Goal: Task Accomplishment & Management: Manage account settings

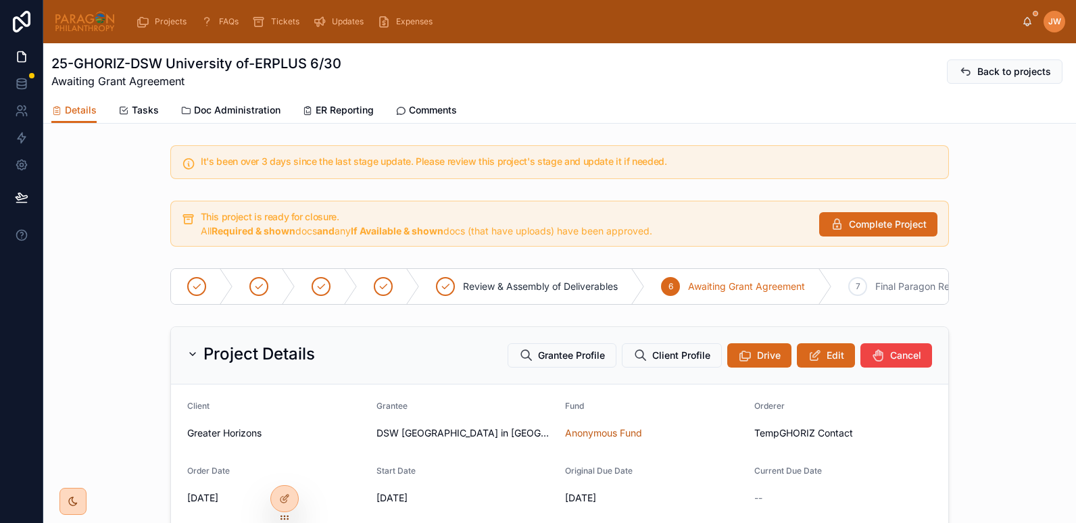
scroll to position [209, 0]
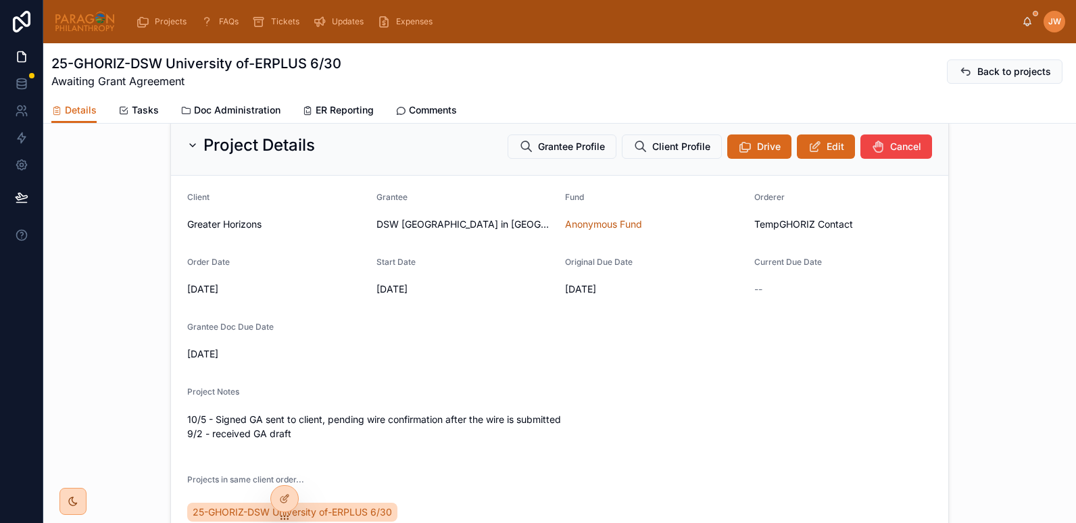
drag, startPoint x: 0, startPoint y: 0, endPoint x: 76, endPoint y: 28, distance: 81.2
click at [76, 28] on img at bounding box center [84, 22] width 61 height 22
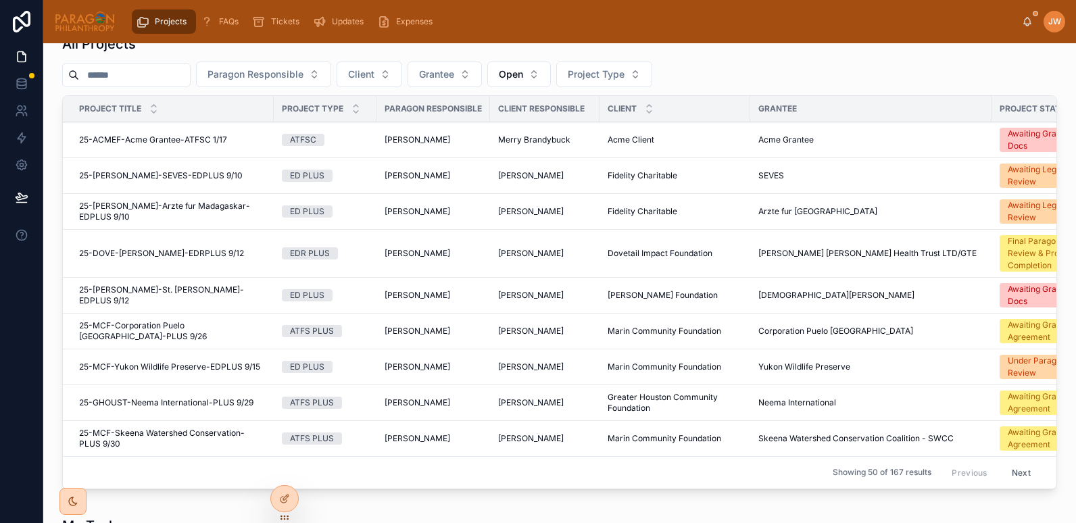
click at [117, 84] on input "text" at bounding box center [134, 75] width 111 height 19
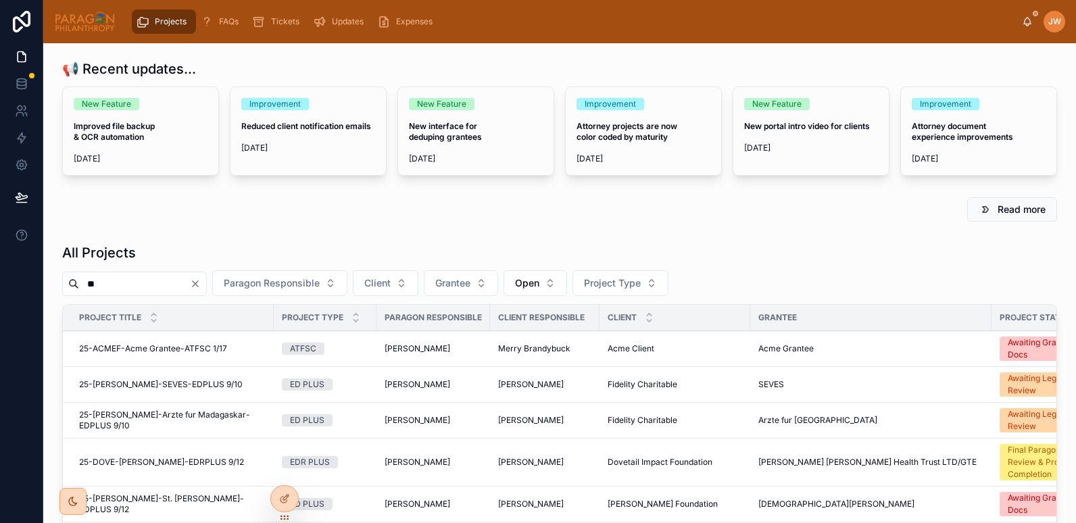
type input "*"
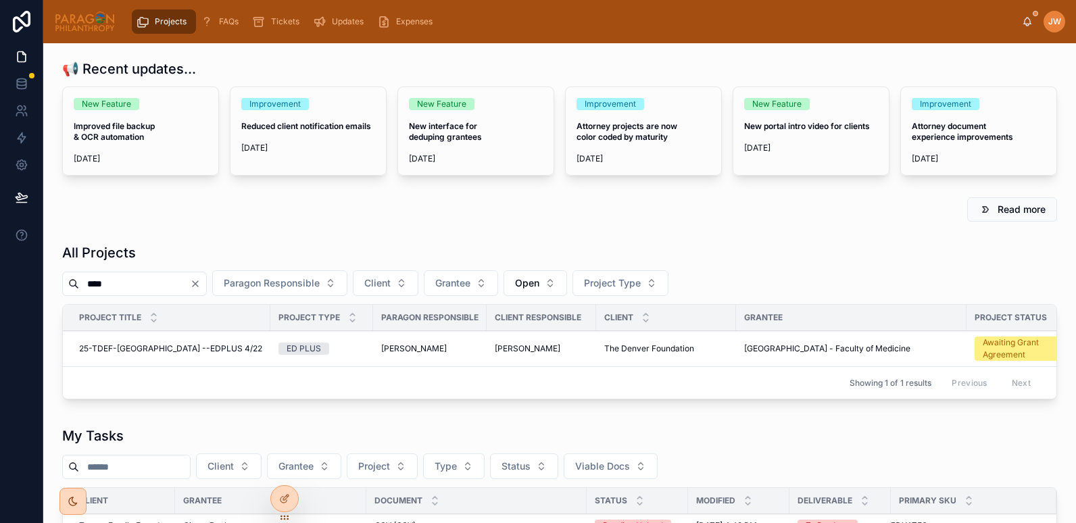
type input "****"
click at [109, 349] on span "25-TDEF-Naresuan University --EDPLUS 4/22" at bounding box center [170, 348] width 183 height 11
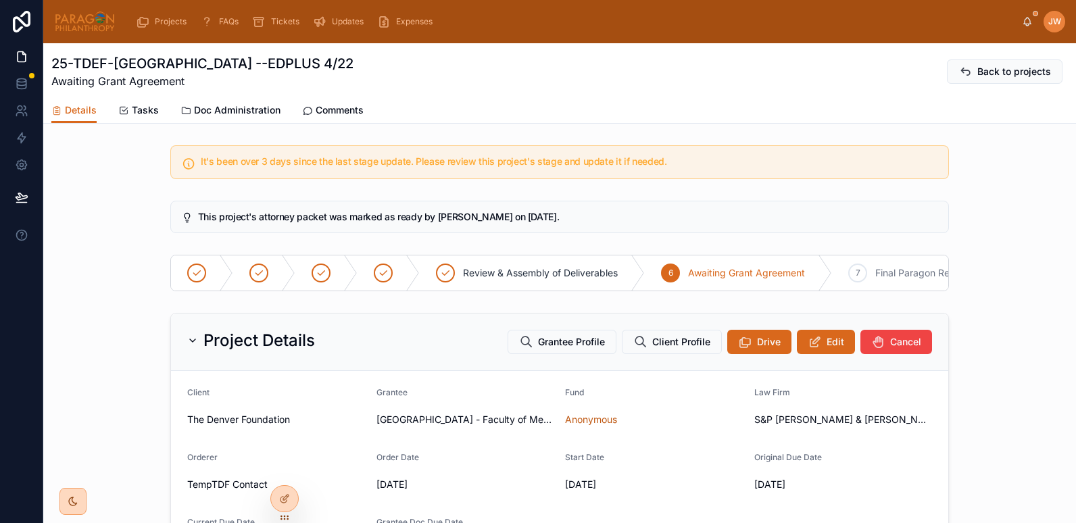
click at [229, 105] on span "Doc Administration" at bounding box center [237, 110] width 87 height 14
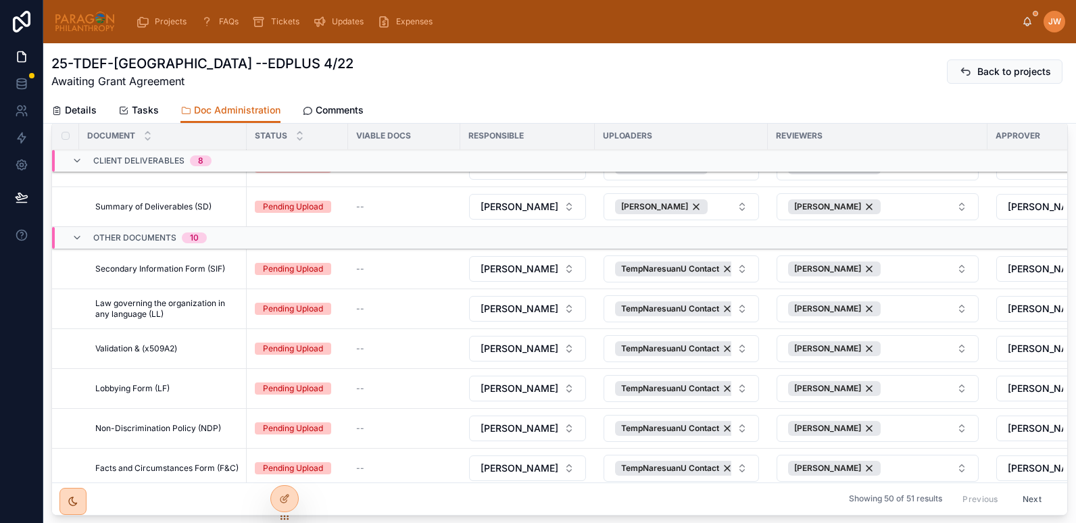
scroll to position [631, 0]
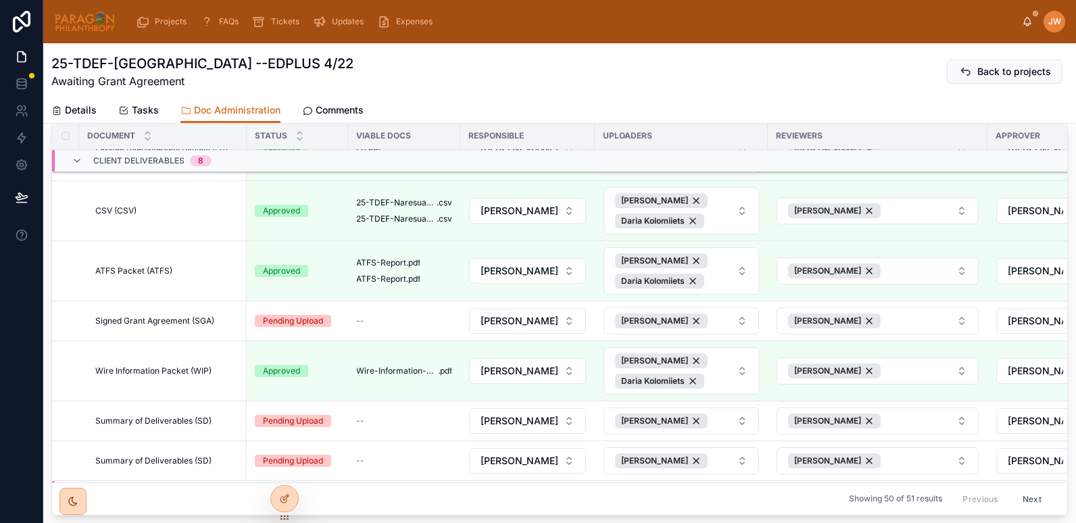
click at [128, 322] on span "Signed Grant Agreement (SGA)" at bounding box center [154, 321] width 119 height 11
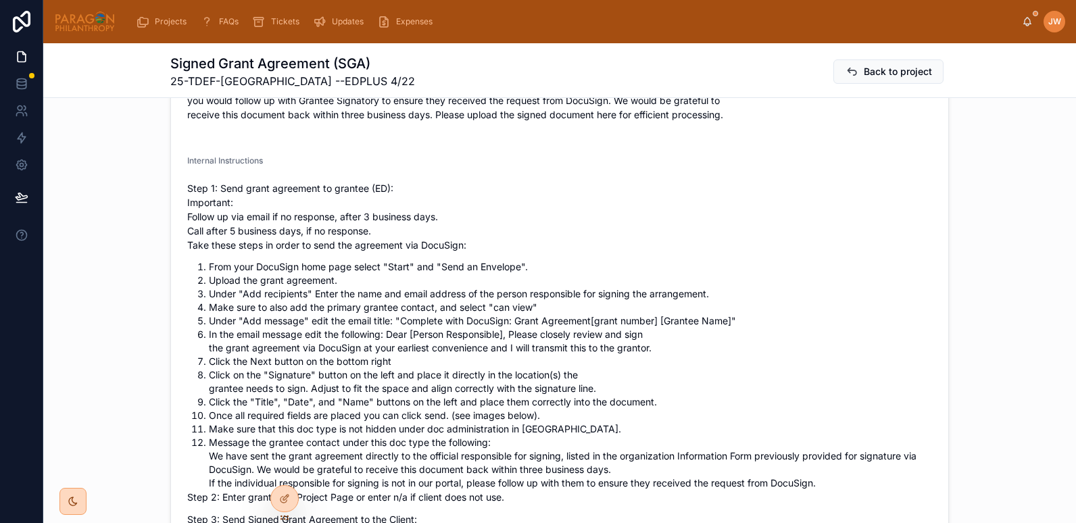
scroll to position [550, 0]
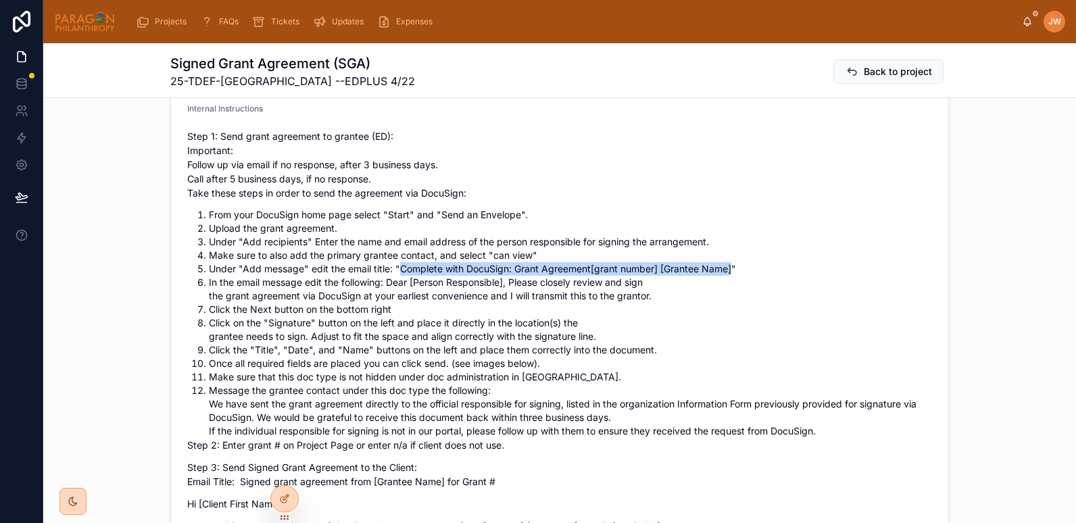
drag, startPoint x: 393, startPoint y: 269, endPoint x: 731, endPoint y: 275, distance: 337.3
click at [731, 275] on li "Under "Add message" edit the email title: "Complete with DocuSign: Grant Agreem…" at bounding box center [570, 269] width 723 height 14
copy li "Complete with DocuSign: Grant Agreement [grant number] [Grantee Name]"
click at [386, 282] on li "In the email message edit the following: Dear [Person Responsible], Please clos…" at bounding box center [570, 289] width 723 height 27
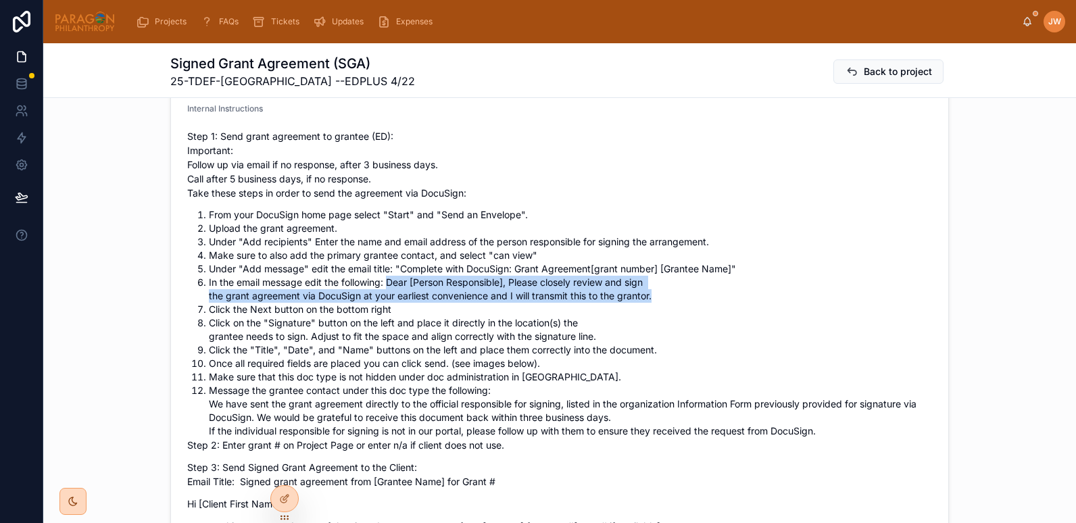
drag, startPoint x: 386, startPoint y: 282, endPoint x: 664, endPoint y: 297, distance: 278.9
click at [664, 297] on li "In the email message edit the following: Dear [Person Responsible], Please clos…" at bounding box center [570, 289] width 723 height 27
copy li "Dear [Person Responsible], Please closely review and sign the grant agreement v…"
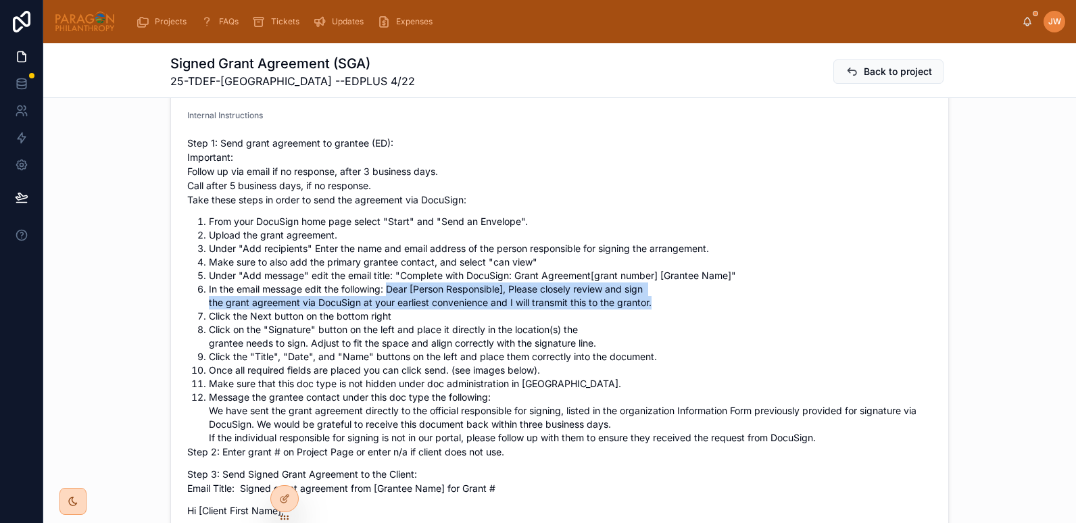
scroll to position [508, 0]
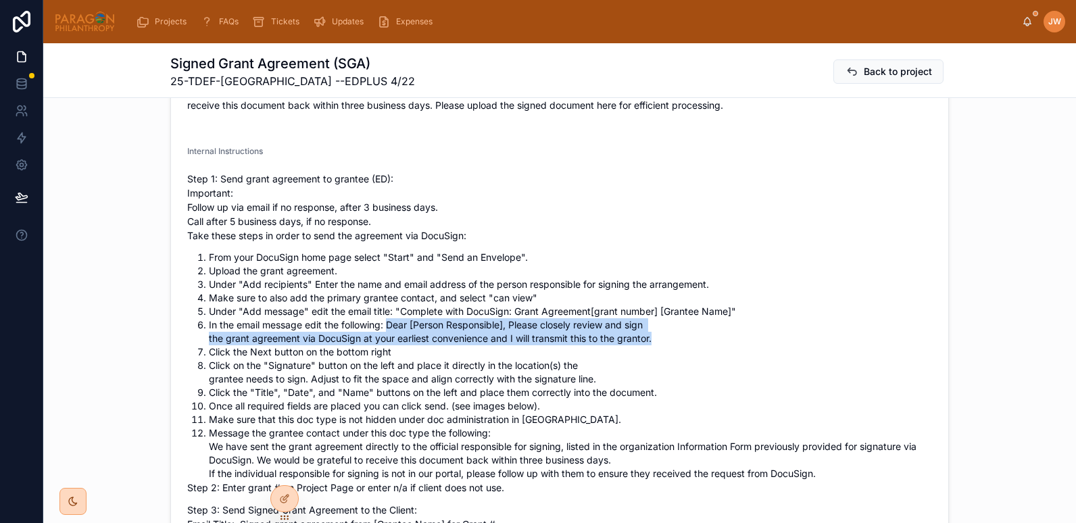
click at [73, 24] on img at bounding box center [84, 22] width 61 height 22
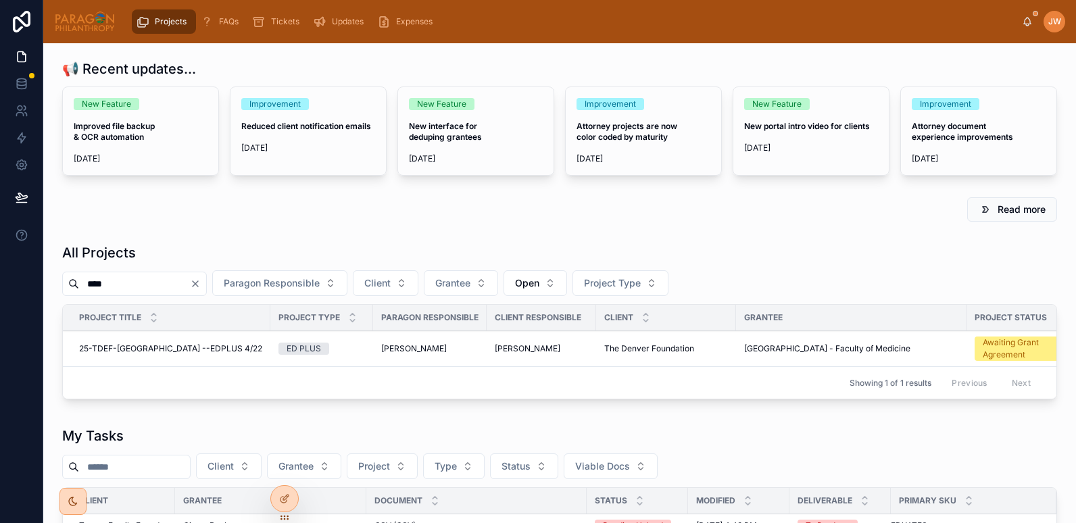
type input "****"
click at [164, 351] on span "25-TDEF-Naresuan University --EDPLUS 4/22" at bounding box center [170, 348] width 183 height 11
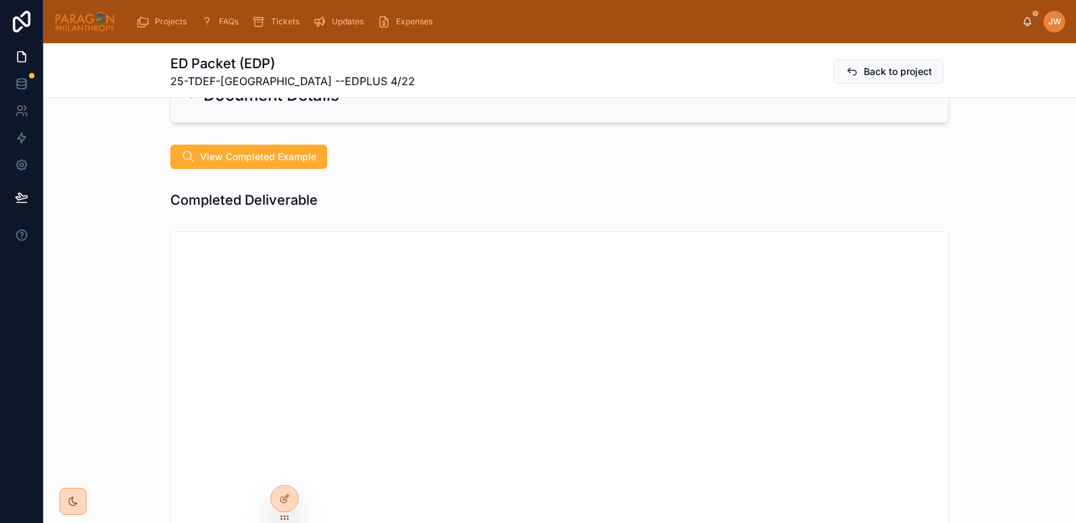
scroll to position [307, 0]
click at [869, 71] on span "Back to project" at bounding box center [898, 72] width 68 height 14
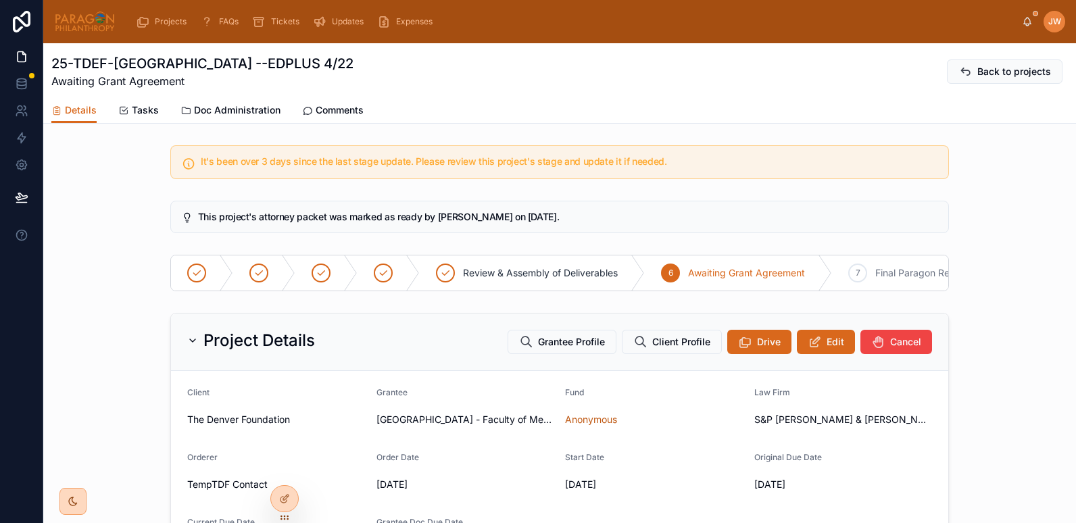
click at [827, 334] on div "Project Details Grantee Profile Client Profile Drive Edit Cancel" at bounding box center [559, 342] width 777 height 57
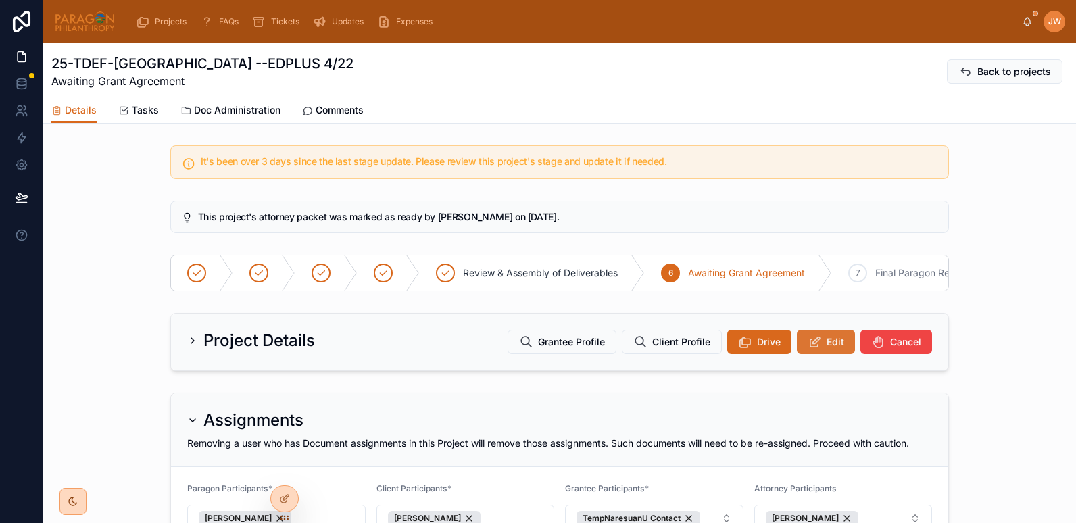
click at [827, 339] on div "Project Details Grantee Profile Client Profile Drive Edit Cancel" at bounding box center [559, 342] width 777 height 57
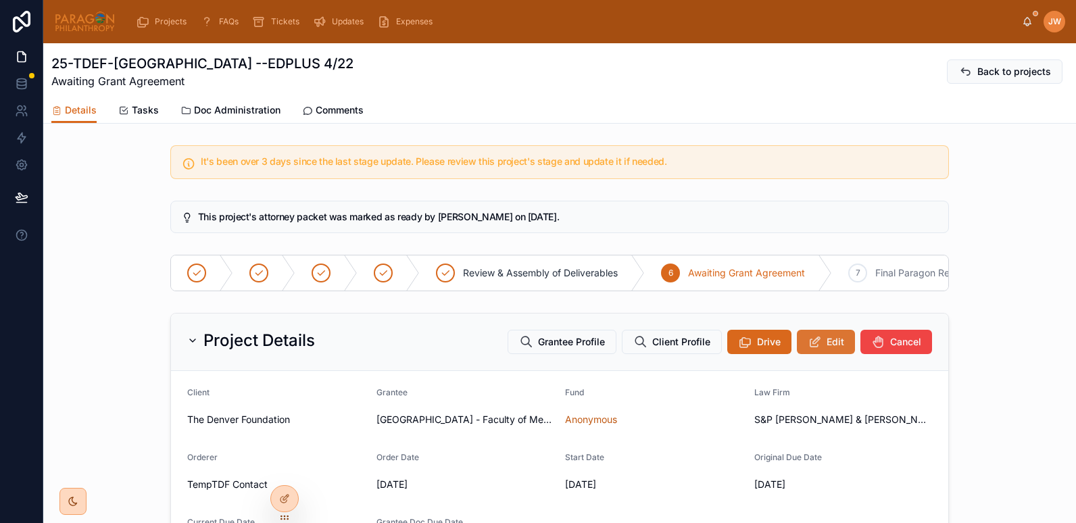
click at [827, 348] on span "Edit" at bounding box center [836, 342] width 18 height 14
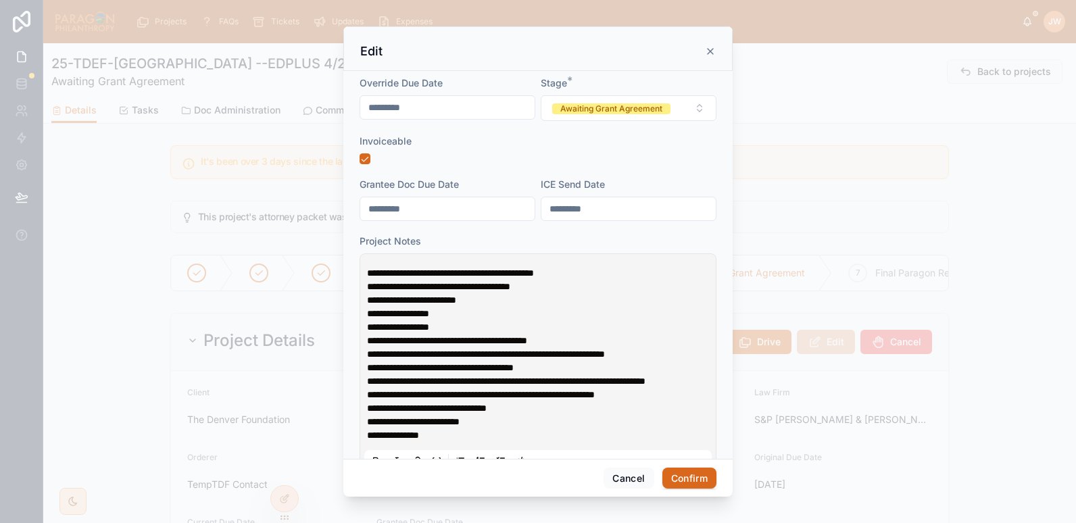
click at [370, 275] on span "**********" at bounding box center [450, 272] width 167 height 9
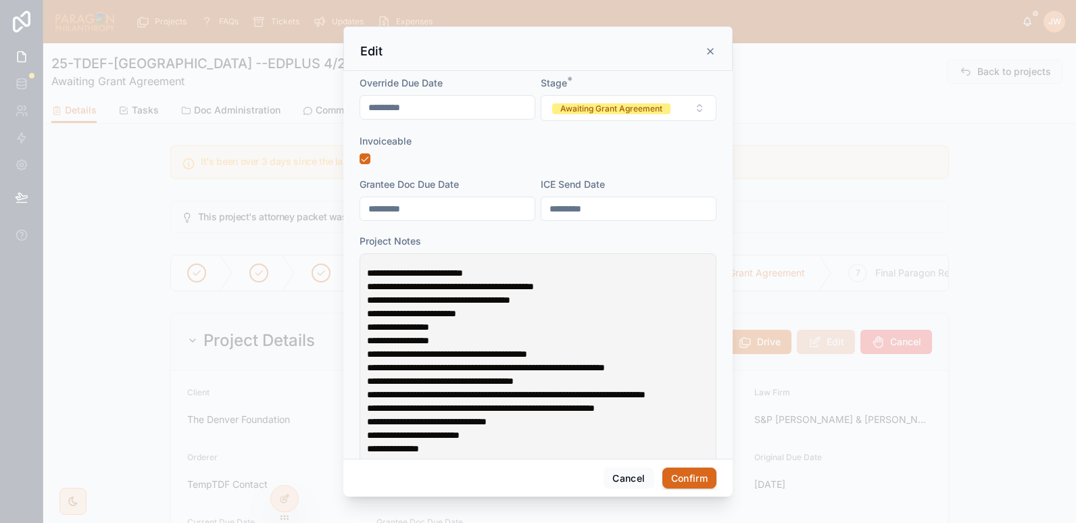
click at [476, 290] on span "**********" at bounding box center [450, 286] width 167 height 9
click at [676, 476] on button "Confirm" at bounding box center [689, 479] width 54 height 22
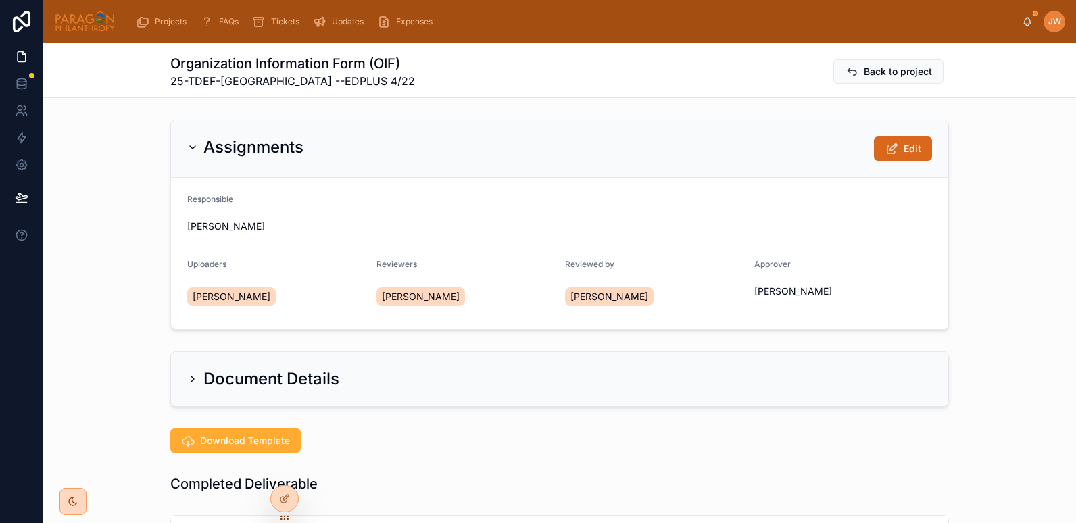
scroll to position [734, 0]
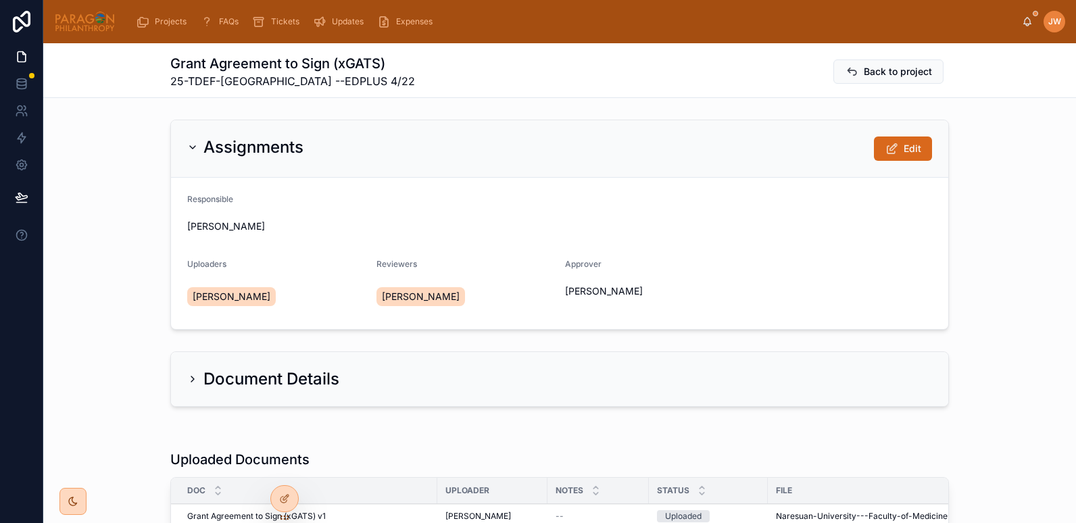
scroll to position [164, 0]
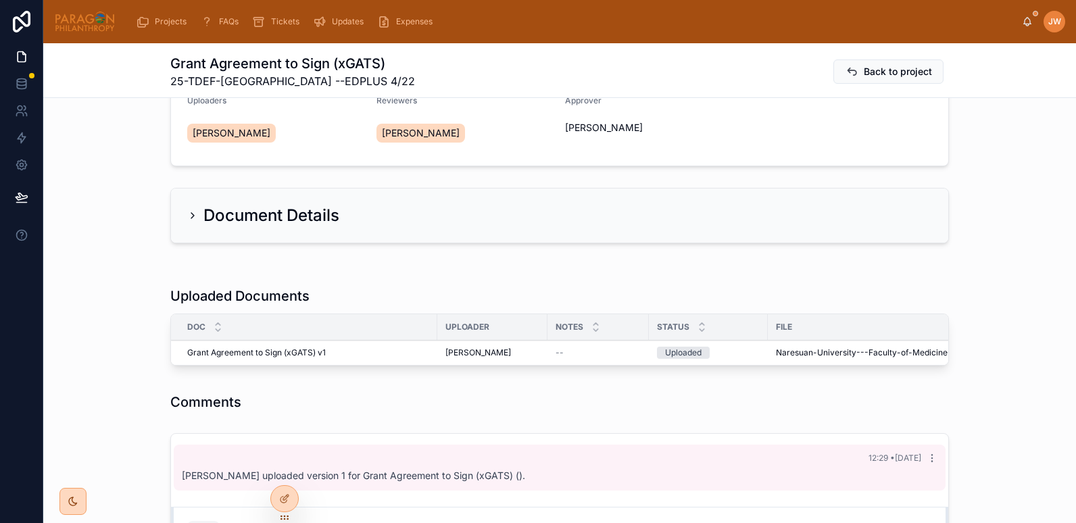
click at [180, 214] on div "Document Details" at bounding box center [559, 216] width 777 height 54
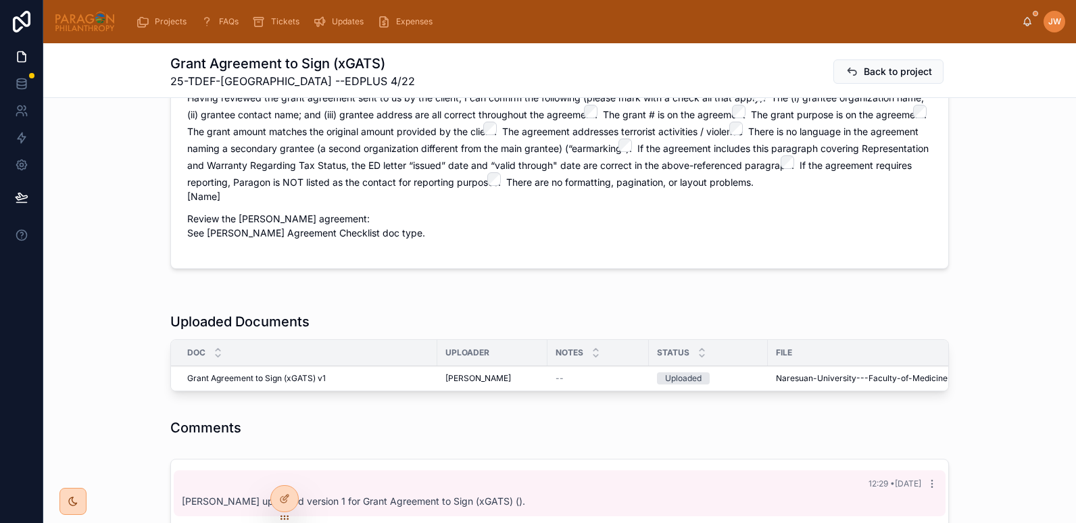
scroll to position [768, 0]
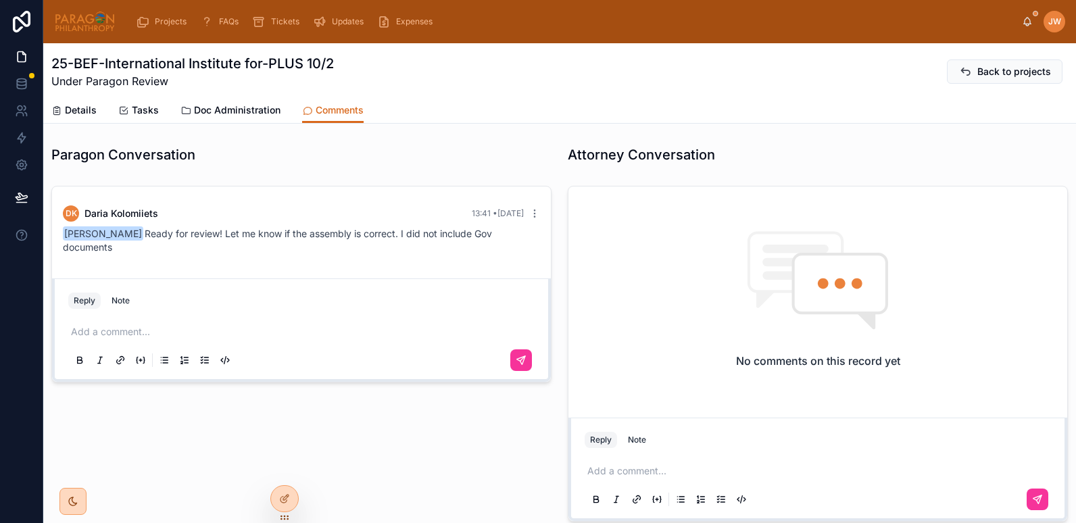
scroll to position [1219, 0]
click at [231, 105] on span "Doc Administration" at bounding box center [237, 110] width 87 height 14
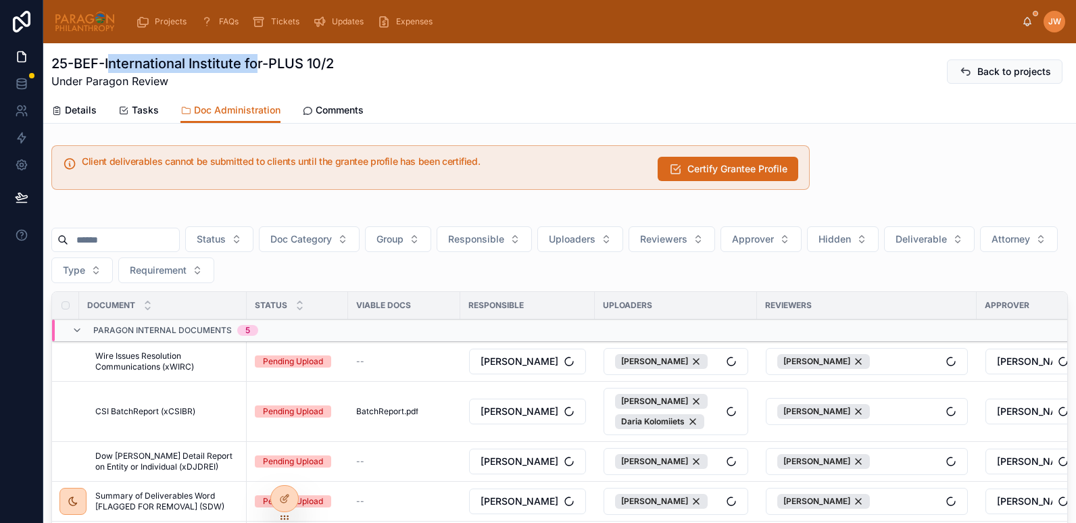
drag, startPoint x: 216, startPoint y: 64, endPoint x: 260, endPoint y: 70, distance: 44.4
click at [260, 70] on h1 "25-BEF-International Institute for-PLUS 10/2" at bounding box center [192, 63] width 282 height 19
drag, startPoint x: 260, startPoint y: 70, endPoint x: 190, endPoint y: 73, distance: 69.7
click at [190, 73] on span "Under Paragon Review" at bounding box center [192, 81] width 282 height 16
drag, startPoint x: 240, startPoint y: 65, endPoint x: 105, endPoint y: 68, distance: 135.2
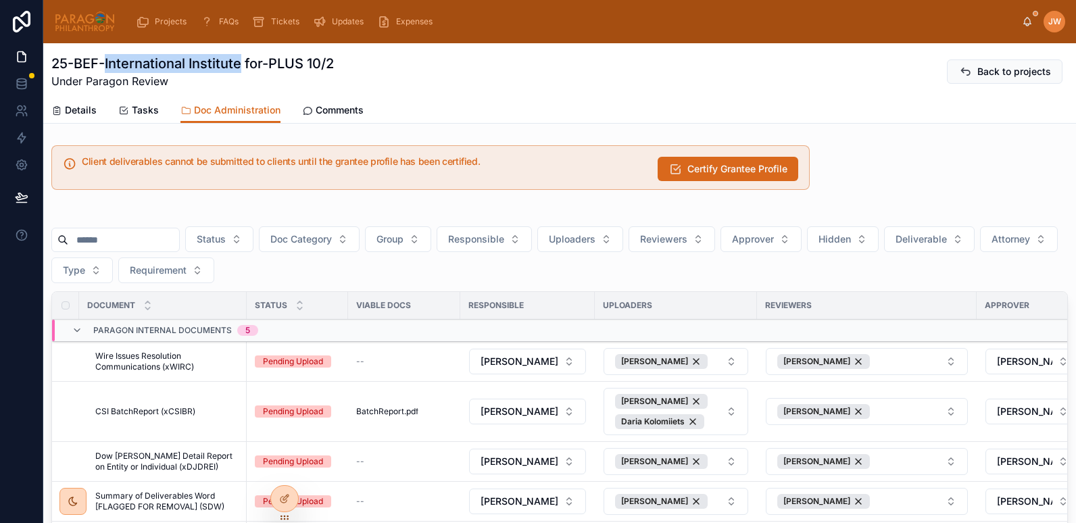
click at [105, 68] on h1 "25-BEF-International Institute for-PLUS 10/2" at bounding box center [192, 63] width 282 height 19
copy h1 "International Institute"
click at [688, 175] on span "Certify Grantee Profile" at bounding box center [737, 169] width 100 height 14
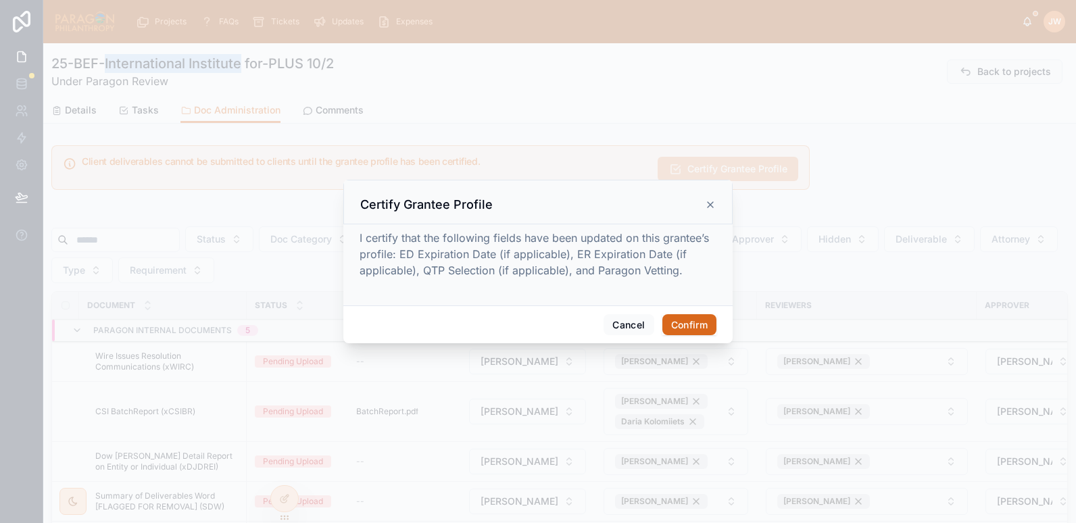
click at [695, 332] on button "Confirm" at bounding box center [689, 325] width 54 height 22
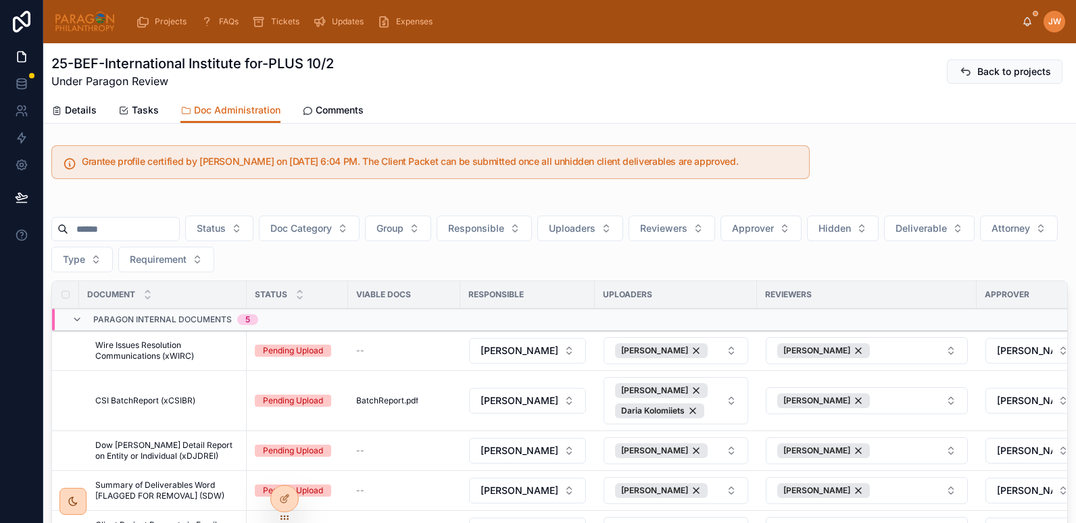
click at [180, 181] on div "Grantee profile certified by [PERSON_NAME] on [DATE] 6:04 PM. The Client Packet…" at bounding box center [430, 162] width 774 height 45
click at [332, 112] on span "Comments" at bounding box center [340, 110] width 48 height 14
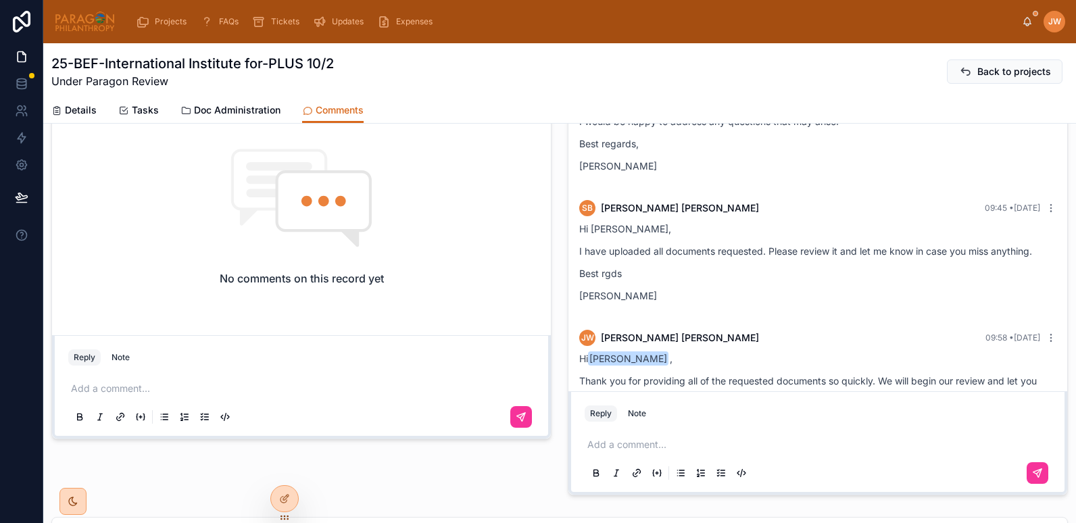
scroll to position [638, 0]
click at [88, 109] on span "Details" at bounding box center [81, 110] width 32 height 14
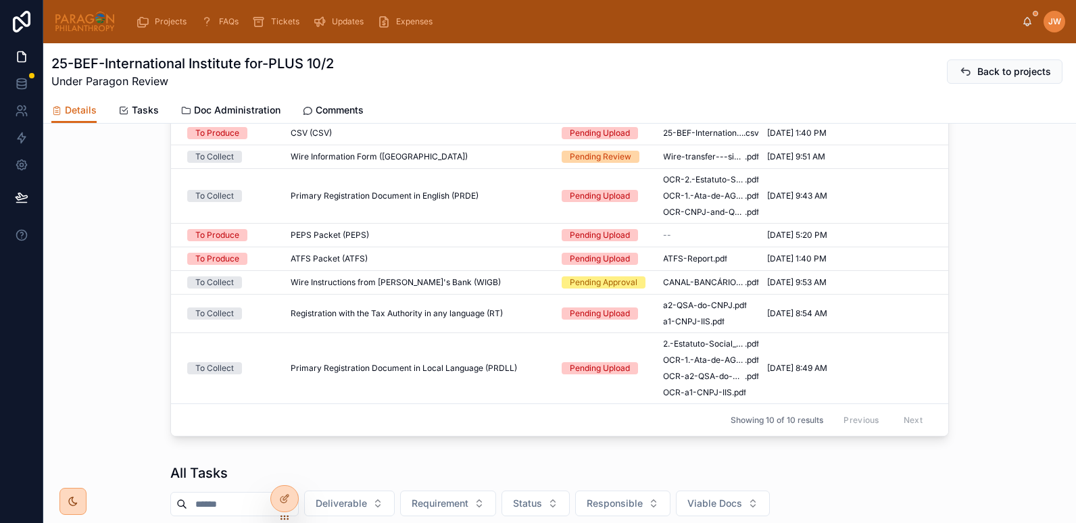
scroll to position [816, 0]
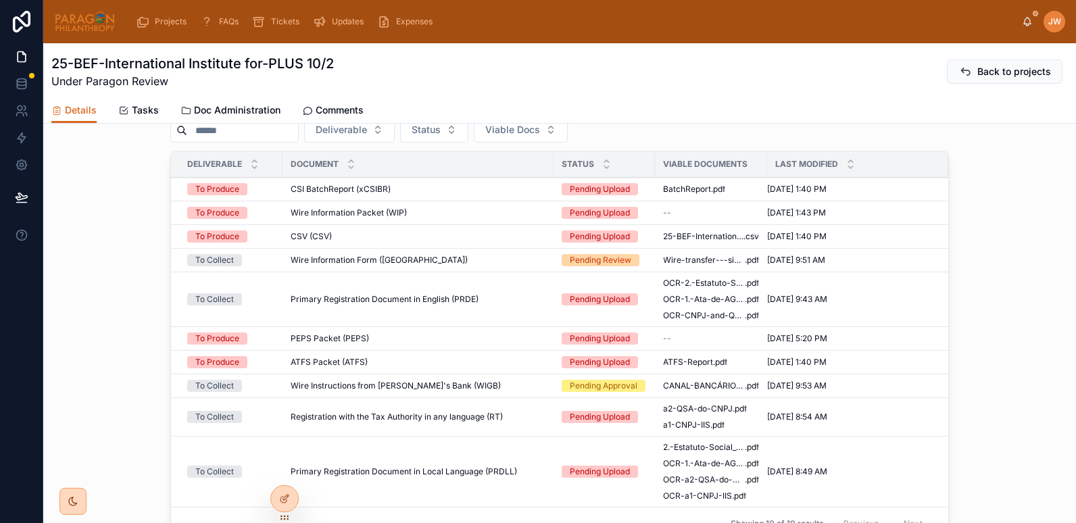
click at [304, 242] on span "CSV (CSV)" at bounding box center [311, 236] width 41 height 11
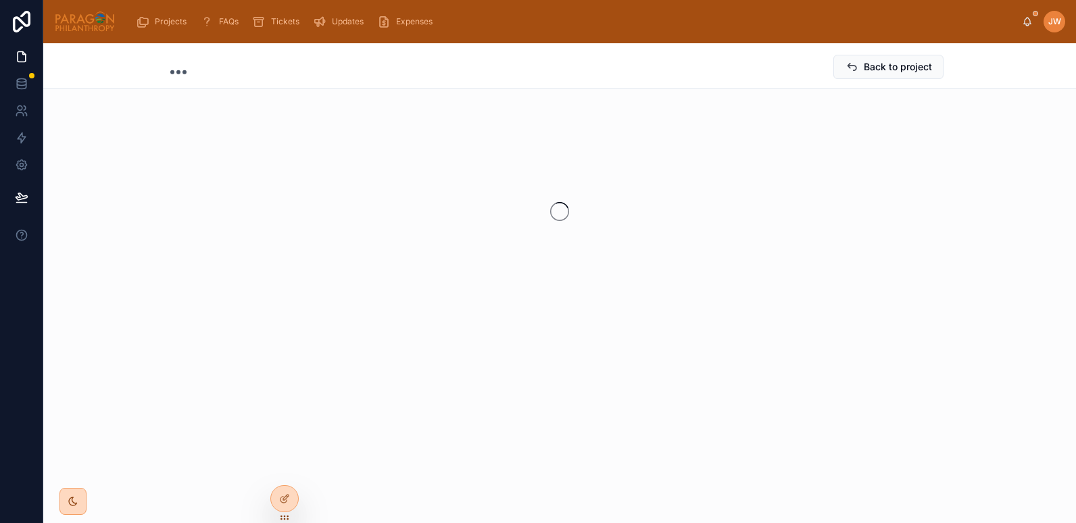
click at [304, 246] on div at bounding box center [559, 212] width 1033 height 214
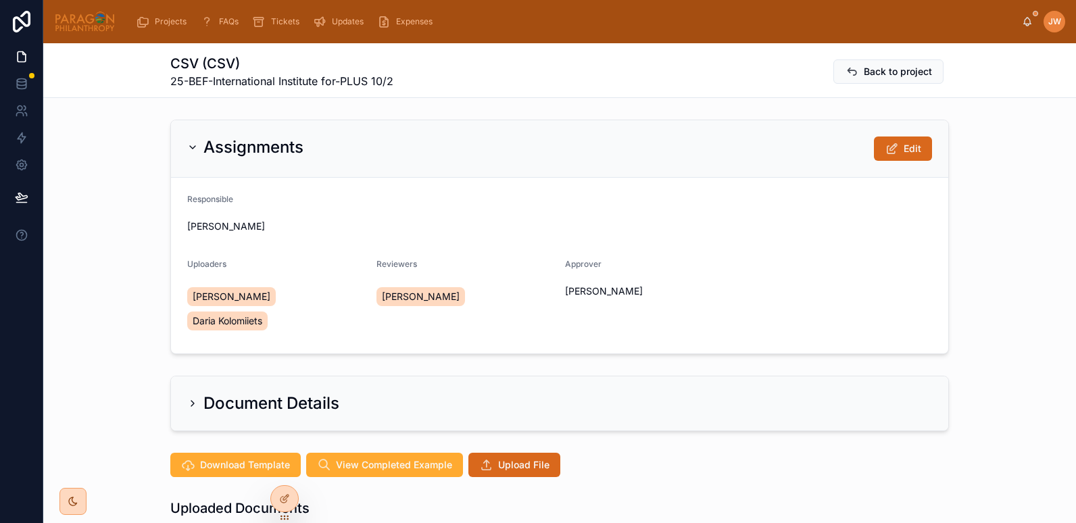
scroll to position [72, 0]
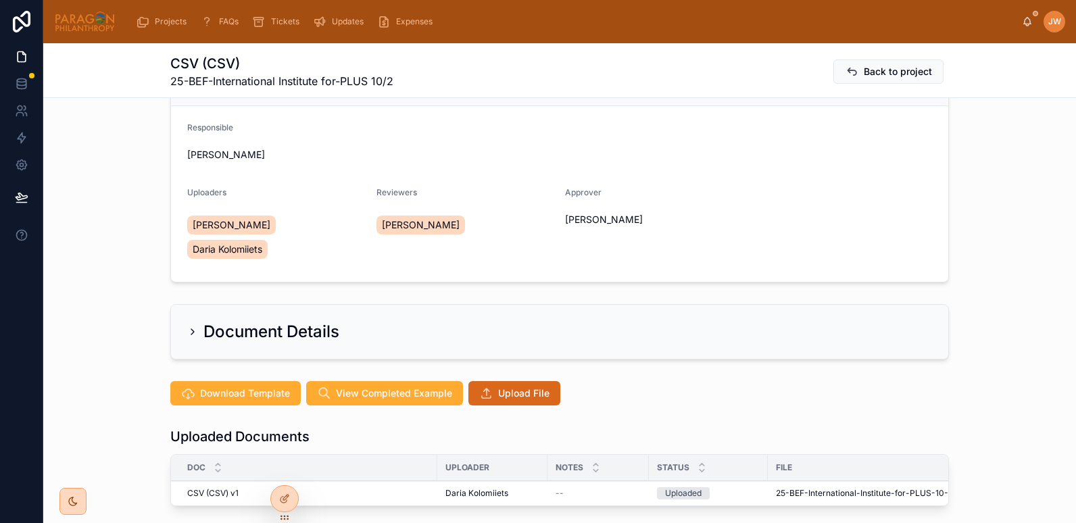
click at [151, 225] on div "Assignments Edit Responsible Jessica Watkins Uploaders Jessica Watkins Daria Ko…" at bounding box center [559, 165] width 1033 height 245
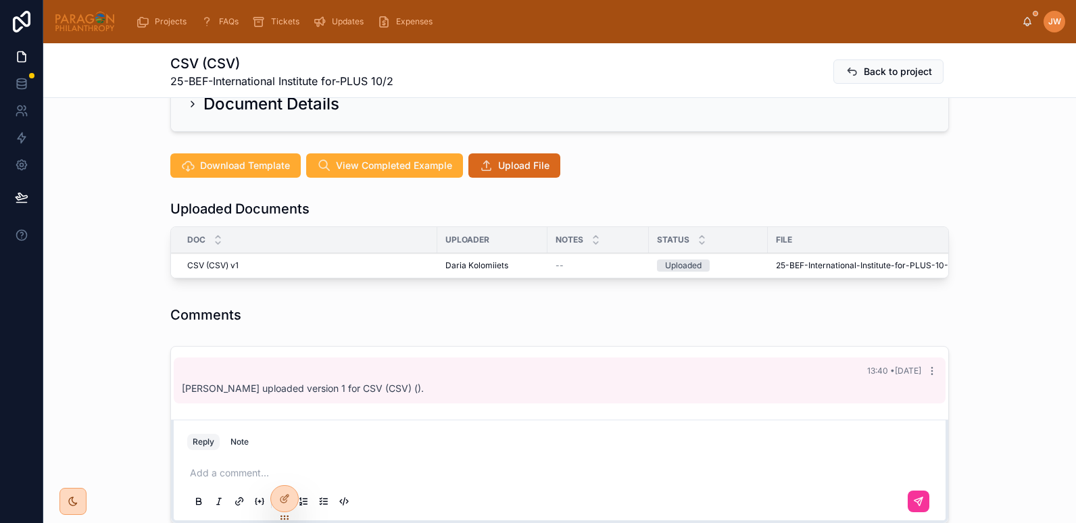
scroll to position [300, 0]
click at [0, 0] on span "Advance" at bounding box center [0, 0] width 0 height 0
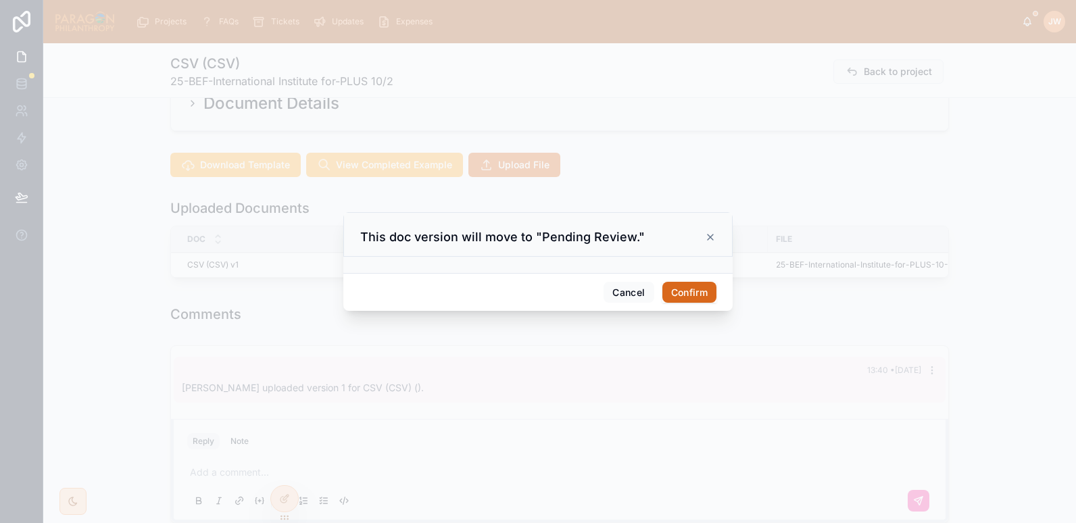
click at [693, 296] on button "Confirm" at bounding box center [689, 293] width 54 height 22
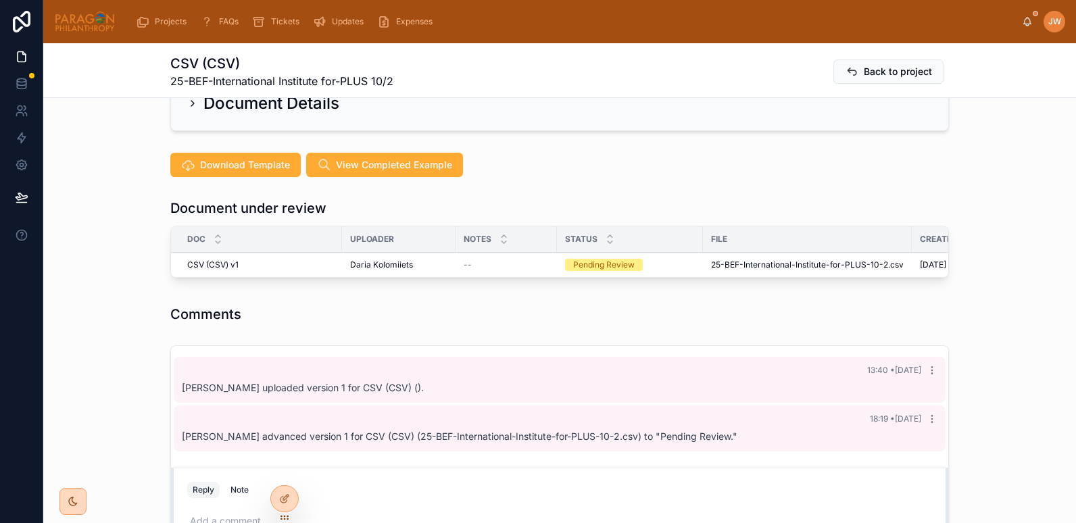
click at [0, 0] on span "Reviewed" at bounding box center [0, 0] width 0 height 0
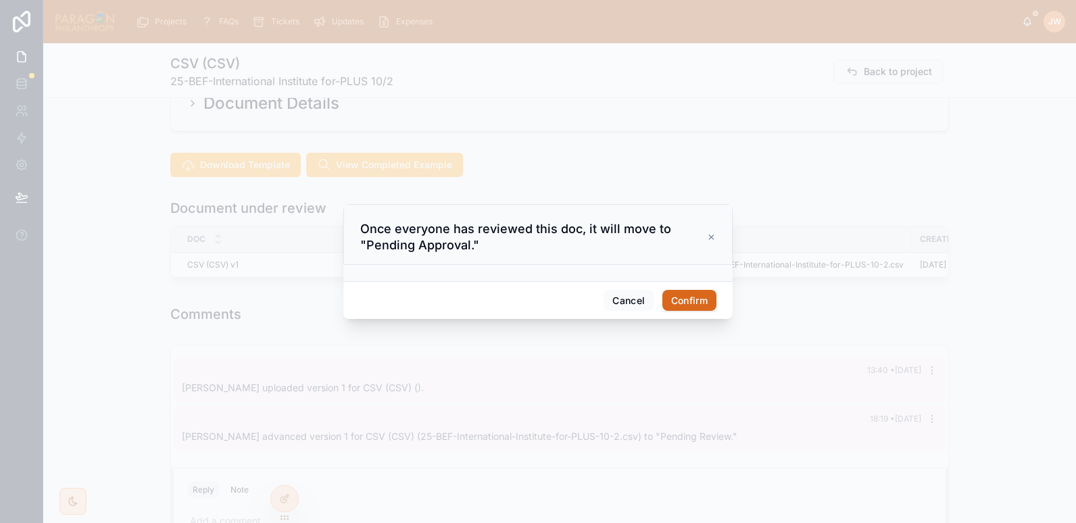
click at [690, 299] on button "Confirm" at bounding box center [689, 301] width 54 height 22
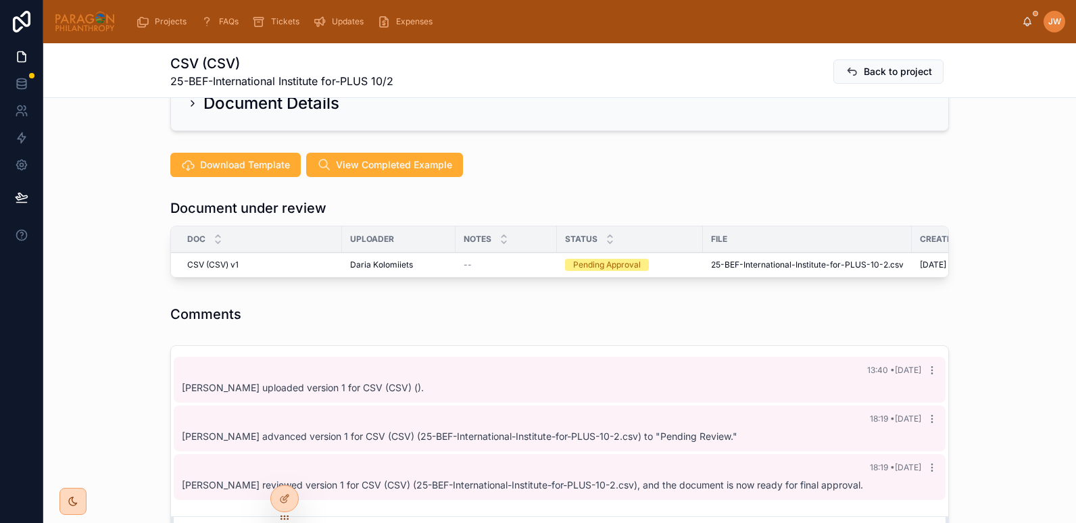
click at [737, 226] on th "File" at bounding box center [807, 239] width 209 height 26
click at [0, 0] on span "Approve" at bounding box center [0, 0] width 0 height 0
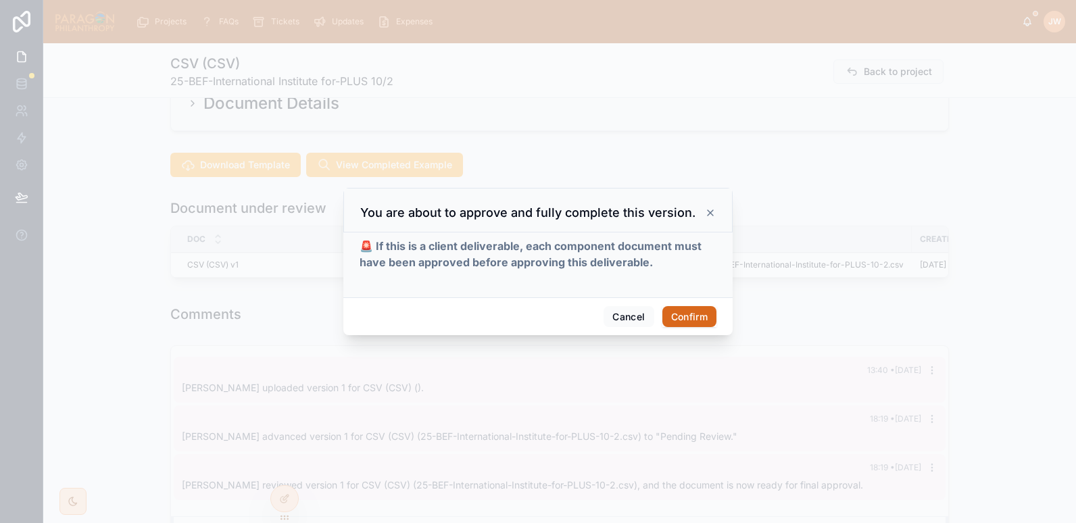
click at [693, 320] on button "Confirm" at bounding box center [689, 317] width 54 height 22
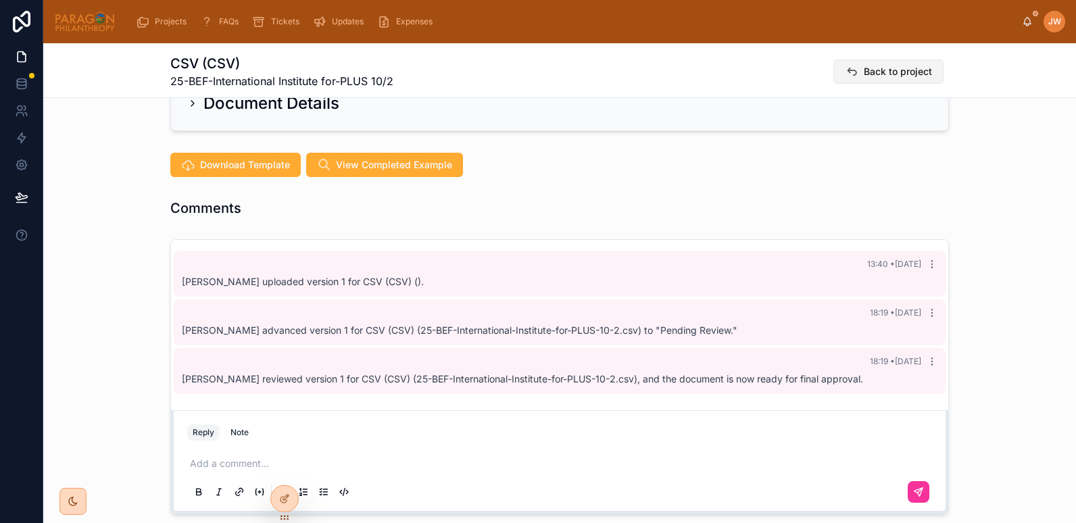
click at [885, 78] on button "Back to project" at bounding box center [888, 71] width 110 height 24
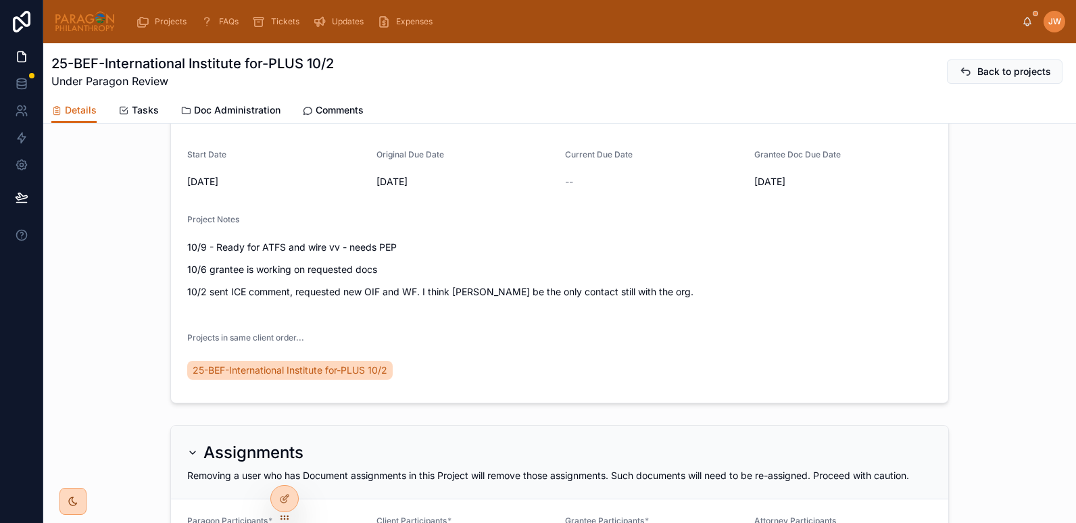
scroll to position [182, 0]
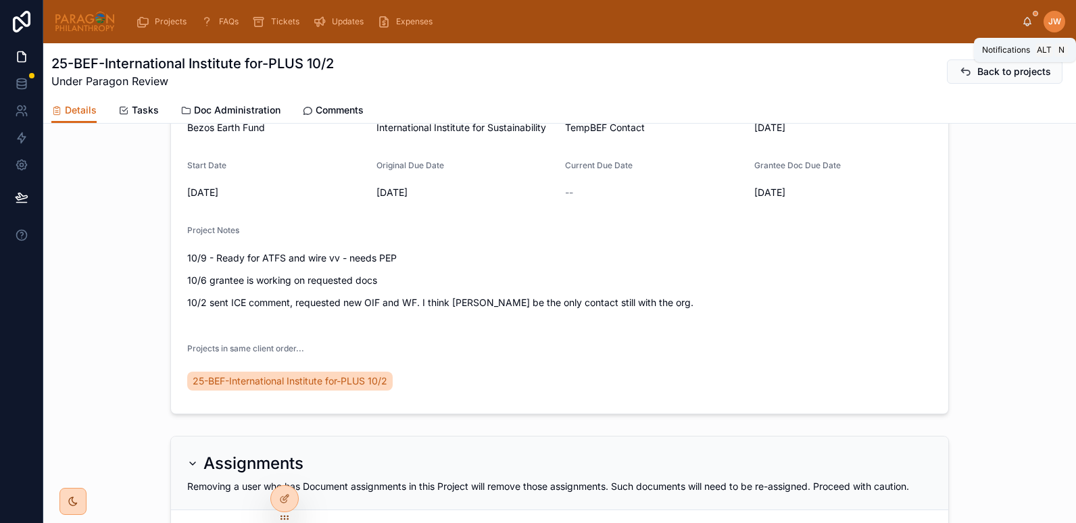
click at [1024, 24] on icon at bounding box center [1027, 21] width 7 height 6
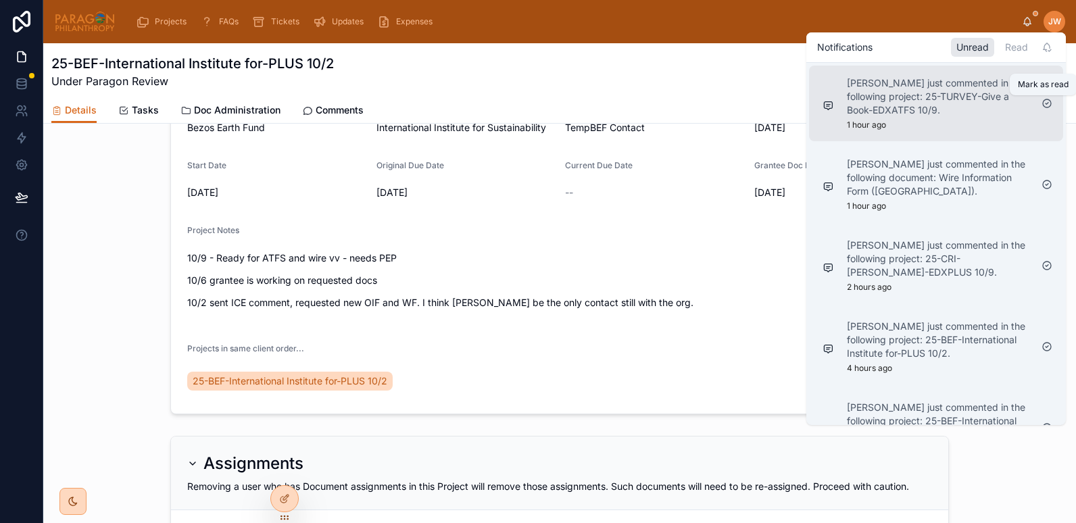
click at [1047, 105] on icon at bounding box center [1046, 103] width 11 height 11
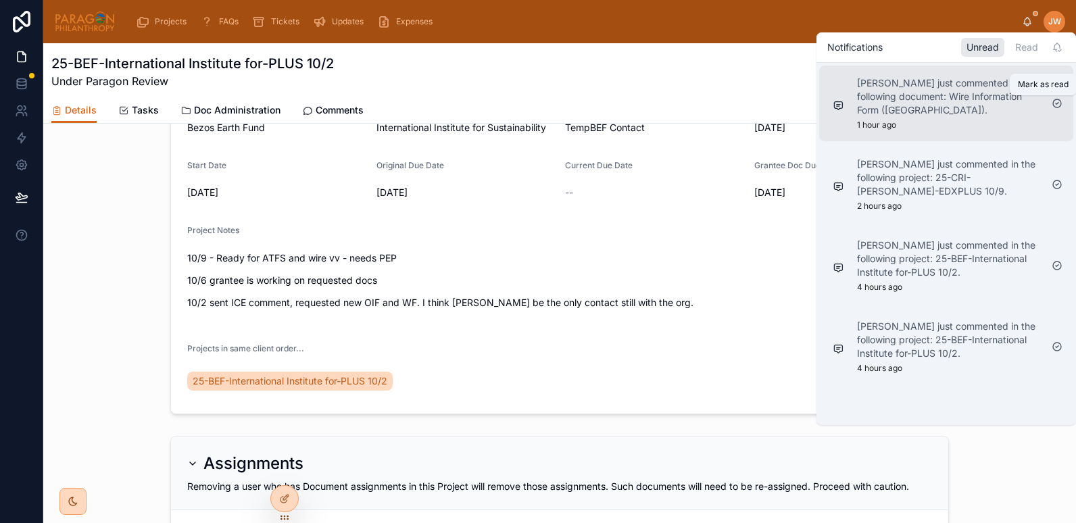
click at [1058, 103] on icon at bounding box center [1057, 103] width 11 height 11
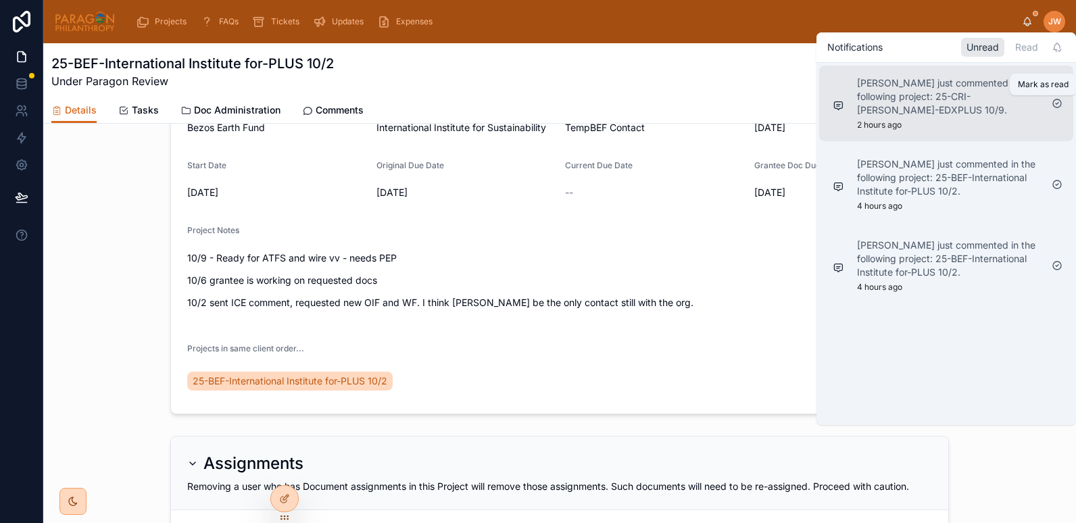
click at [1054, 101] on icon at bounding box center [1057, 103] width 8 height 8
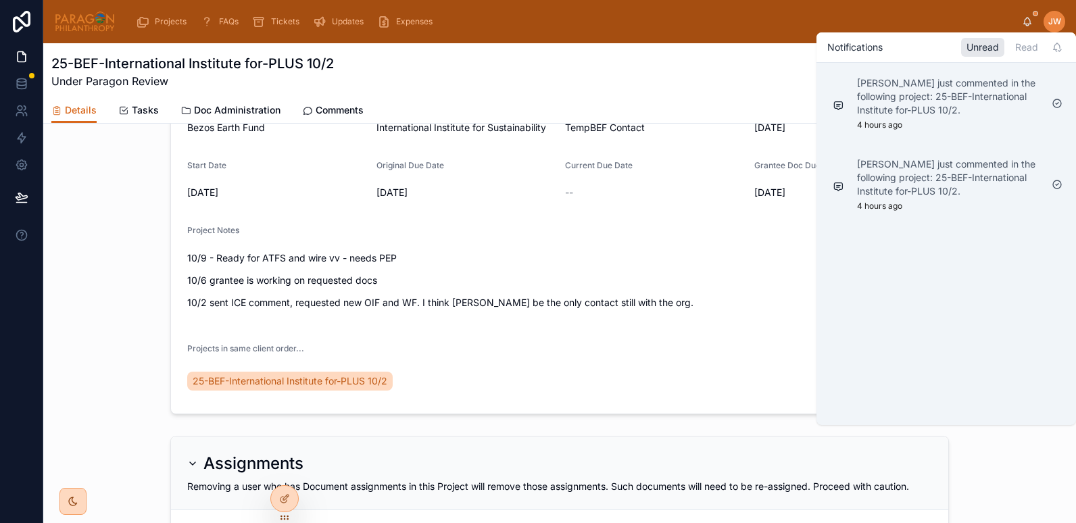
click at [696, 87] on div "25-BEF-International Institute for-PLUS 10/2 Under Paragon Review Back to proje…" at bounding box center [559, 71] width 1016 height 35
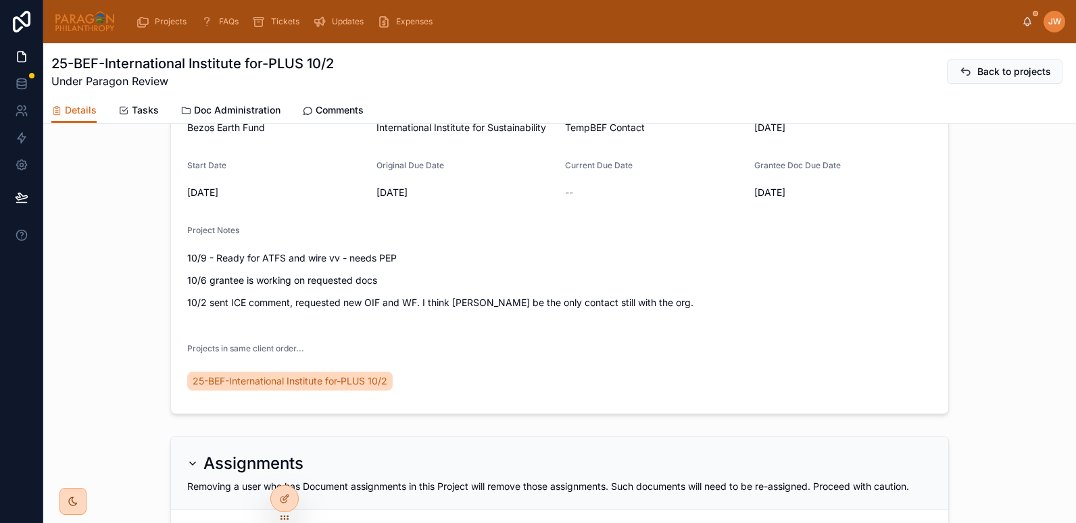
drag, startPoint x: 74, startPoint y: 16, endPoint x: 132, endPoint y: 82, distance: 88.1
click at [74, 16] on img at bounding box center [84, 22] width 61 height 22
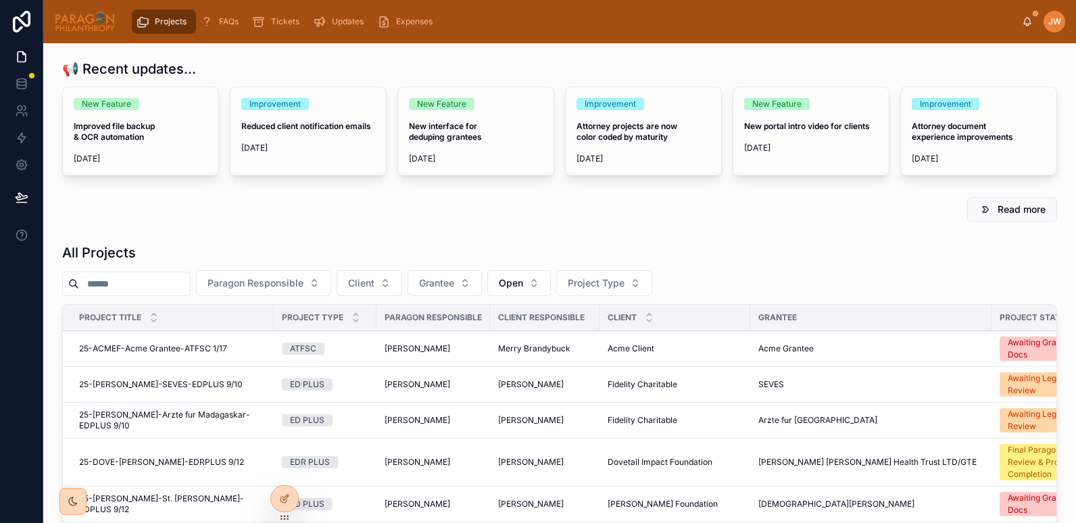
click at [131, 289] on input "text" at bounding box center [134, 283] width 111 height 19
click at [129, 287] on input "text" at bounding box center [134, 283] width 111 height 19
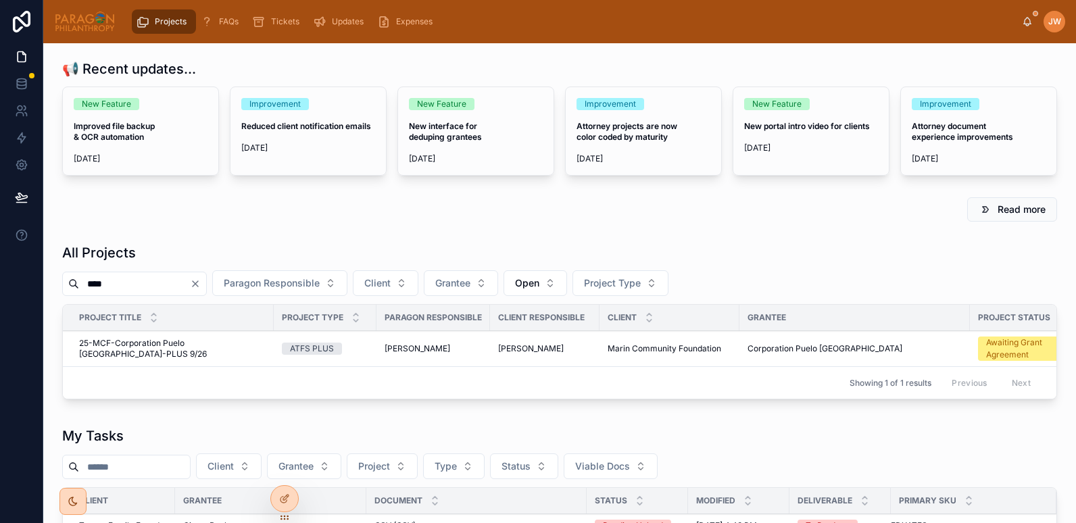
type input "****"
click at [145, 341] on span "25-MCF-Corporation Puelo [GEOGRAPHIC_DATA]-PLUS 9/26" at bounding box center [172, 349] width 187 height 22
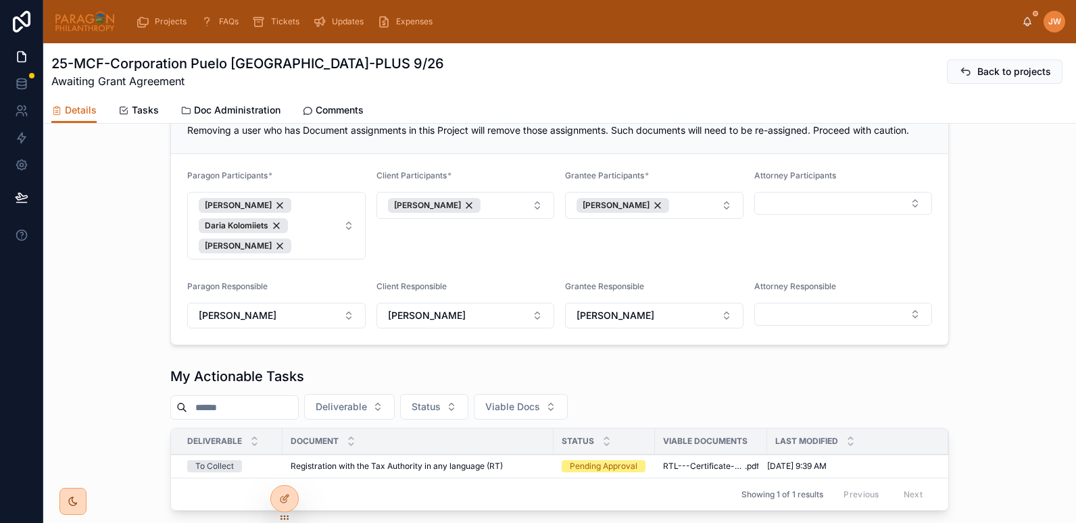
scroll to position [660, 0]
click at [344, 115] on span "Comments" at bounding box center [340, 110] width 48 height 14
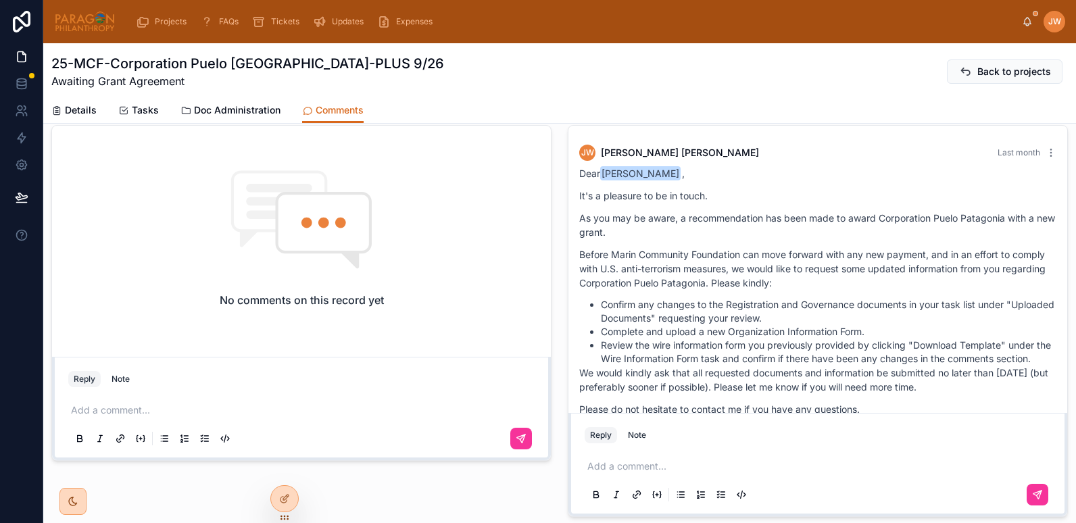
scroll to position [110, 0]
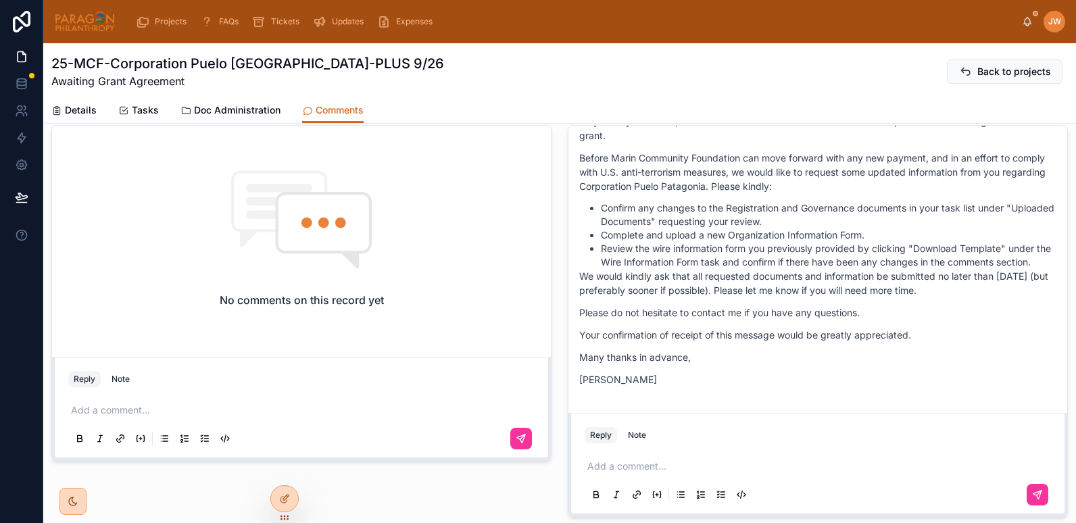
click at [606, 469] on p at bounding box center [820, 467] width 466 height 14
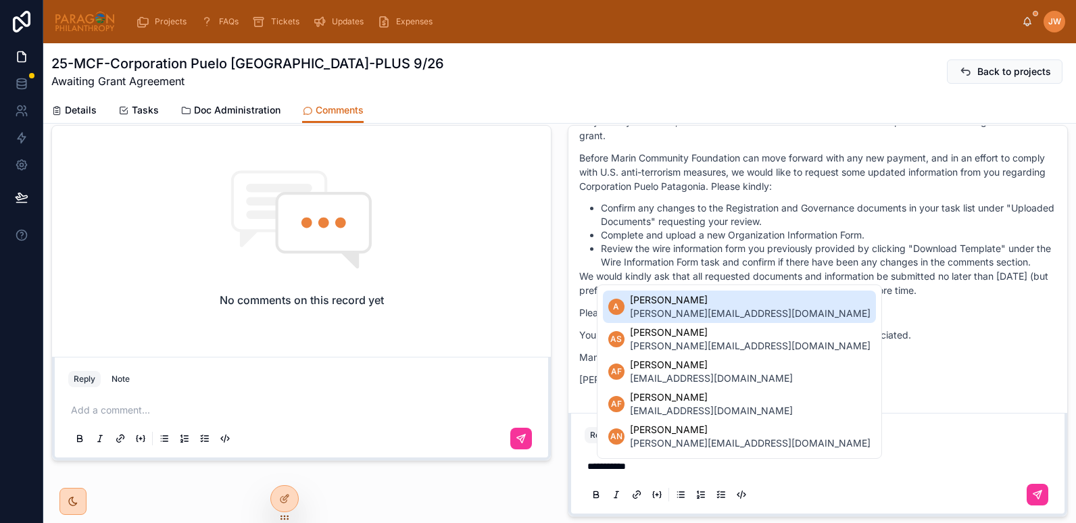
click at [653, 310] on span "andres@puelopatagonia.cl" at bounding box center [750, 314] width 241 height 14
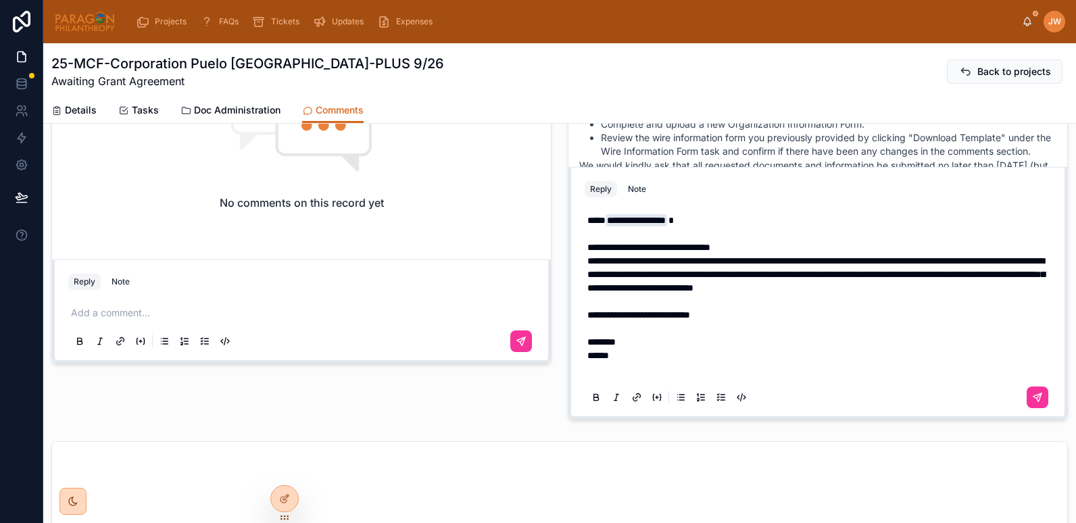
scroll to position [561, 0]
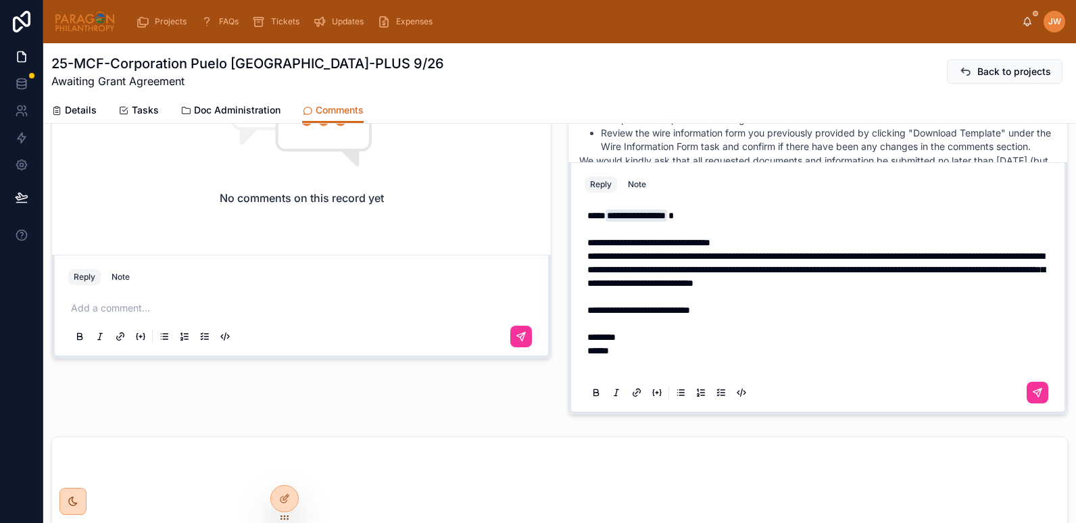
click at [587, 259] on span "**********" at bounding box center [816, 269] width 458 height 36
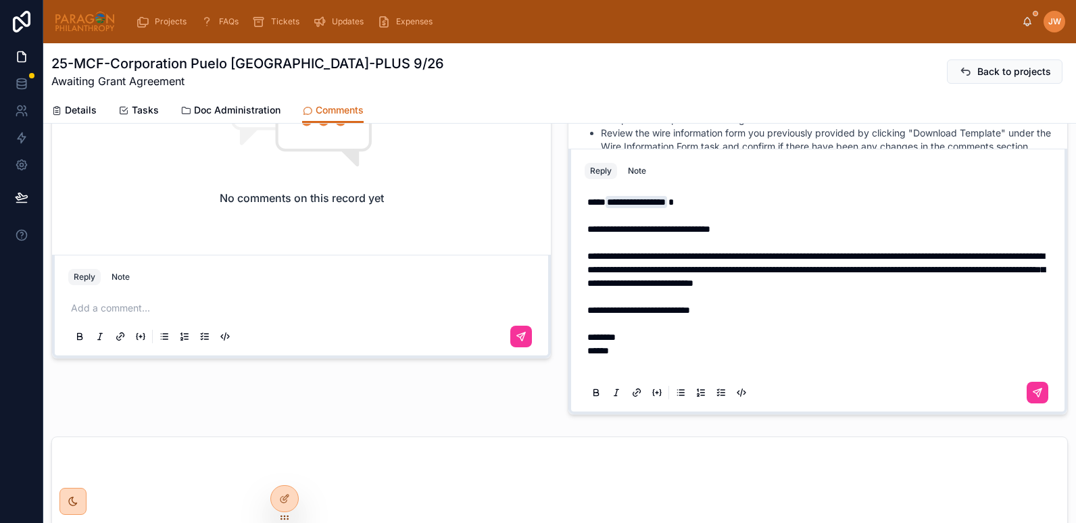
scroll to position [547, 0]
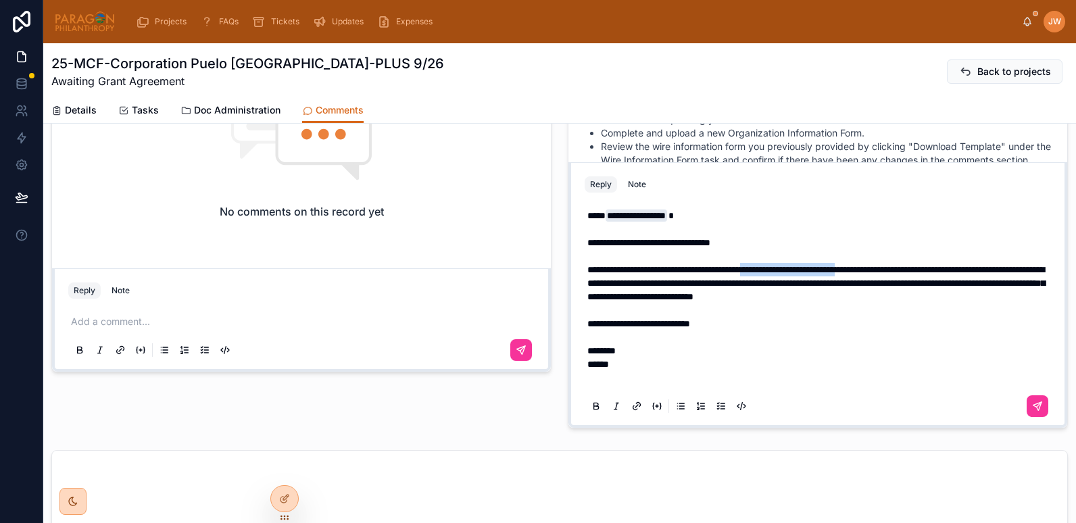
drag, startPoint x: 787, startPoint y: 273, endPoint x: 910, endPoint y: 271, distance: 123.0
click at [910, 271] on span "**********" at bounding box center [816, 283] width 458 height 36
drag, startPoint x: 704, startPoint y: 285, endPoint x: 829, endPoint y: 287, distance: 125.7
click at [829, 287] on span "**********" at bounding box center [816, 283] width 458 height 36
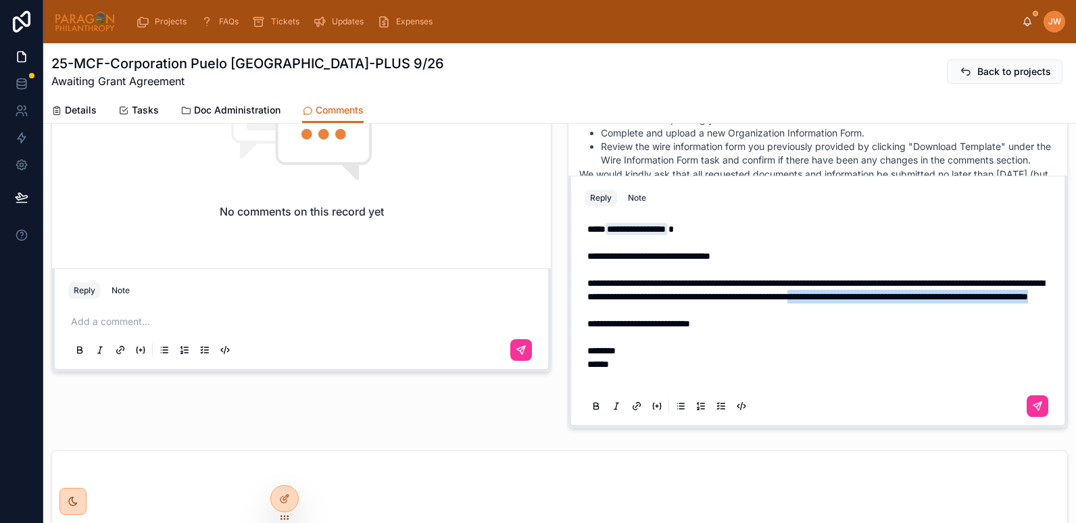
drag, startPoint x: 989, startPoint y: 285, endPoint x: 989, endPoint y: 298, distance: 13.5
click at [989, 298] on p "**********" at bounding box center [820, 262] width 466 height 81
drag, startPoint x: 613, startPoint y: 366, endPoint x: 576, endPoint y: 358, distance: 37.4
click at [576, 358] on div "**********" at bounding box center [817, 317] width 483 height 216
click at [628, 342] on p at bounding box center [820, 337] width 466 height 14
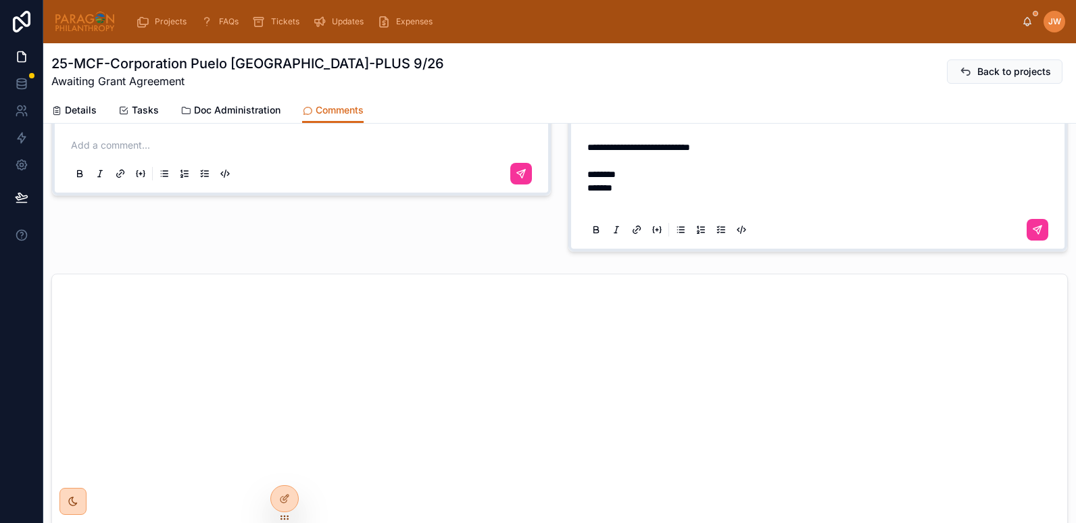
scroll to position [741, 0]
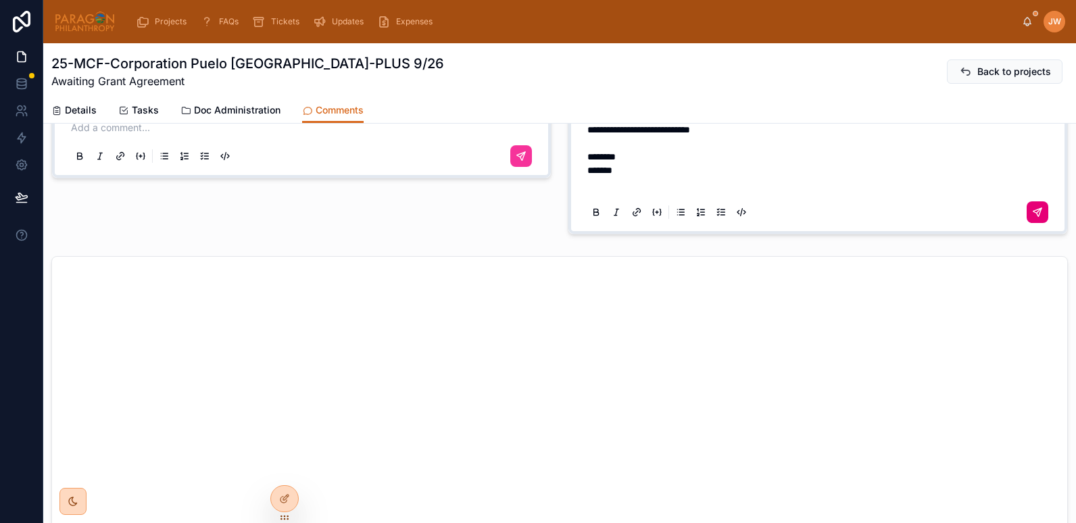
click at [1027, 218] on button at bounding box center [1038, 212] width 22 height 22
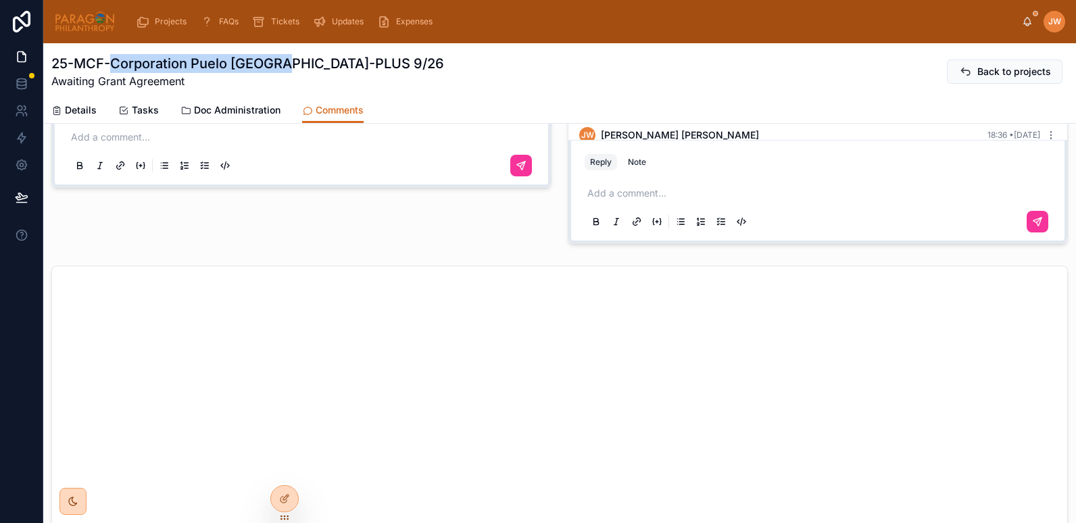
scroll to position [731, 0]
drag, startPoint x: 112, startPoint y: 64, endPoint x: 293, endPoint y: 70, distance: 181.2
click at [293, 70] on h1 "25-MCF-Corporation Puelo Patagonia-PLUS 9/26" at bounding box center [247, 63] width 393 height 19
copy h1 "Corporation Puelo Patagonia"
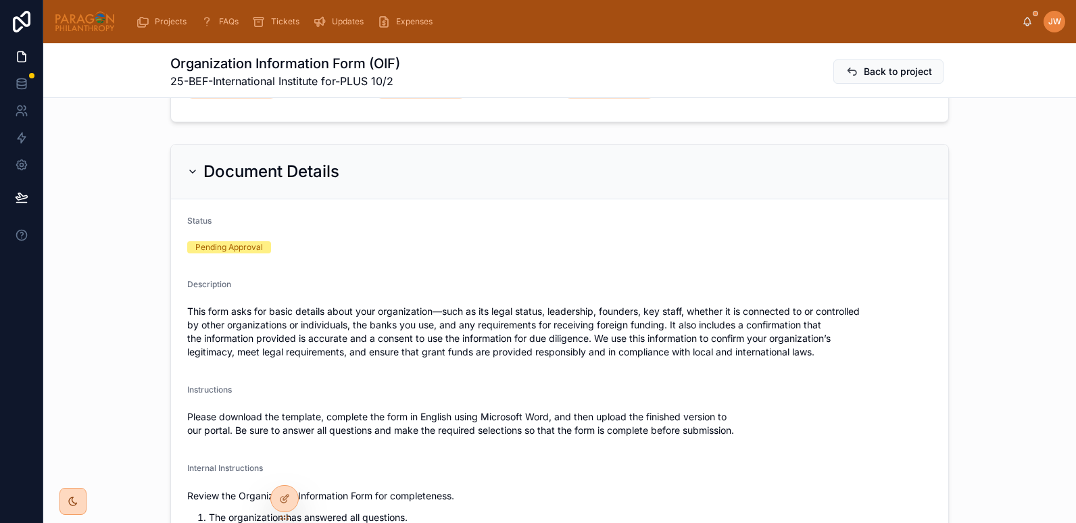
scroll to position [215, 0]
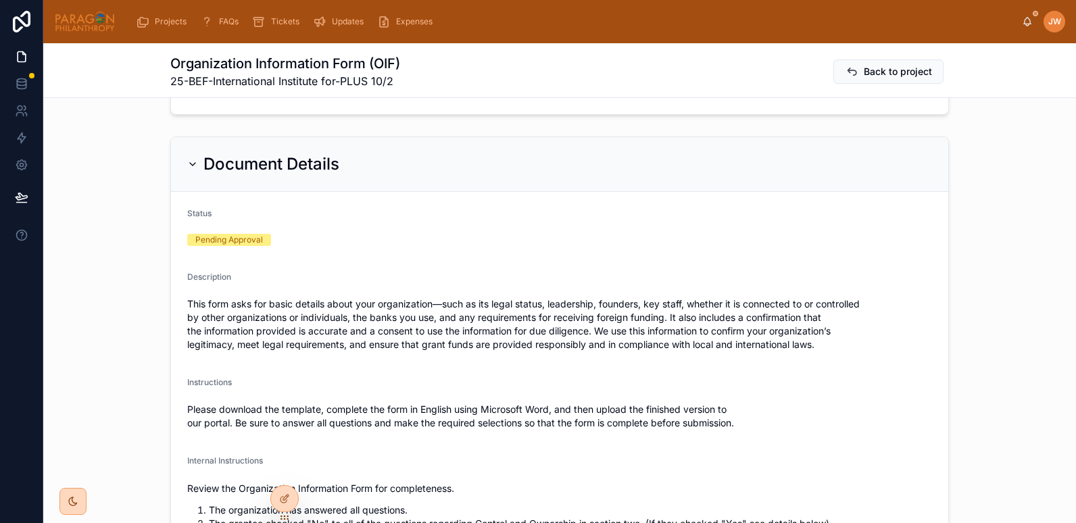
click at [190, 164] on icon at bounding box center [192, 164] width 5 height 3
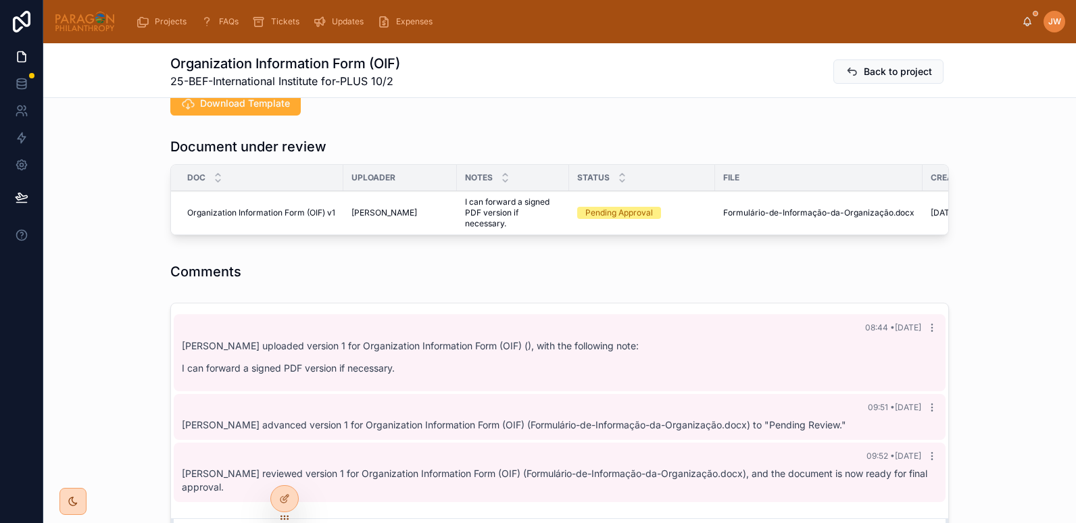
scroll to position [349, 0]
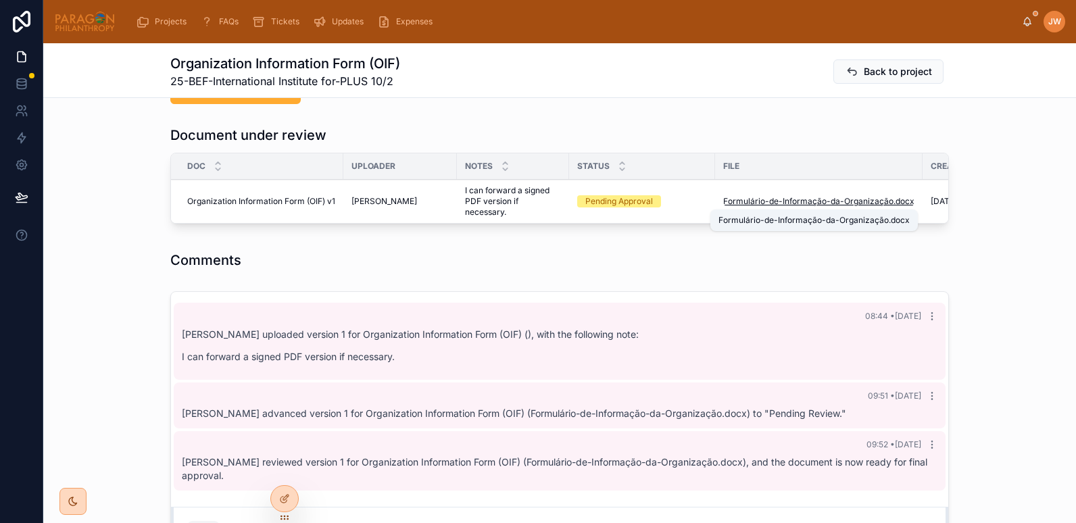
click at [730, 204] on span "Formulário-de-Informação-da-Organização" at bounding box center [808, 201] width 170 height 11
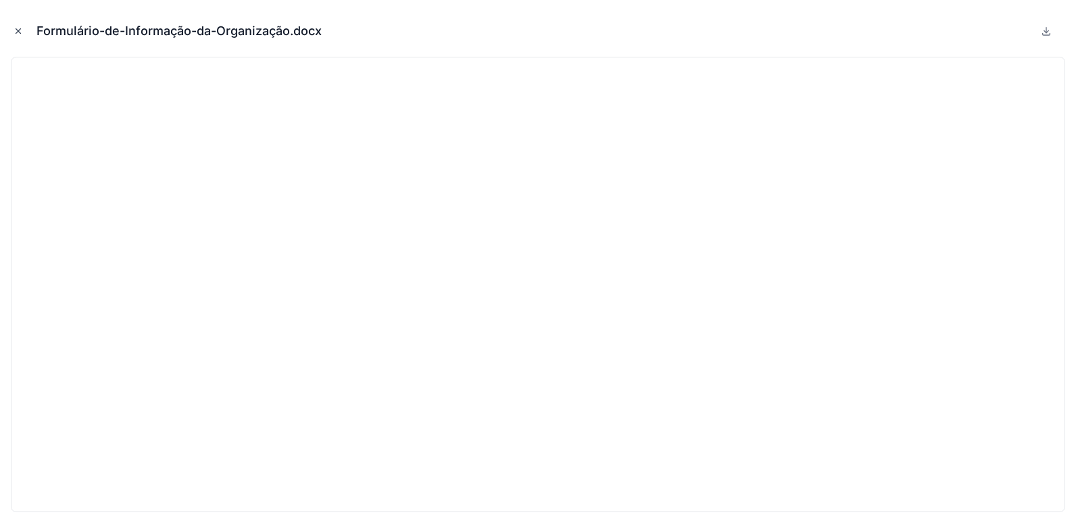
click at [18, 27] on icon "Close modal" at bounding box center [18, 30] width 9 height 9
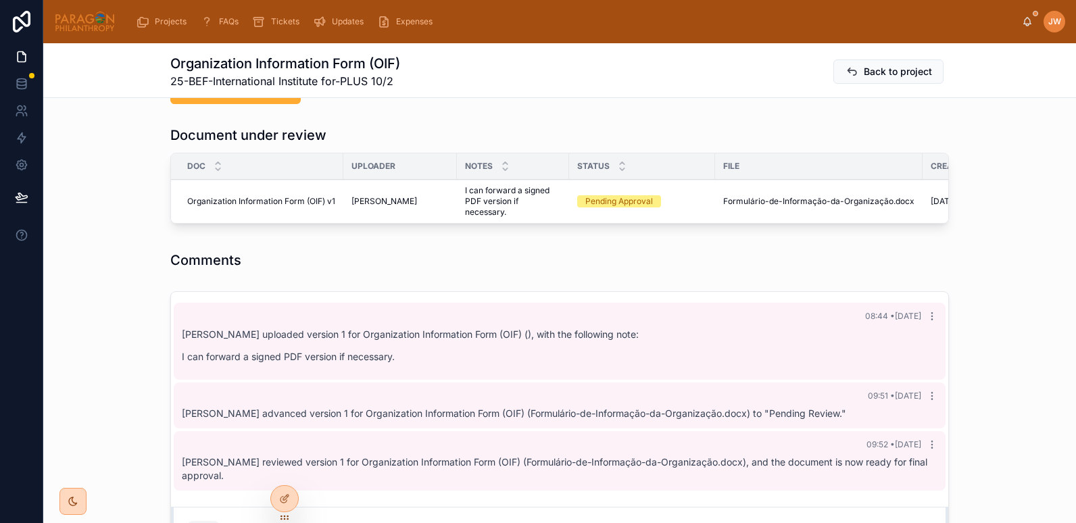
click at [0, 0] on span "Approve" at bounding box center [0, 0] width 0 height 0
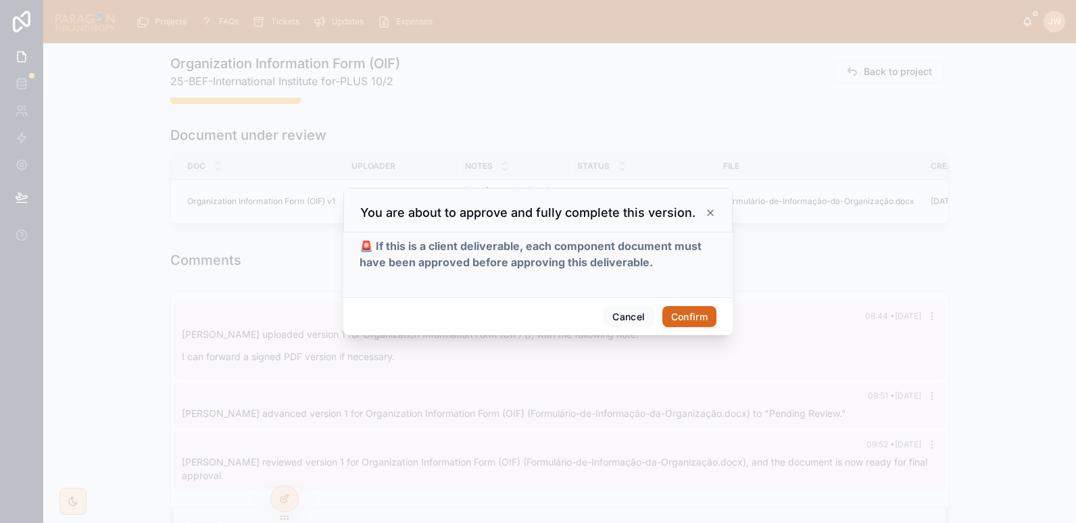
click at [691, 316] on button "Confirm" at bounding box center [689, 317] width 54 height 22
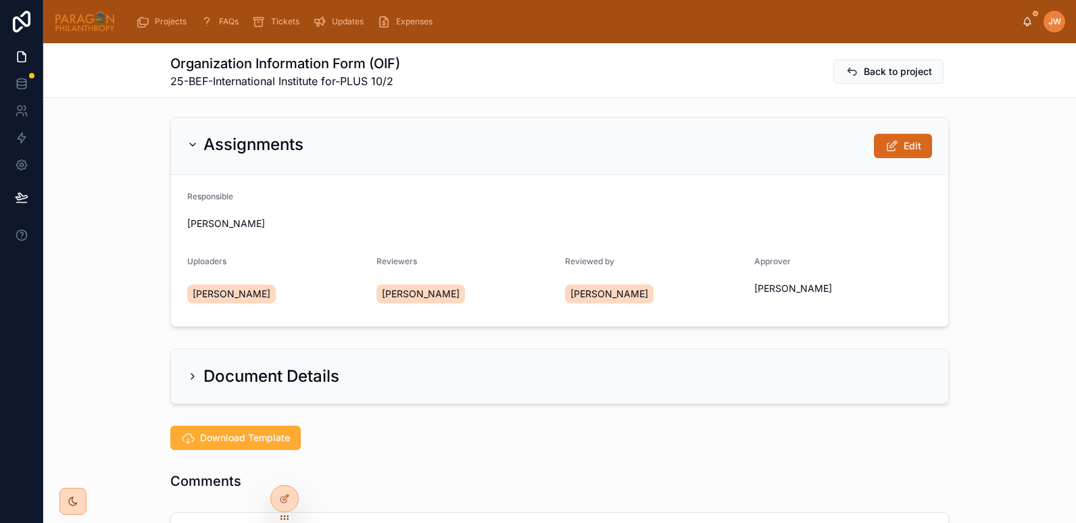
scroll to position [1, 0]
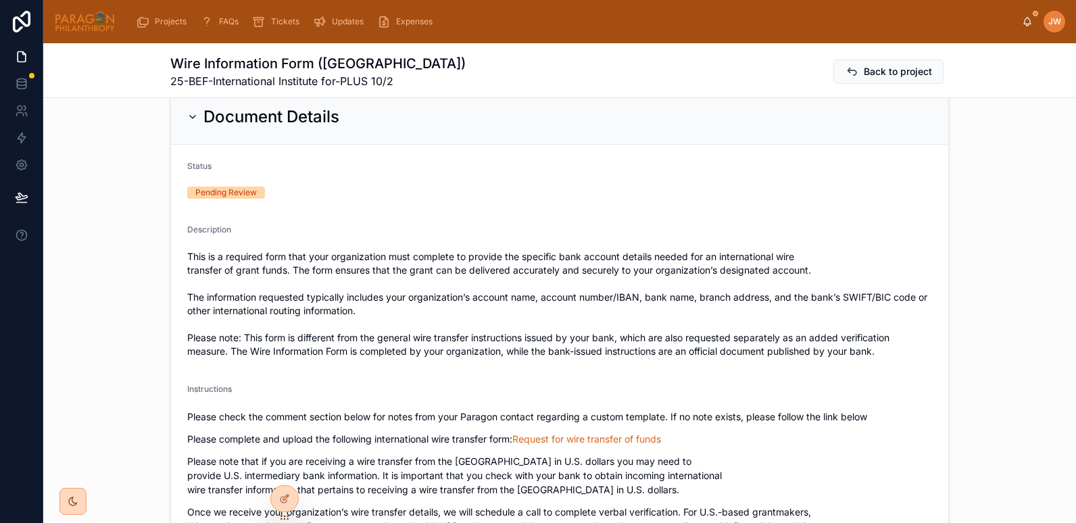
click at [192, 109] on div "Document Details" at bounding box center [263, 117] width 152 height 22
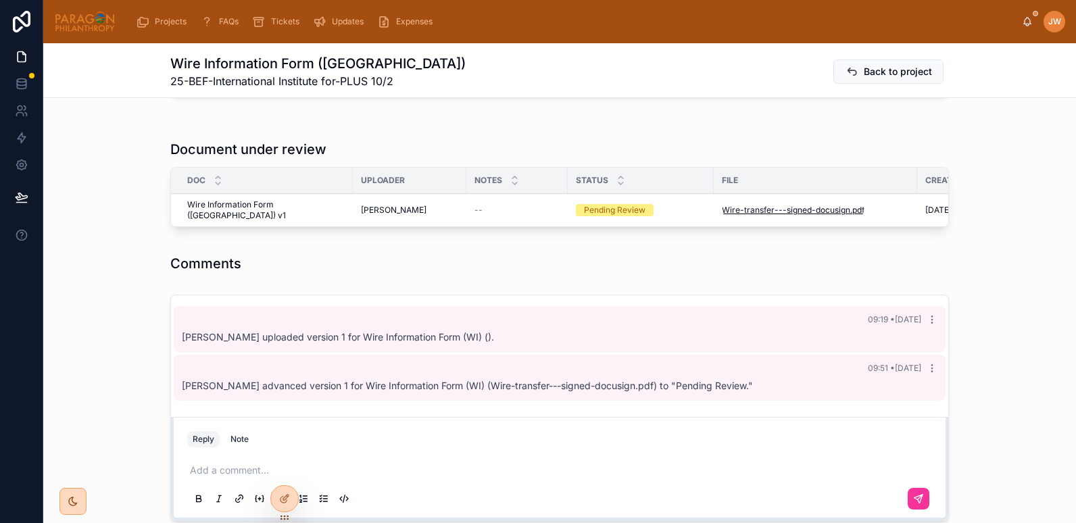
scroll to position [311, 0]
click at [727, 209] on span "Wire-transfer---signed-docusign" at bounding box center [786, 209] width 128 height 11
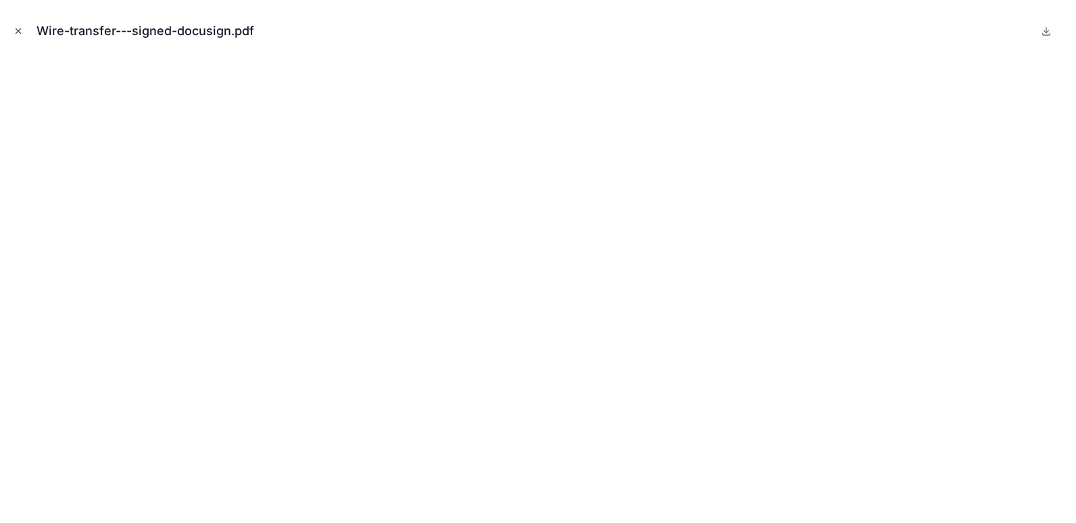
click at [24, 33] on button "Close modal" at bounding box center [18, 31] width 15 height 15
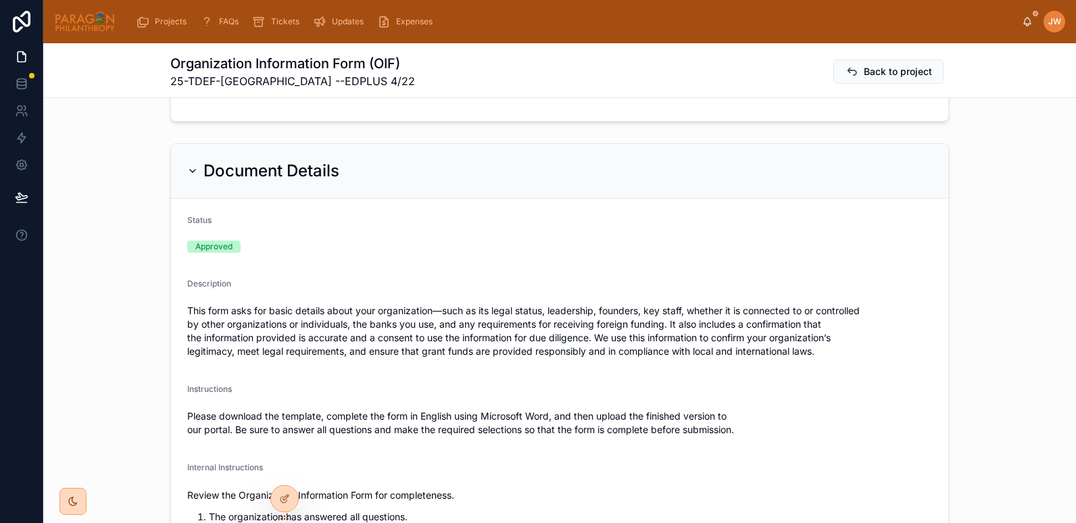
scroll to position [209, 0]
click at [189, 168] on icon at bounding box center [192, 170] width 11 height 11
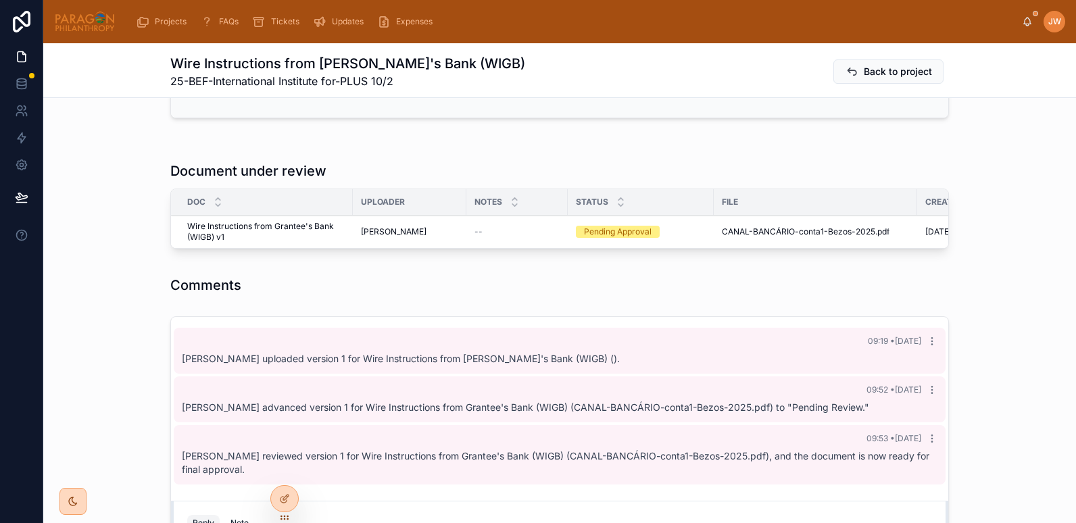
scroll to position [312, 0]
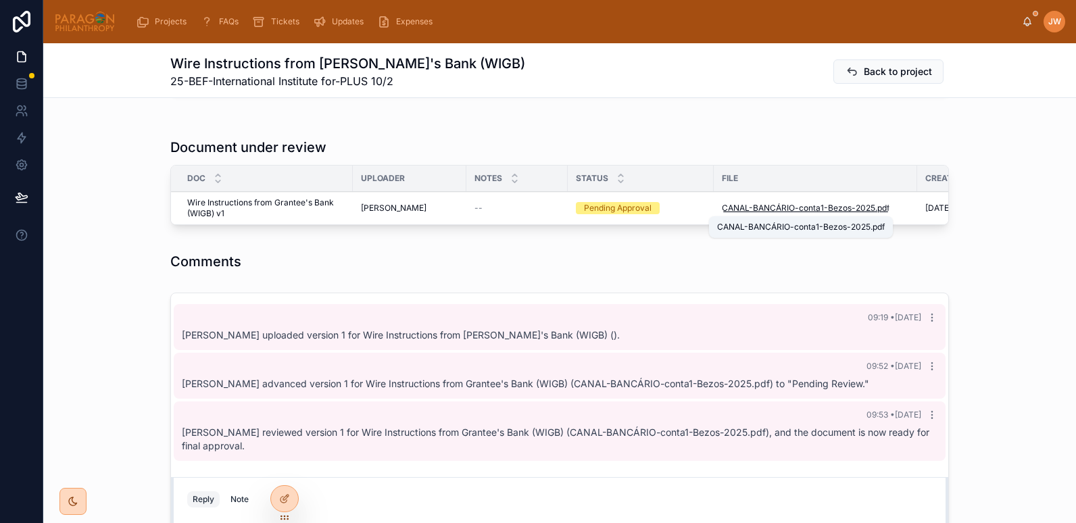
click at [739, 211] on span "CANAL-BANCÁRIO-conta1-Bezos-2025" at bounding box center [798, 208] width 153 height 11
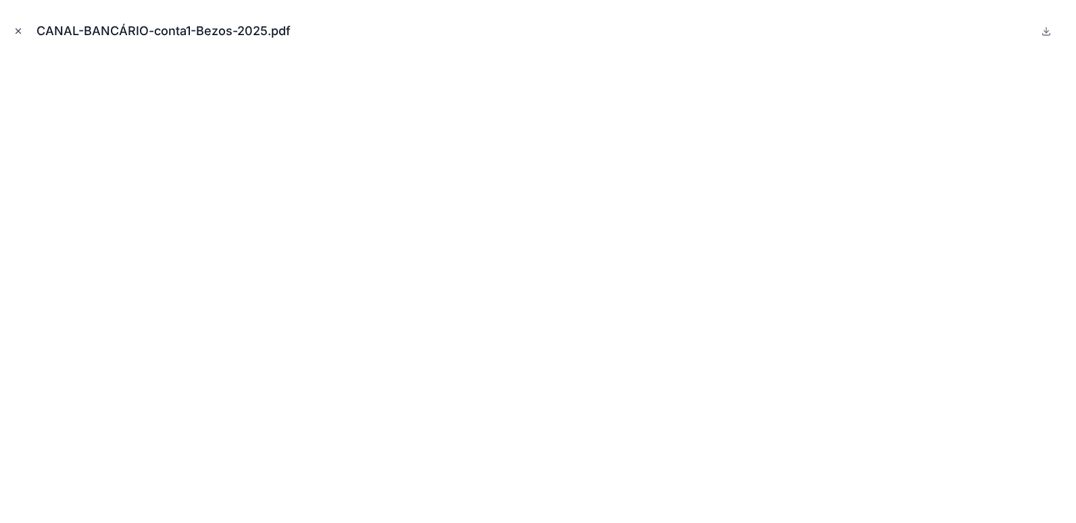
click at [14, 34] on icon "Close modal" at bounding box center [18, 30] width 9 height 9
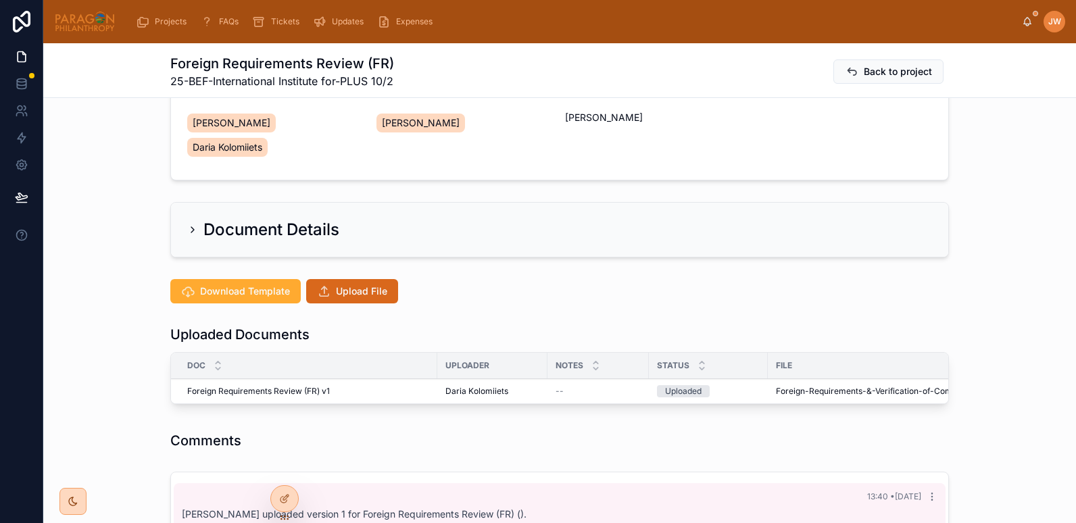
scroll to position [176, 0]
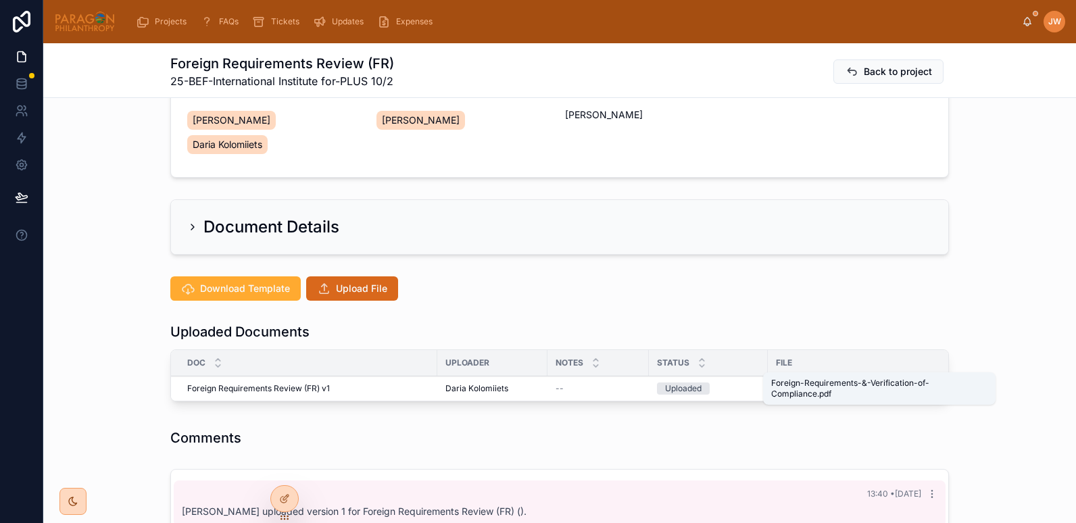
click at [790, 383] on span "Foreign-Requirements-&-Verification-of-Compliance" at bounding box center [878, 388] width 204 height 11
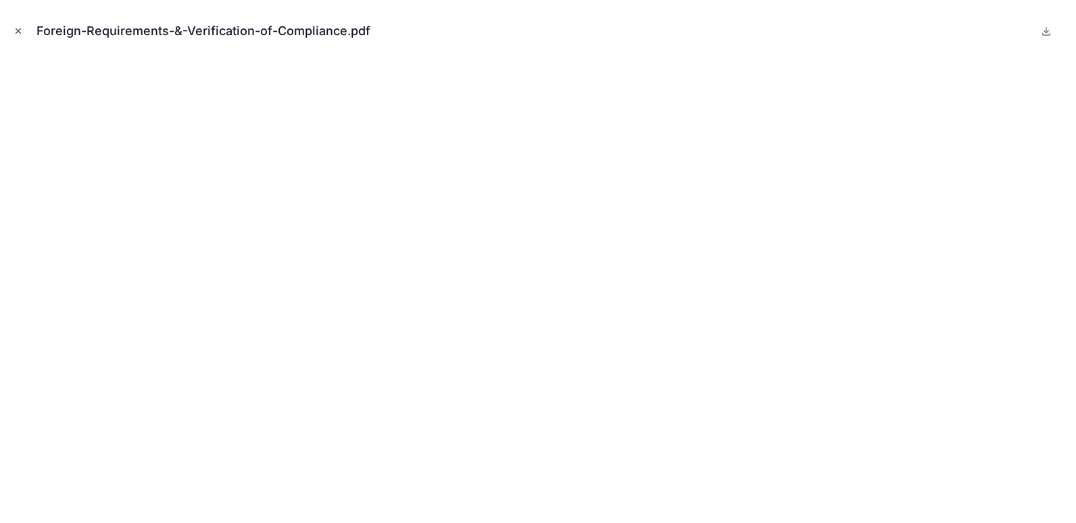
click at [16, 34] on icon "Close modal" at bounding box center [18, 30] width 9 height 9
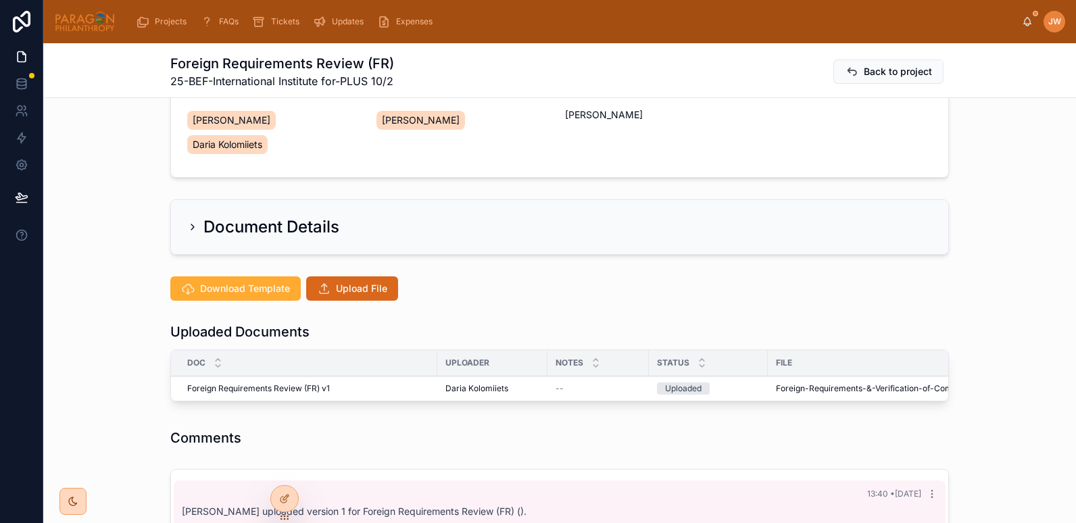
click at [838, 351] on th "File" at bounding box center [907, 363] width 278 height 26
click at [0, 0] on button "Advance" at bounding box center [0, 0] width 0 height 0
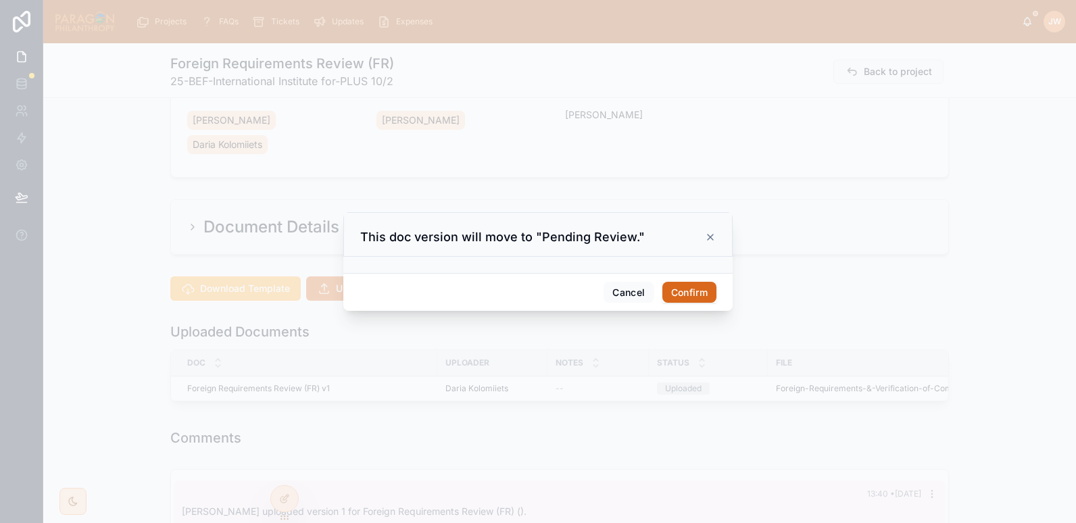
click at [671, 295] on button "Confirm" at bounding box center [689, 293] width 54 height 22
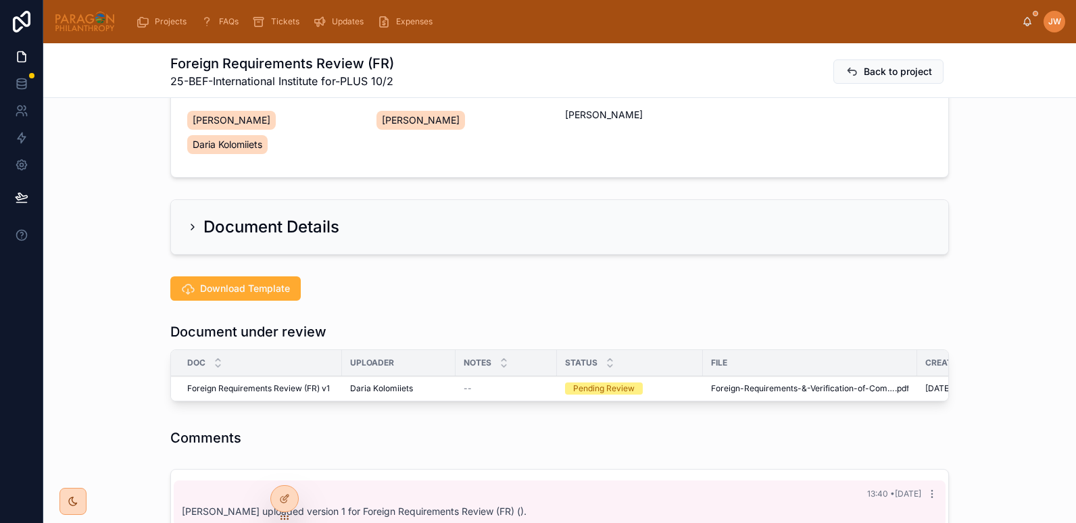
click at [0, 0] on span "Reviewed" at bounding box center [0, 0] width 0 height 0
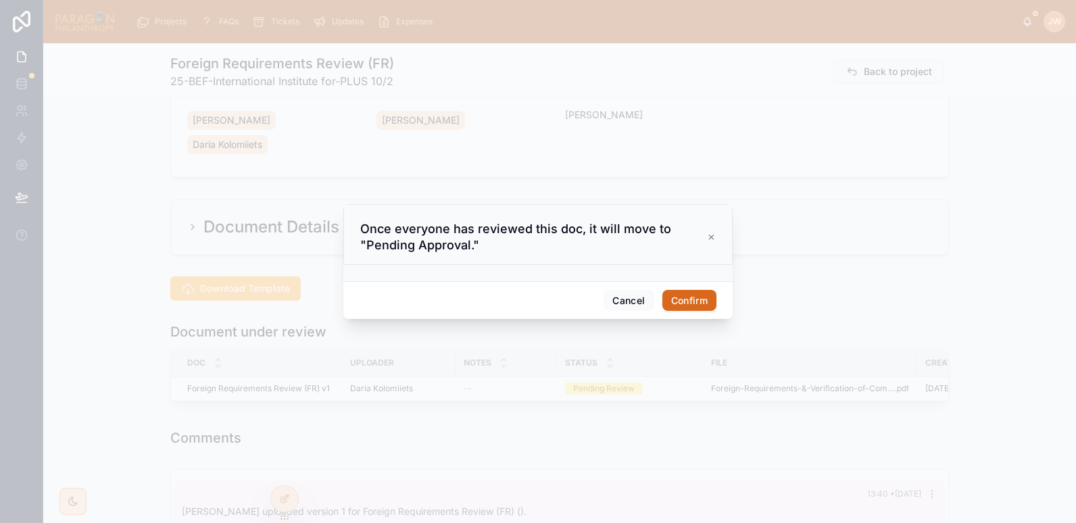
click at [688, 300] on button "Confirm" at bounding box center [689, 301] width 54 height 22
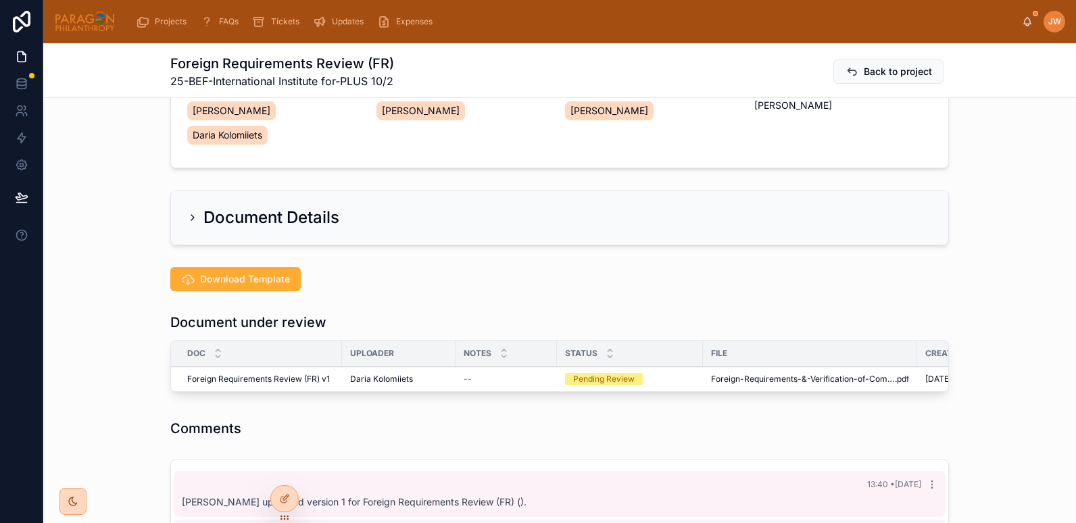
scroll to position [190, 0]
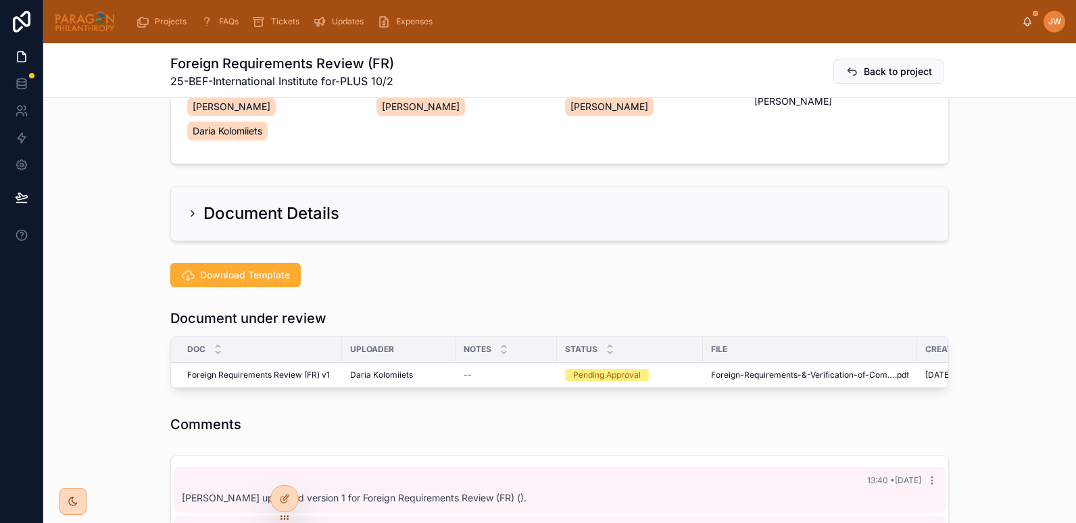
click at [0, 0] on span "Approve" at bounding box center [0, 0] width 0 height 0
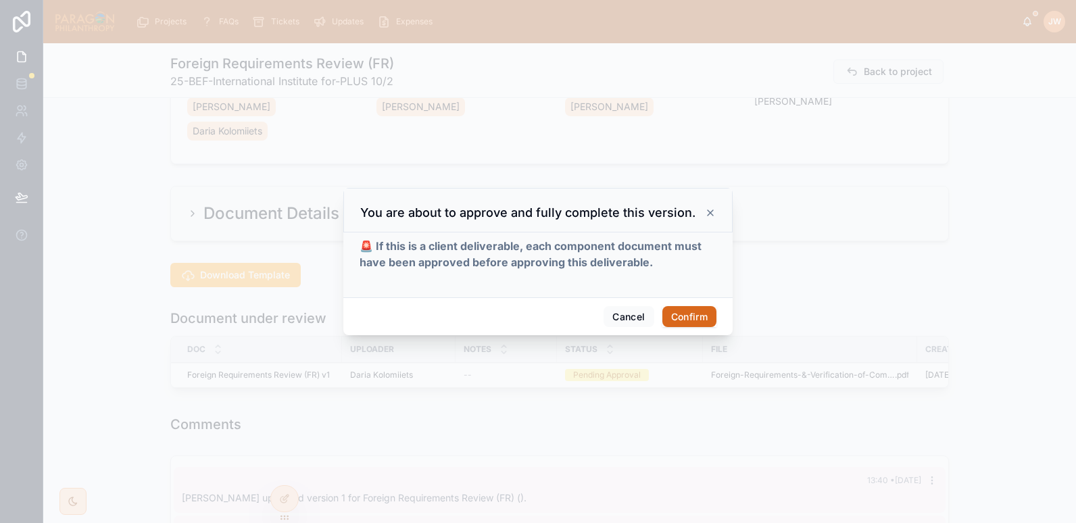
click at [697, 307] on button "Confirm" at bounding box center [689, 317] width 54 height 22
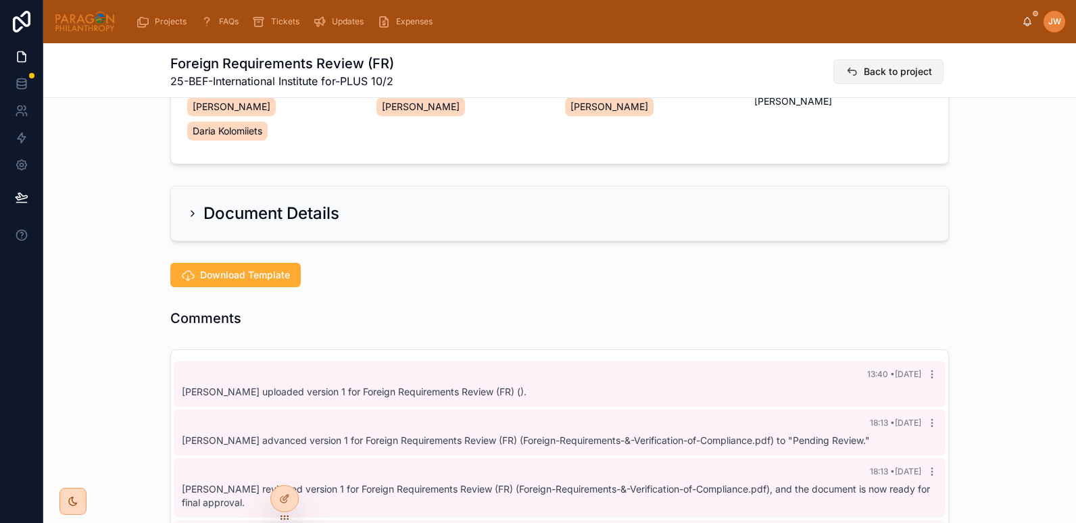
click at [877, 75] on span "Back to project" at bounding box center [898, 72] width 68 height 14
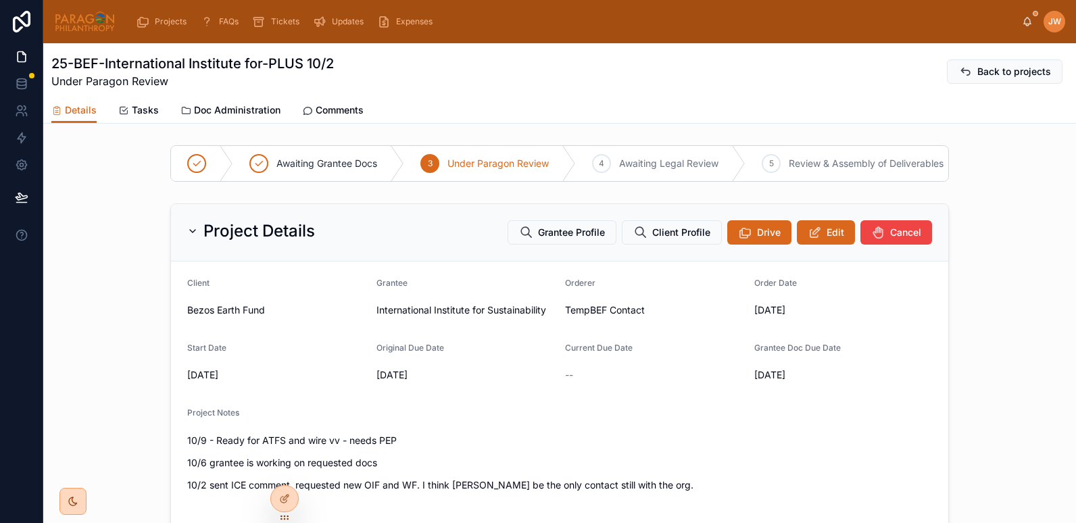
click at [232, 111] on span "Doc Administration" at bounding box center [237, 110] width 87 height 14
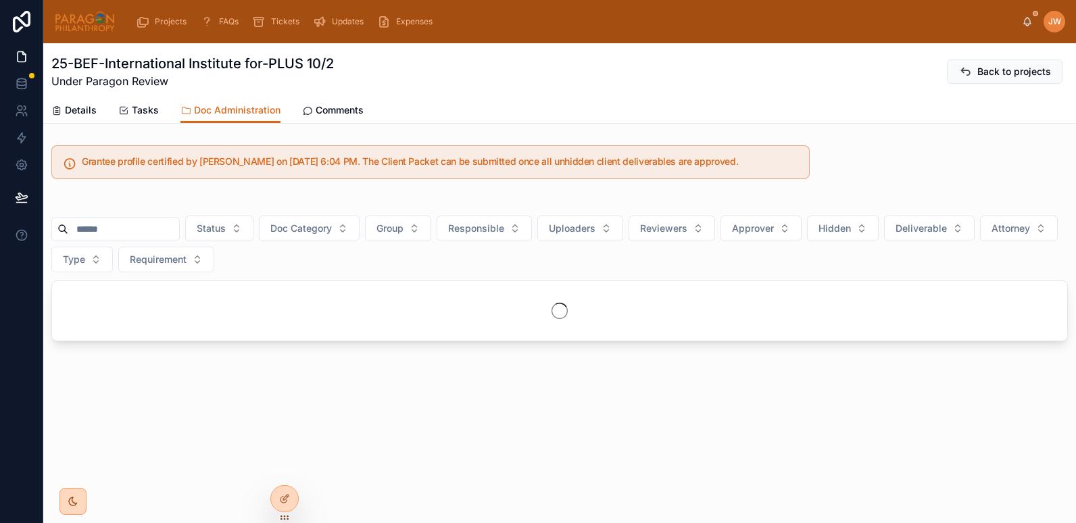
click at [109, 232] on input "text" at bounding box center [123, 229] width 111 height 19
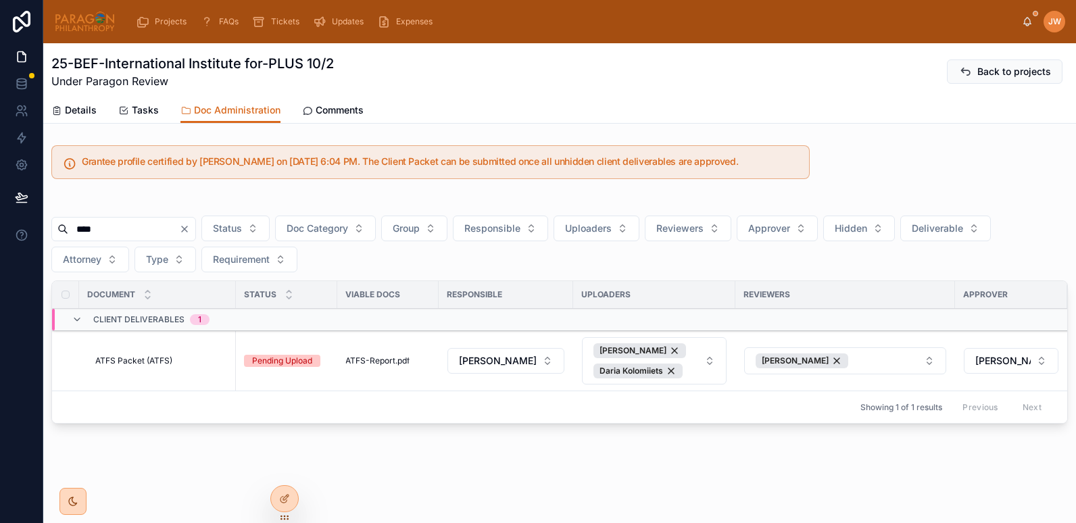
type input "****"
click at [138, 362] on span "ATFS Packet (ATFS)" at bounding box center [133, 360] width 77 height 11
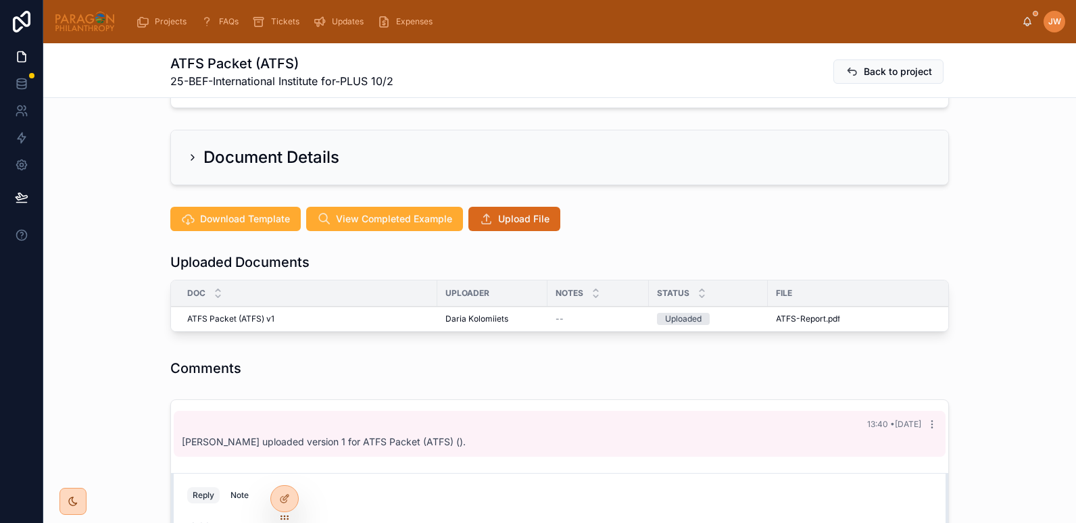
scroll to position [261, 0]
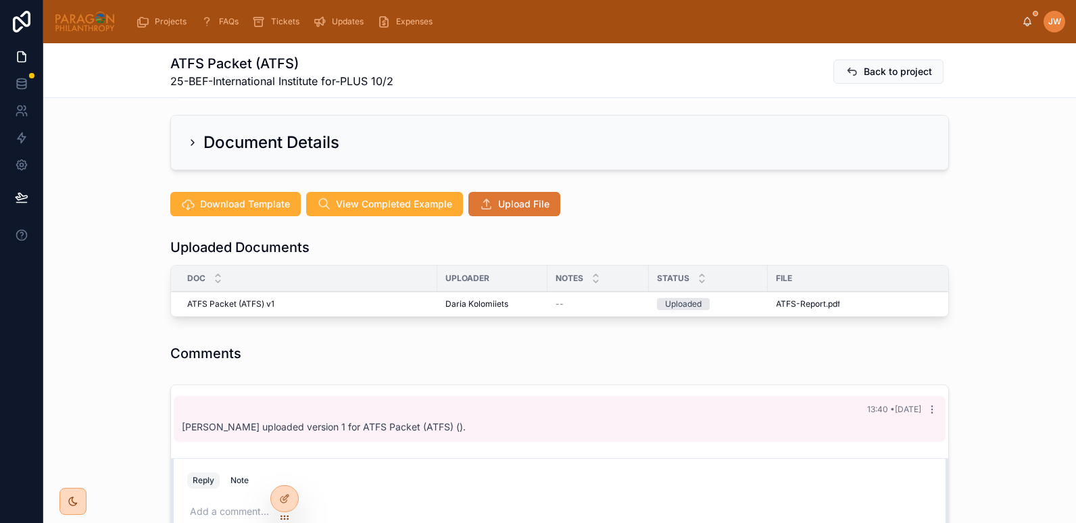
click at [514, 197] on span "Upload File" at bounding box center [523, 204] width 51 height 14
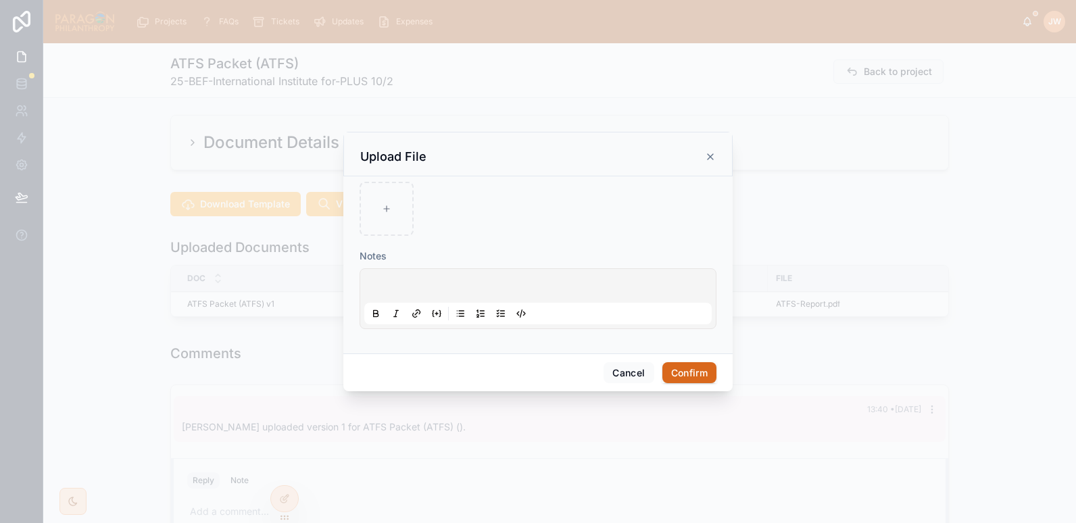
click at [84, 251] on div at bounding box center [538, 261] width 1076 height 523
click at [634, 366] on button "Cancel" at bounding box center [628, 373] width 50 height 22
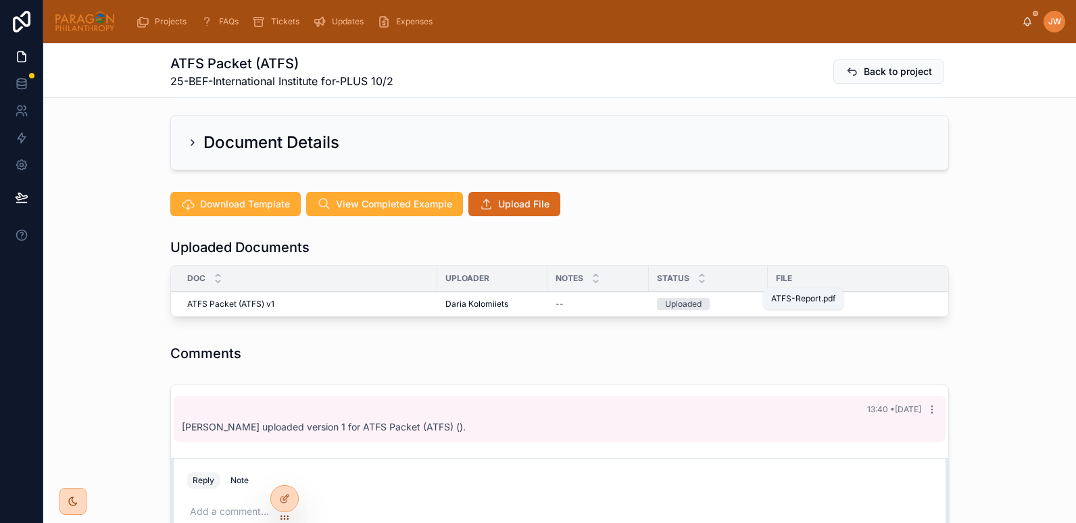
click at [787, 299] on span "ATFS-Report" at bounding box center [801, 304] width 50 height 11
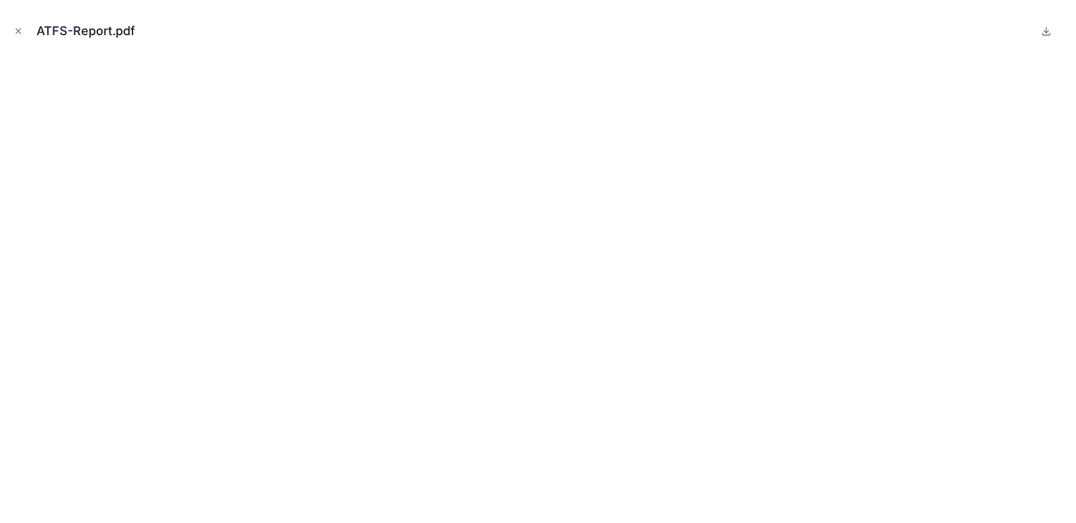
click at [12, 22] on div "ATFS-Report.pdf" at bounding box center [538, 31] width 1054 height 41
click at [15, 26] on icon "Close modal" at bounding box center [18, 30] width 9 height 9
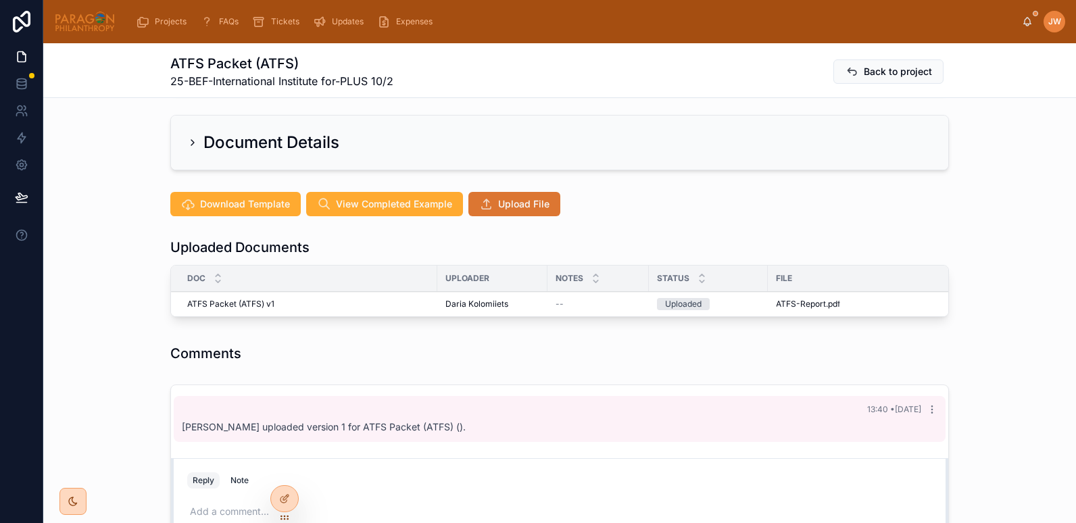
click at [519, 192] on button "Upload File" at bounding box center [514, 204] width 92 height 24
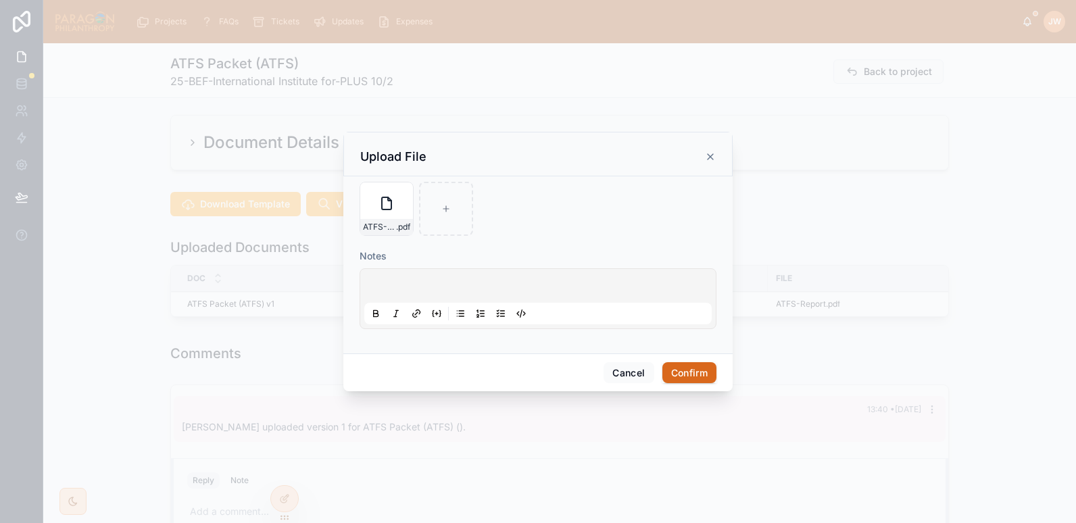
click at [689, 360] on div "Cancel Confirm" at bounding box center [537, 372] width 389 height 39
click at [690, 369] on button "Confirm" at bounding box center [689, 373] width 54 height 22
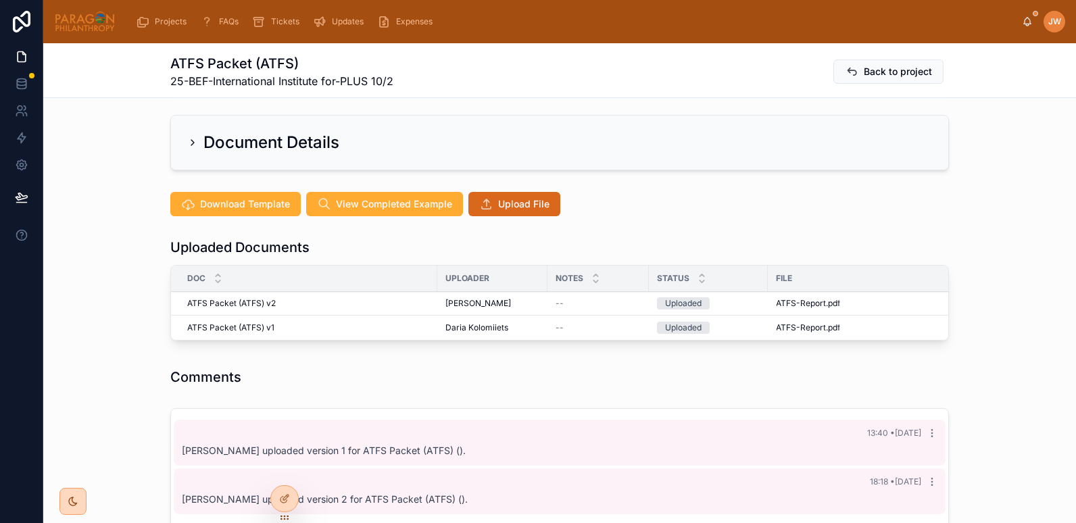
click at [0, 0] on icon at bounding box center [0, 0] width 0 height 0
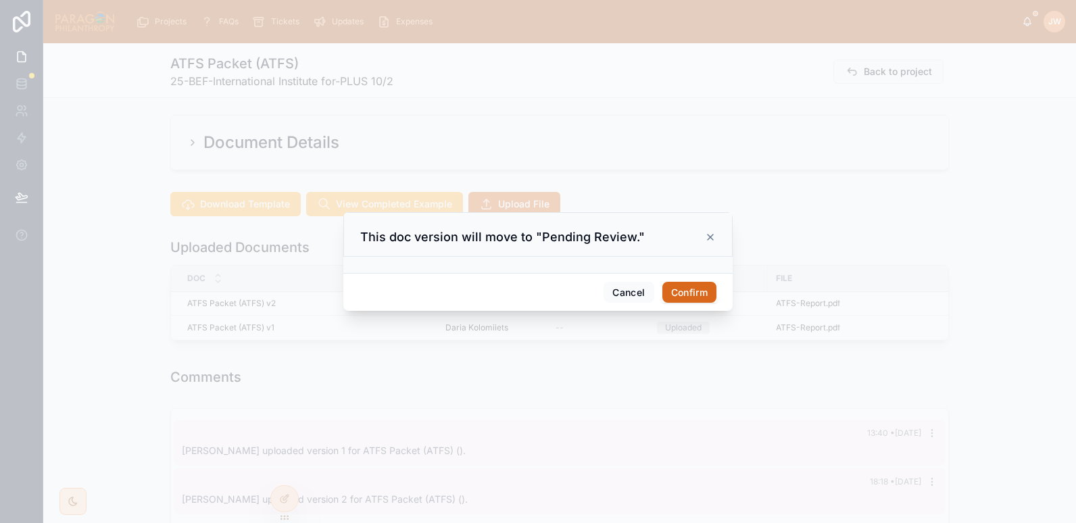
click at [681, 290] on button "Confirm" at bounding box center [689, 293] width 54 height 22
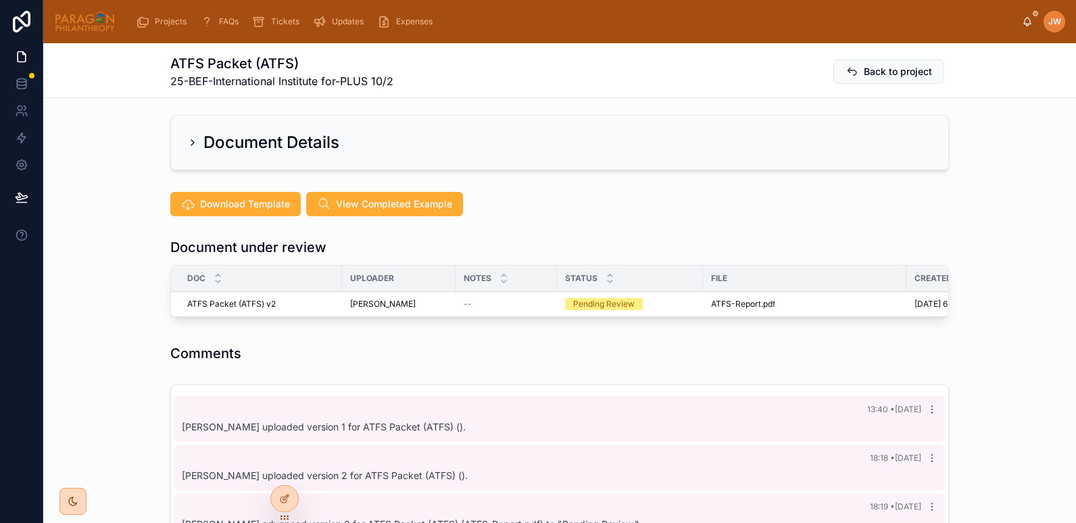
click at [0, 0] on span "Reviewed" at bounding box center [0, 0] width 0 height 0
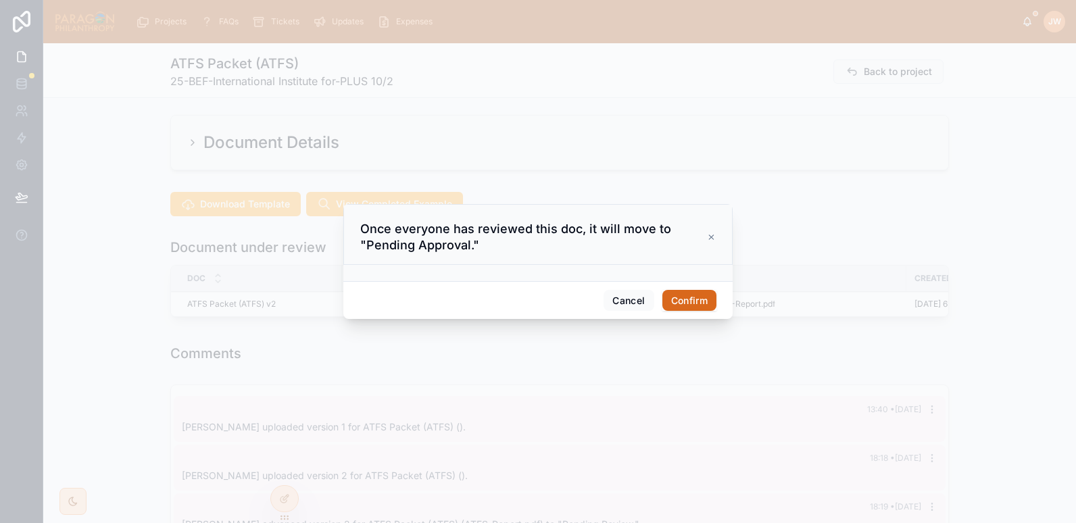
click at [685, 303] on button "Confirm" at bounding box center [689, 301] width 54 height 22
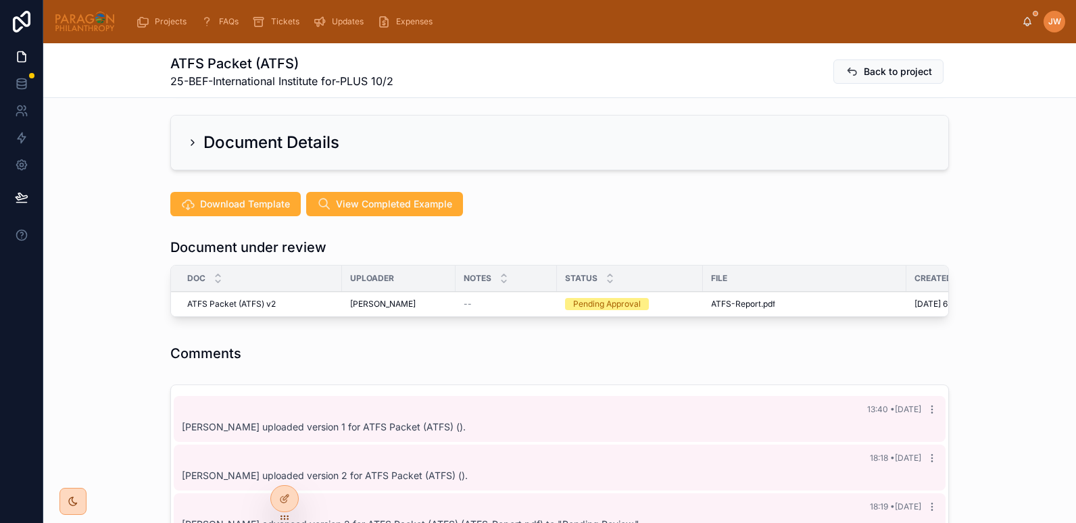
click at [0, 0] on button "Approve" at bounding box center [0, 0] width 0 height 0
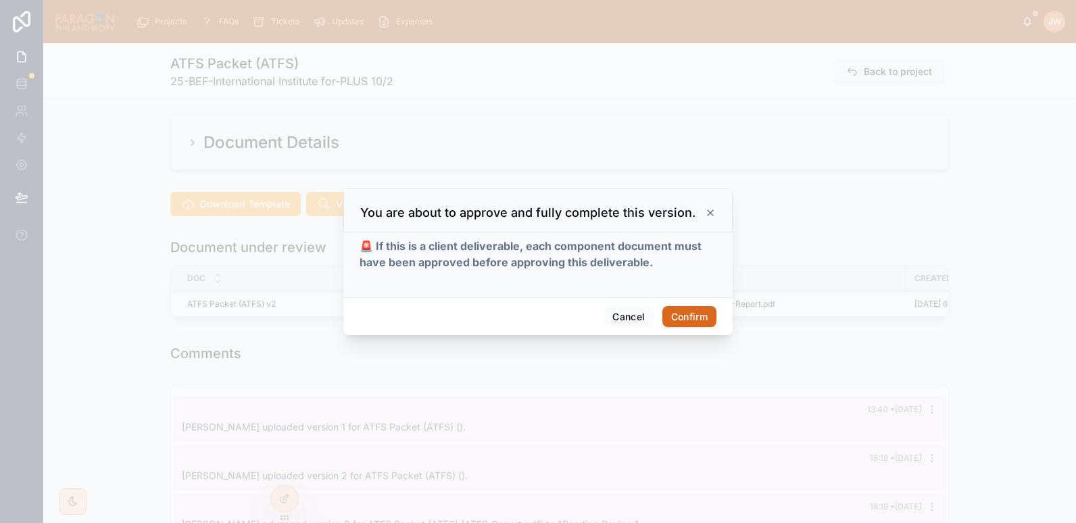
click at [691, 312] on button "Confirm" at bounding box center [689, 317] width 54 height 22
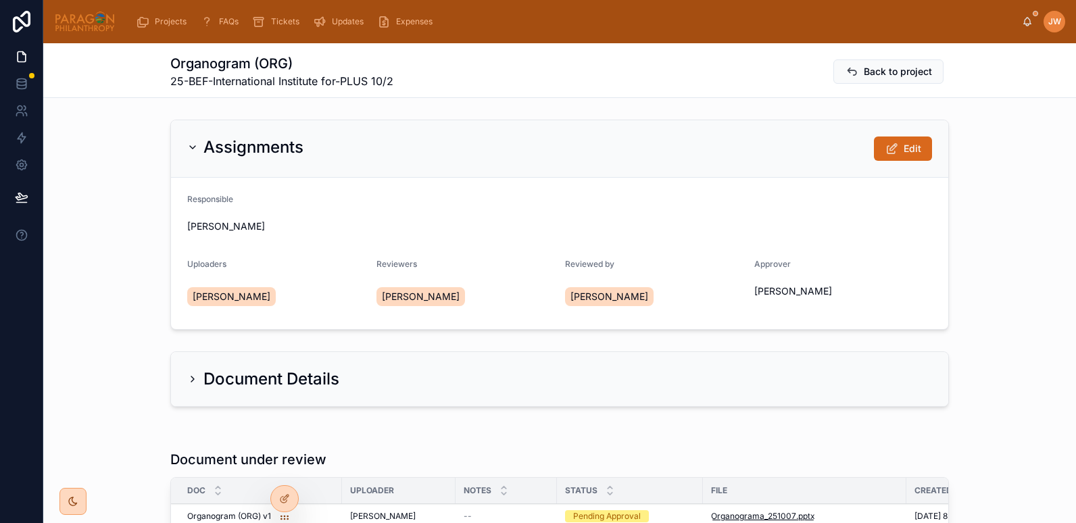
scroll to position [205, 0]
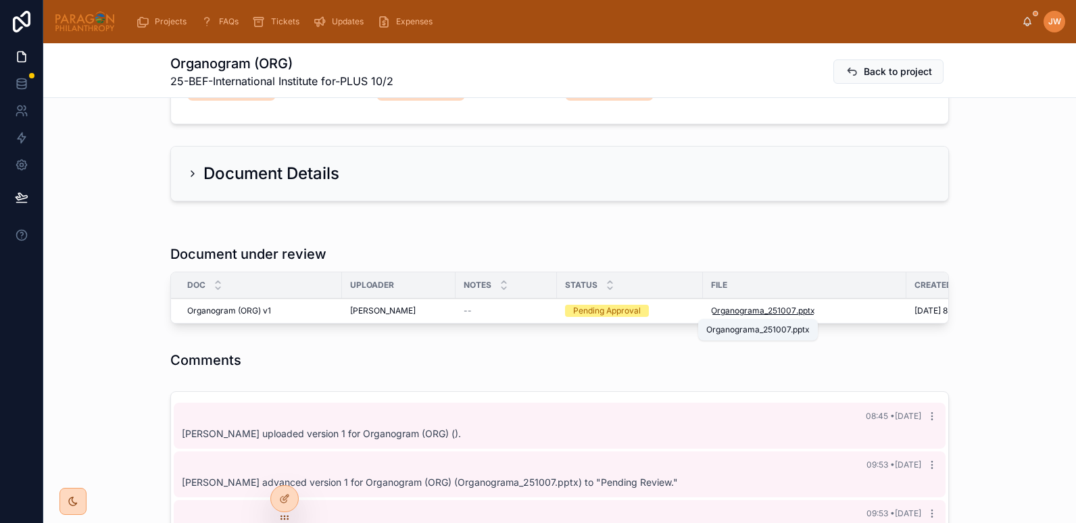
click at [718, 314] on span "Organograma_251007" at bounding box center [753, 310] width 85 height 11
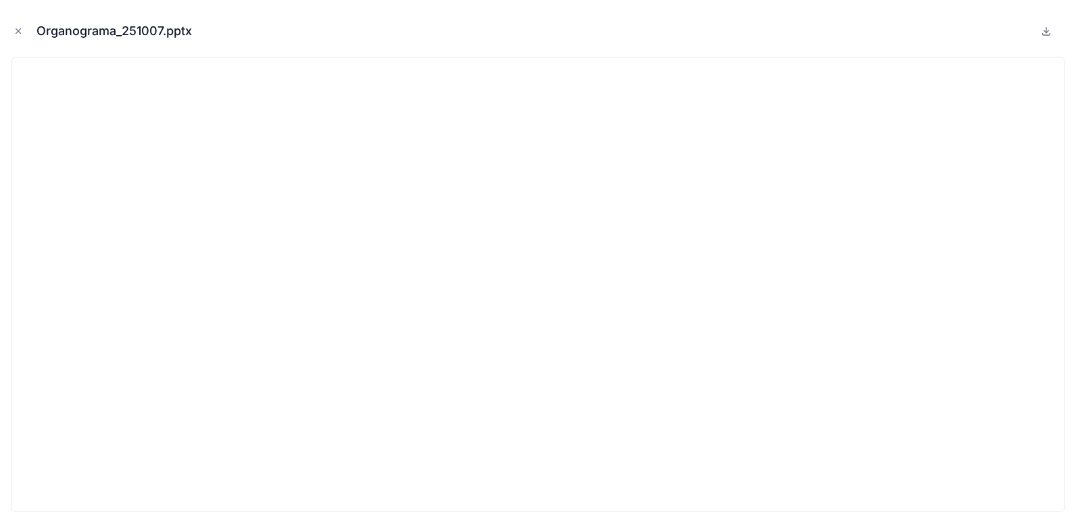
click at [303, 26] on div "Organograma_251007.pptx" at bounding box center [538, 31] width 1054 height 41
click at [20, 28] on icon "Close modal" at bounding box center [18, 30] width 9 height 9
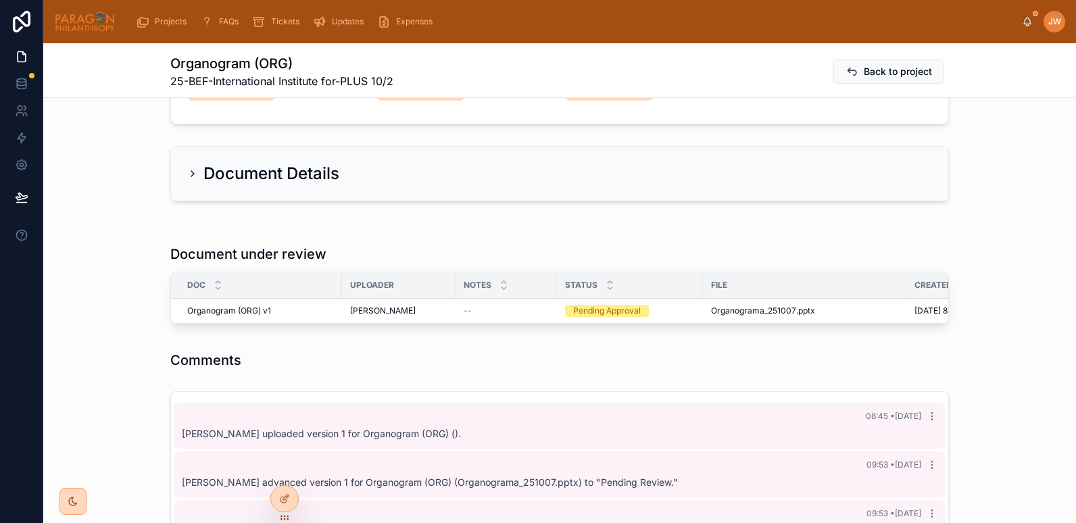
click at [0, 0] on button "Approve" at bounding box center [0, 0] width 0 height 0
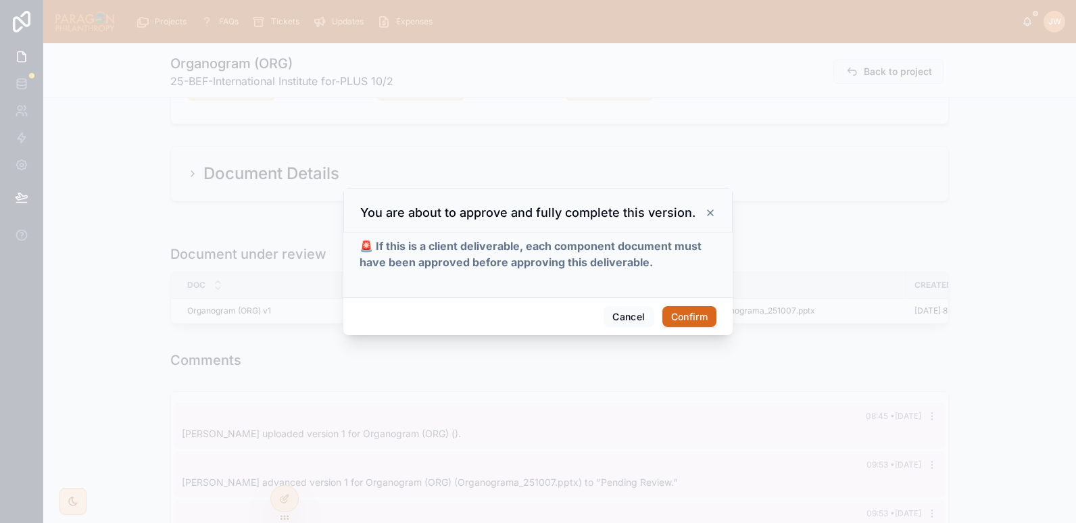
click at [693, 310] on button "Confirm" at bounding box center [689, 317] width 54 height 22
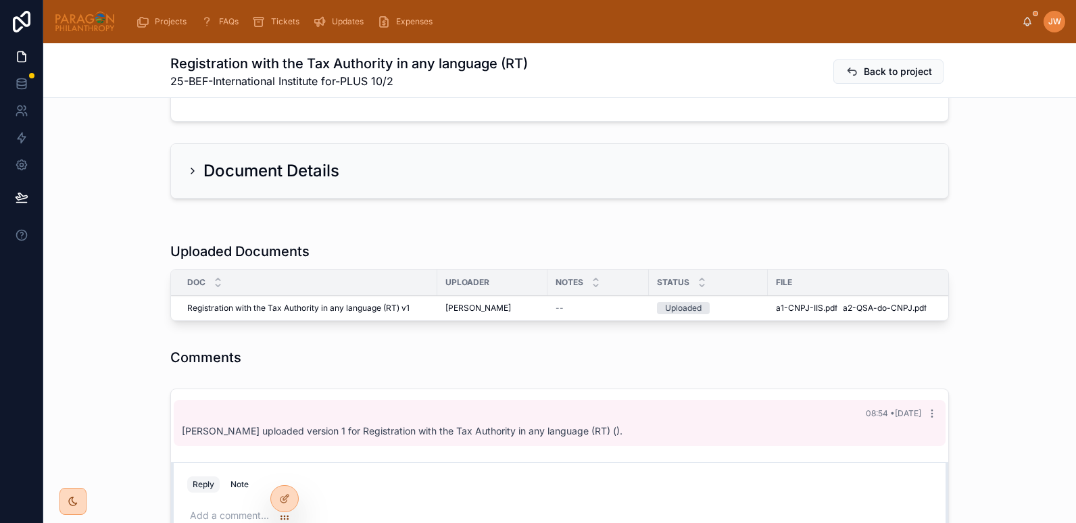
scroll to position [209, 0]
click at [787, 305] on span "a1-CNPJ-IIS" at bounding box center [799, 307] width 47 height 11
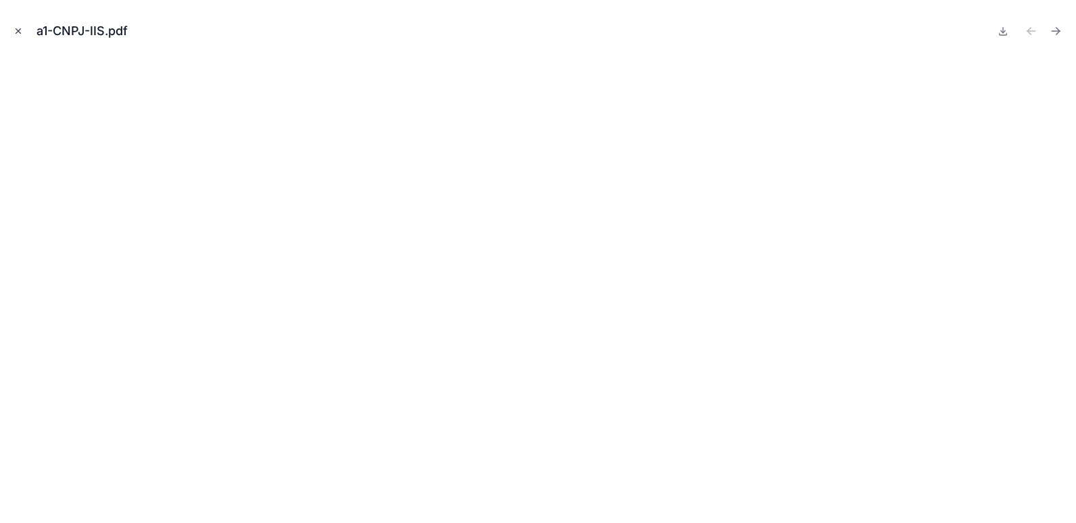
click at [22, 30] on icon "Close modal" at bounding box center [18, 30] width 9 height 9
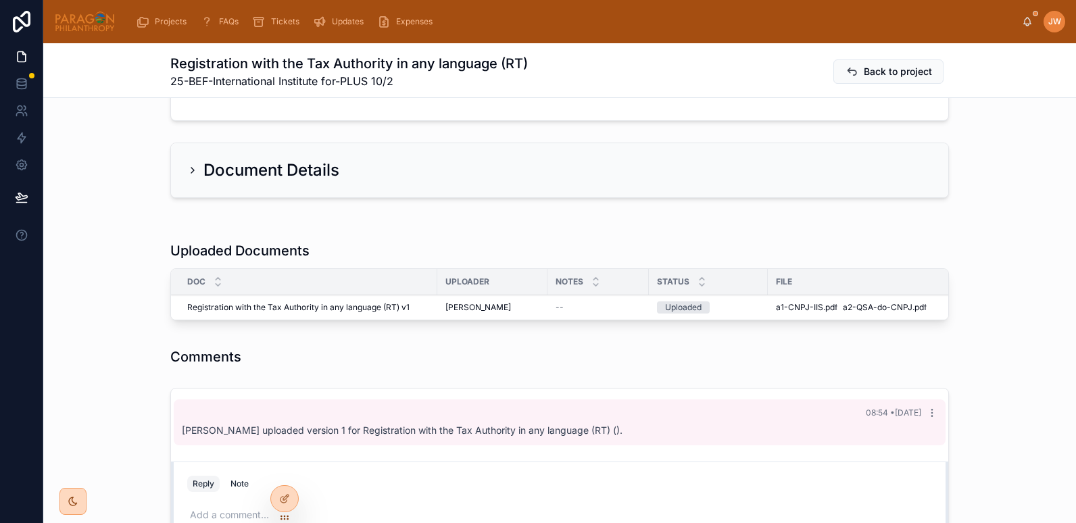
click at [0, 0] on button "Advance" at bounding box center [0, 0] width 0 height 0
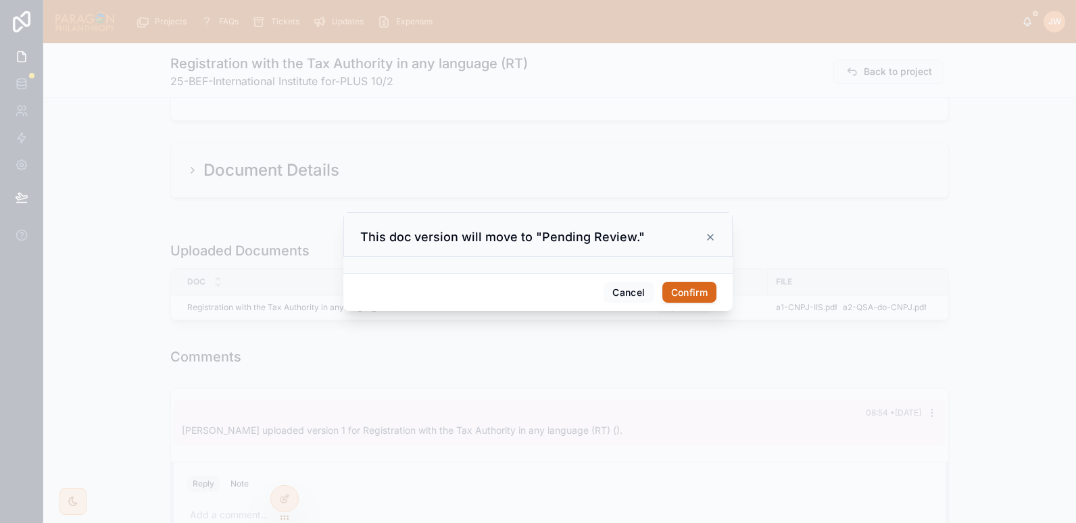
click at [687, 289] on button "Confirm" at bounding box center [689, 293] width 54 height 22
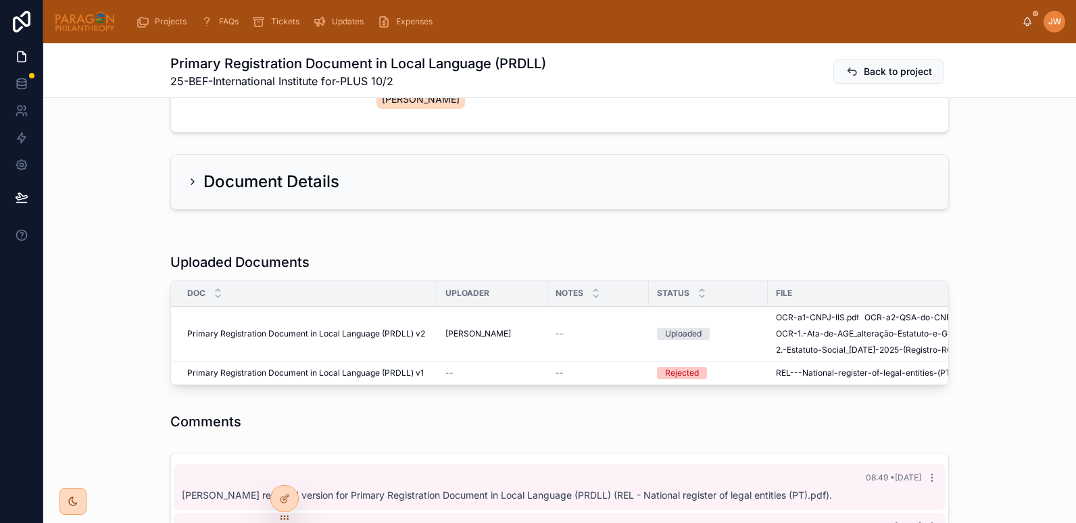
scroll to position [230, 0]
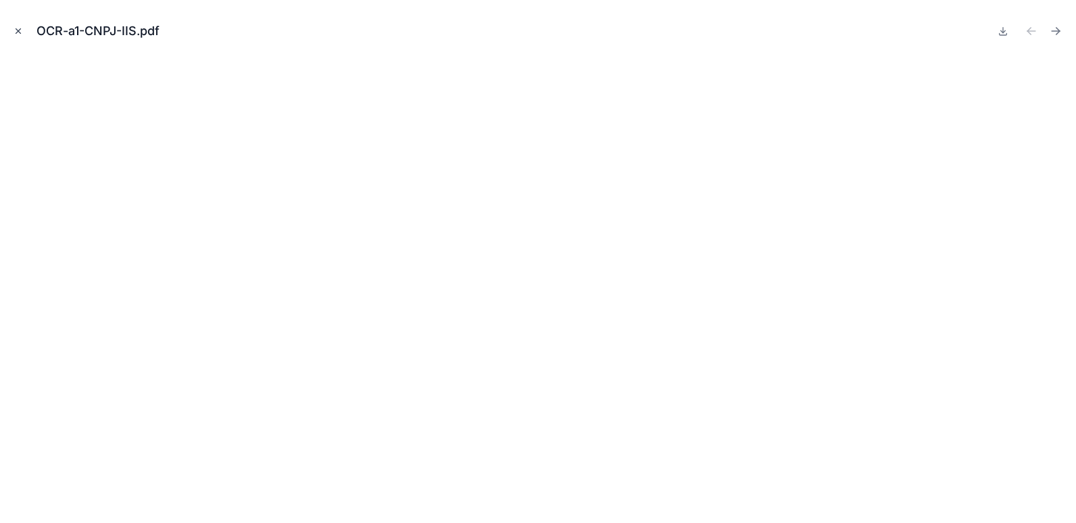
click at [19, 30] on icon "Close modal" at bounding box center [18, 31] width 5 height 5
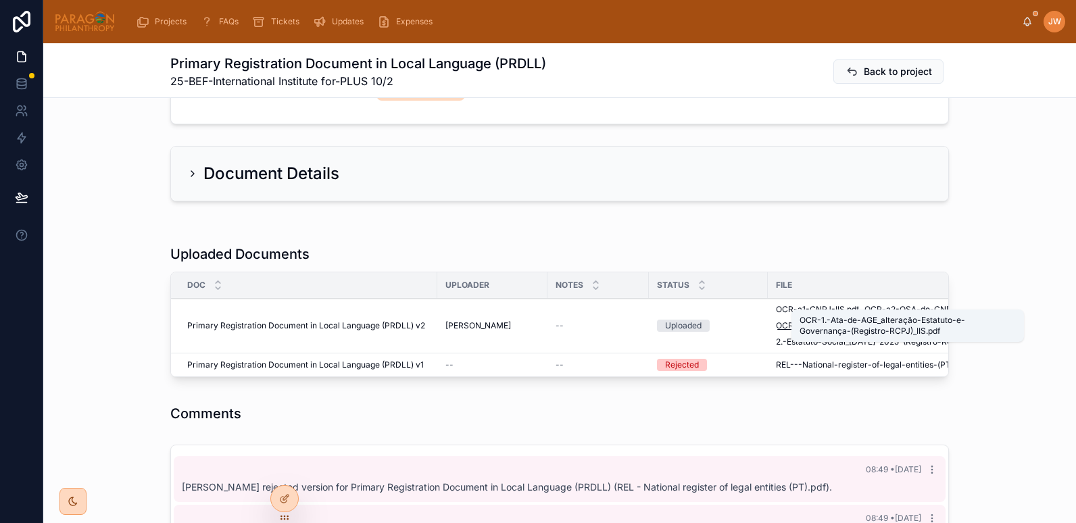
click at [783, 320] on span "OCR-1.-Ata-de-AGE_alteração-Estatuto-e-Governança-(Registro-RCPJ)_IIS" at bounding box center [905, 325] width 259 height 11
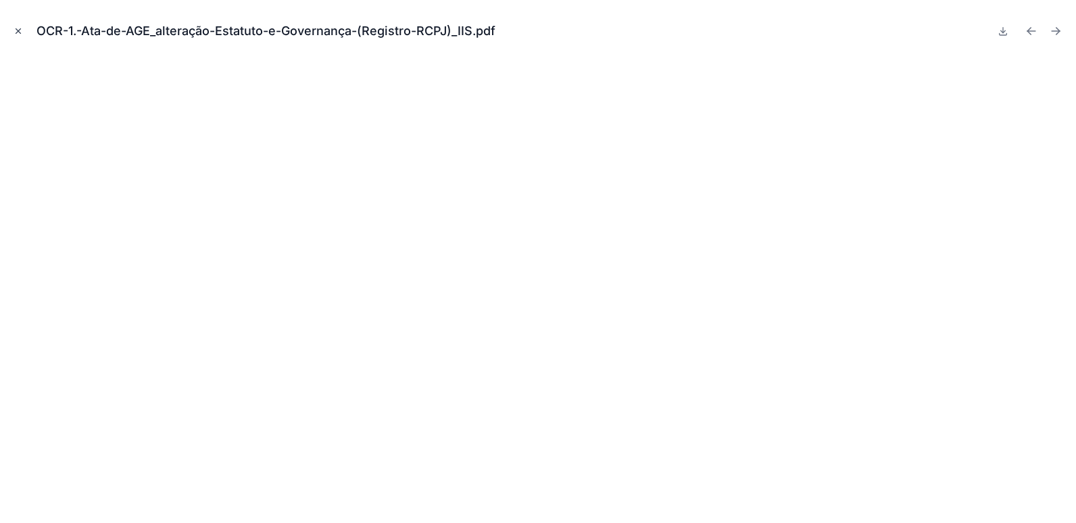
click at [15, 34] on icon "Close modal" at bounding box center [18, 30] width 9 height 9
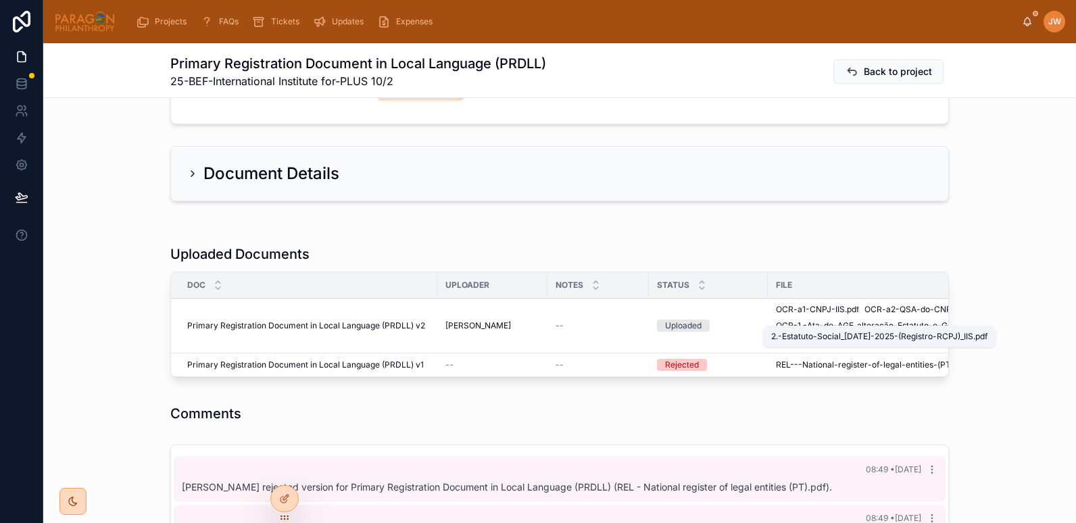
click at [804, 337] on span "2.-Estatuto-Social_[DATE]-2025-(Registro-RCPJ)_IIS" at bounding box center [877, 342] width 202 height 11
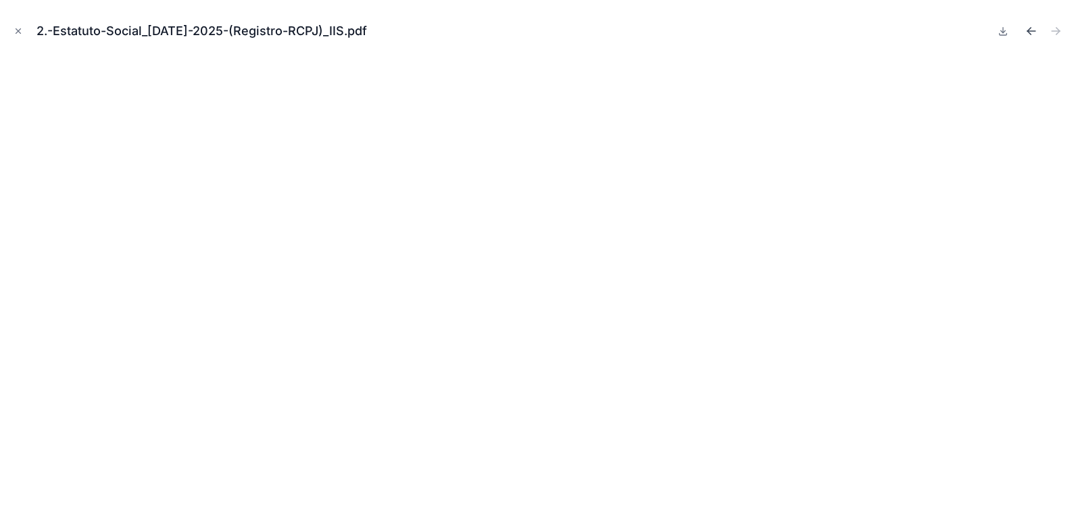
click at [1029, 31] on icon "Previous file" at bounding box center [1031, 31] width 8 height 0
click at [22, 33] on icon "Close modal" at bounding box center [18, 30] width 9 height 9
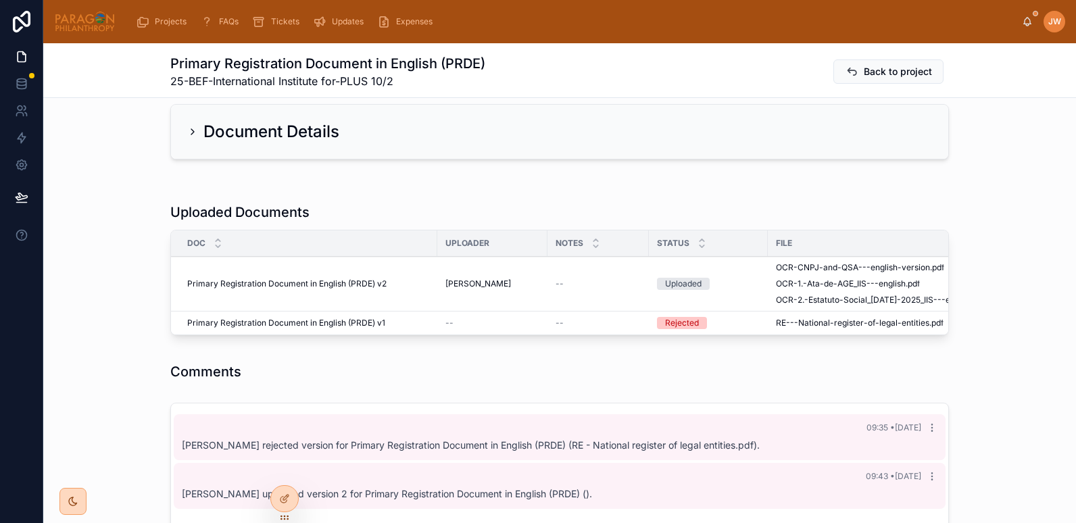
scroll to position [280, 0]
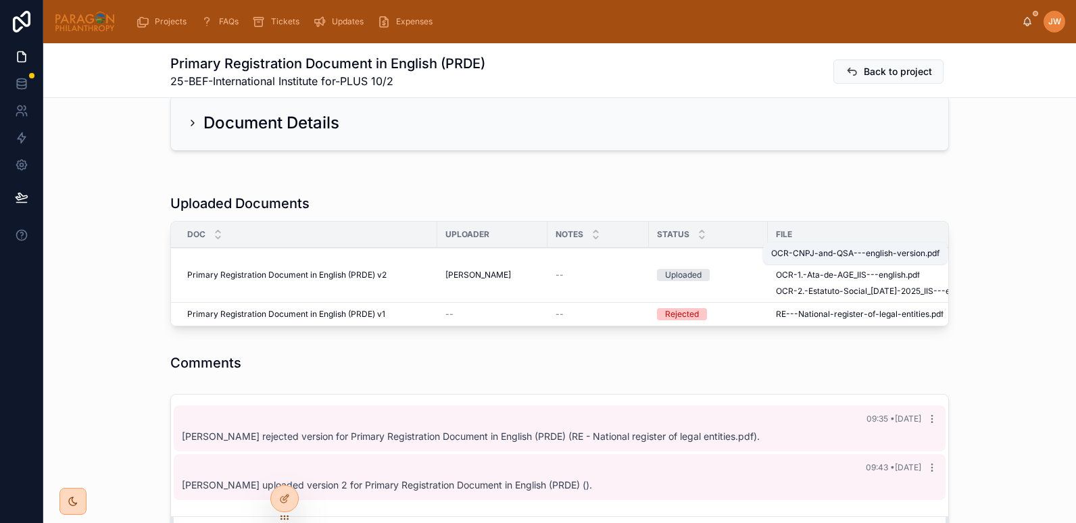
click at [784, 253] on span "OCR-CNPJ-and-QSA---english-version" at bounding box center [853, 258] width 154 height 11
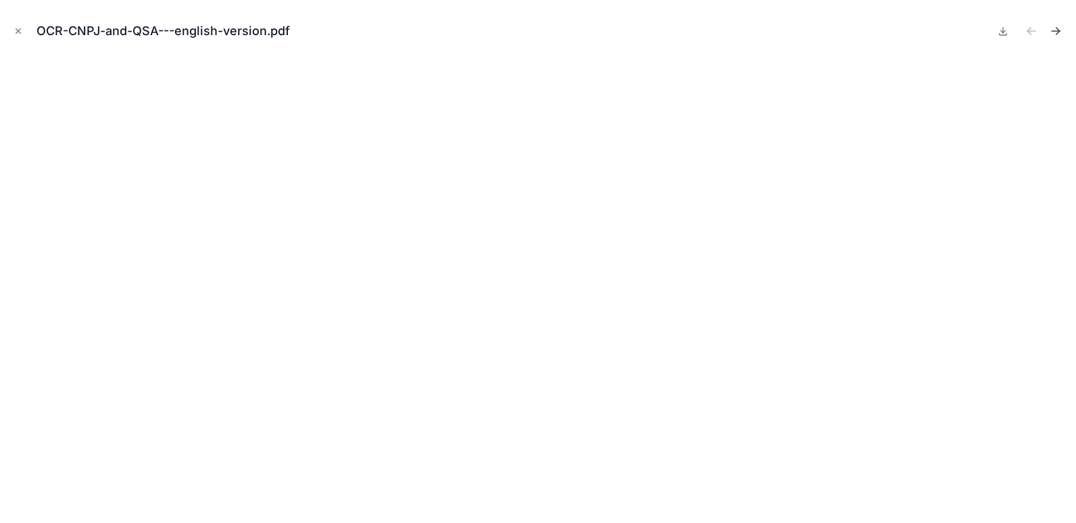
click at [1054, 35] on icon "Next file" at bounding box center [1056, 31] width 14 height 14
click at [1033, 29] on icon "Previous file" at bounding box center [1032, 31] width 14 height 14
click at [14, 28] on icon "Close modal" at bounding box center [18, 30] width 9 height 9
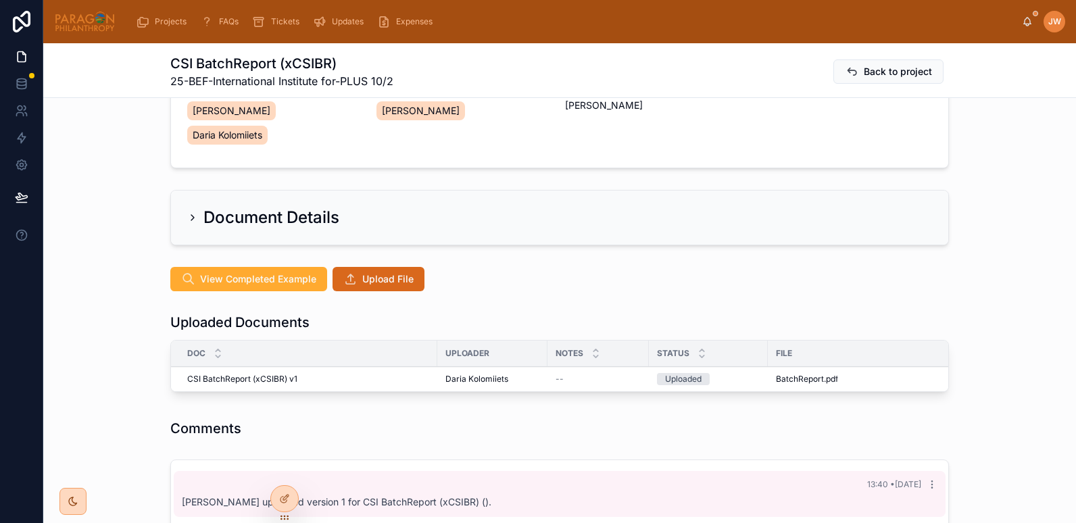
scroll to position [187, 0]
click at [0, 0] on button "Advance" at bounding box center [0, 0] width 0 height 0
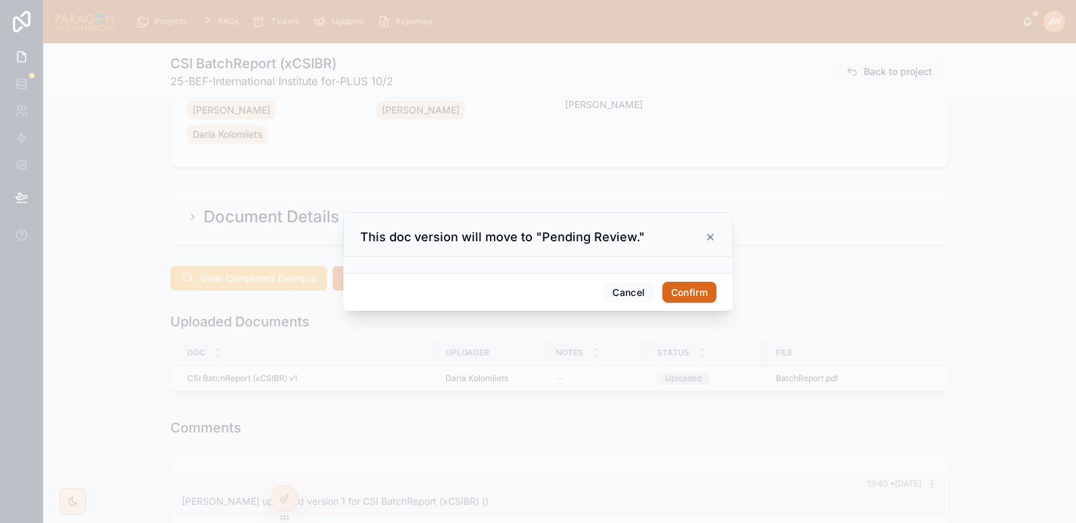
click at [681, 286] on button "Confirm" at bounding box center [689, 293] width 54 height 22
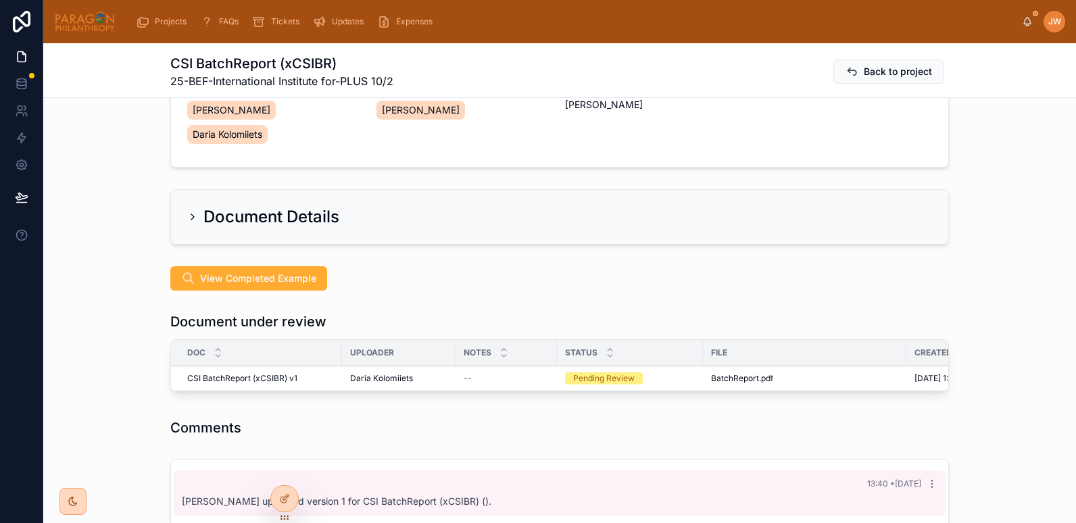
click at [0, 0] on span "Reviewed" at bounding box center [0, 0] width 0 height 0
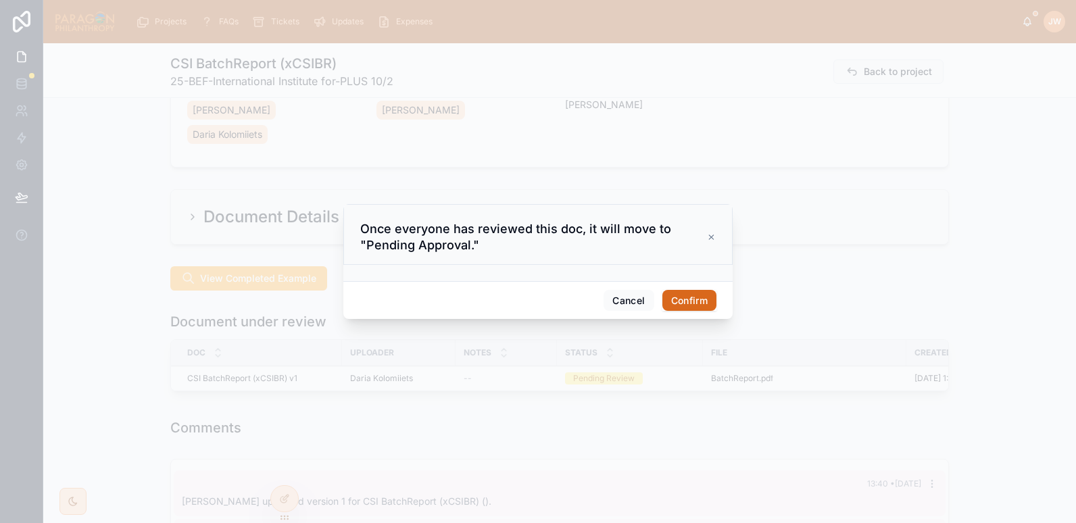
click at [678, 305] on button "Confirm" at bounding box center [689, 301] width 54 height 22
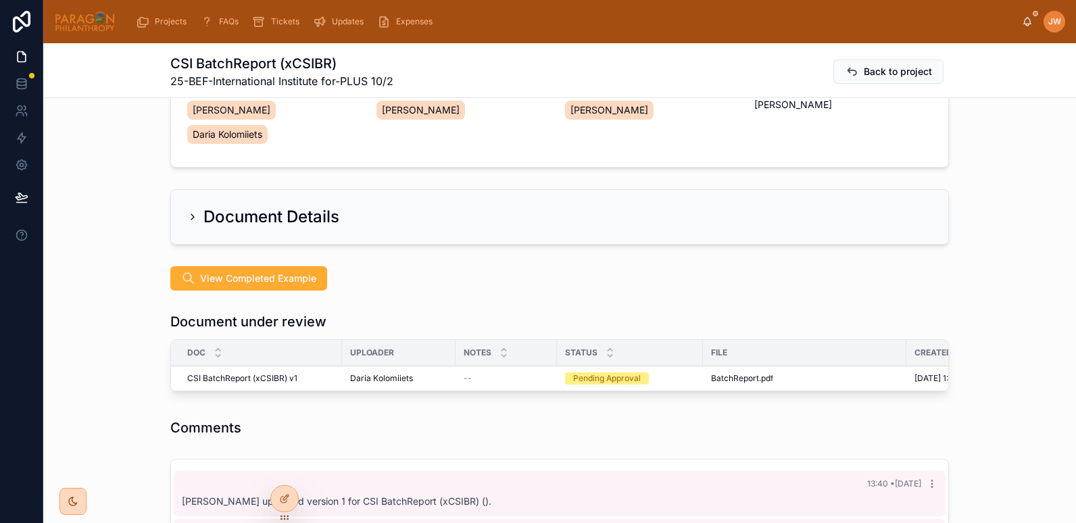
click at [741, 340] on th "File" at bounding box center [804, 353] width 203 height 26
click at [0, 0] on icon at bounding box center [0, 0] width 0 height 0
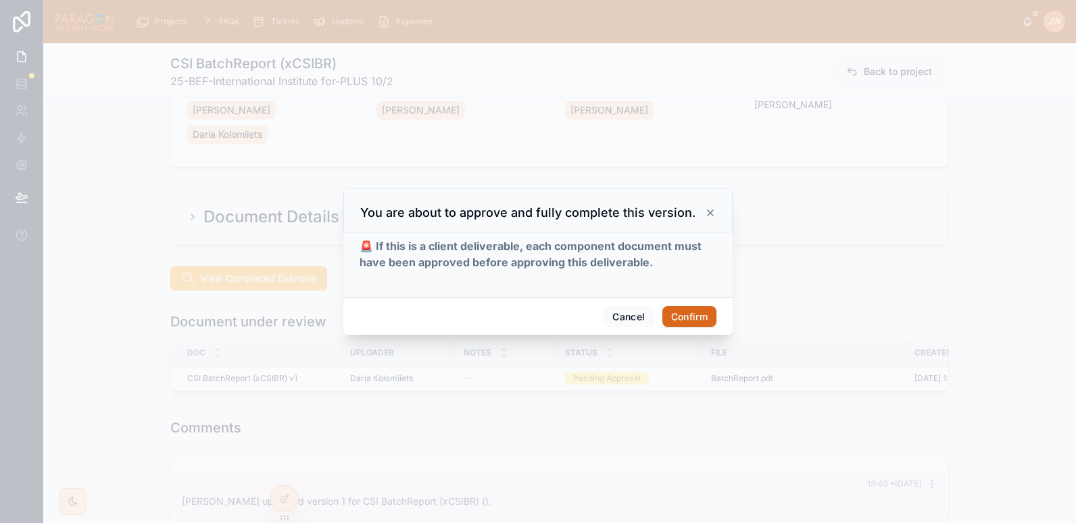
click at [683, 323] on button "Confirm" at bounding box center [689, 317] width 54 height 22
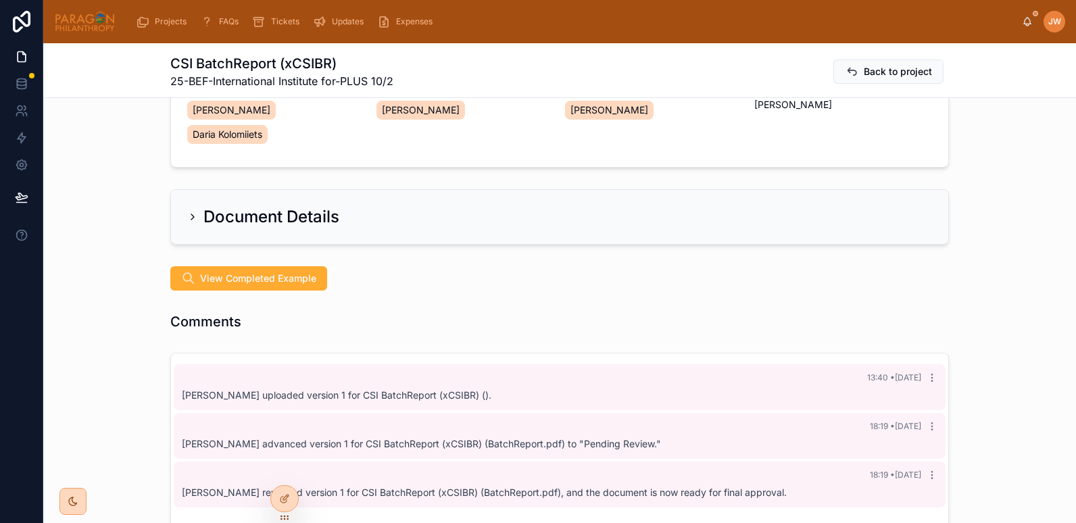
click at [99, 19] on img at bounding box center [84, 22] width 61 height 22
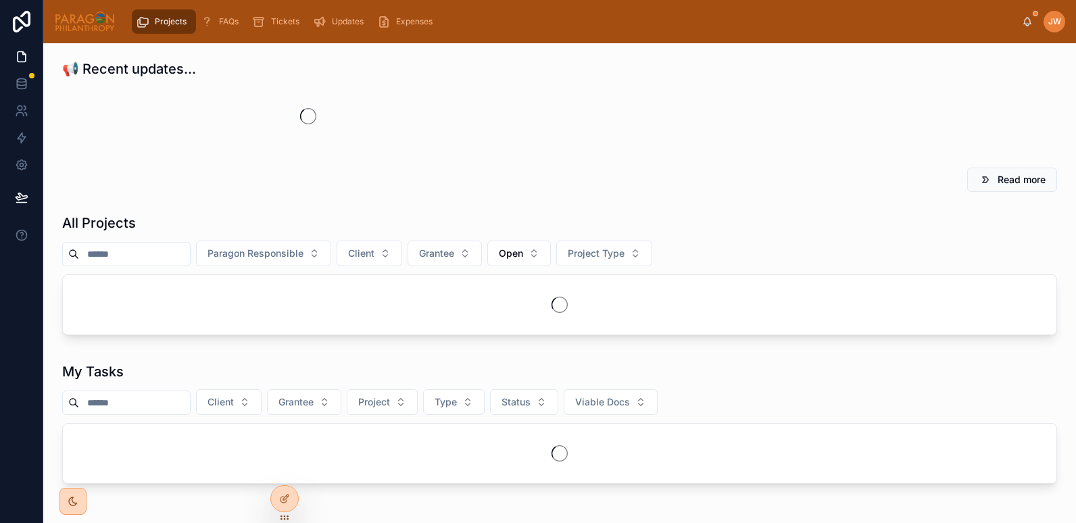
click at [139, 232] on div "All Projects" at bounding box center [559, 223] width 995 height 19
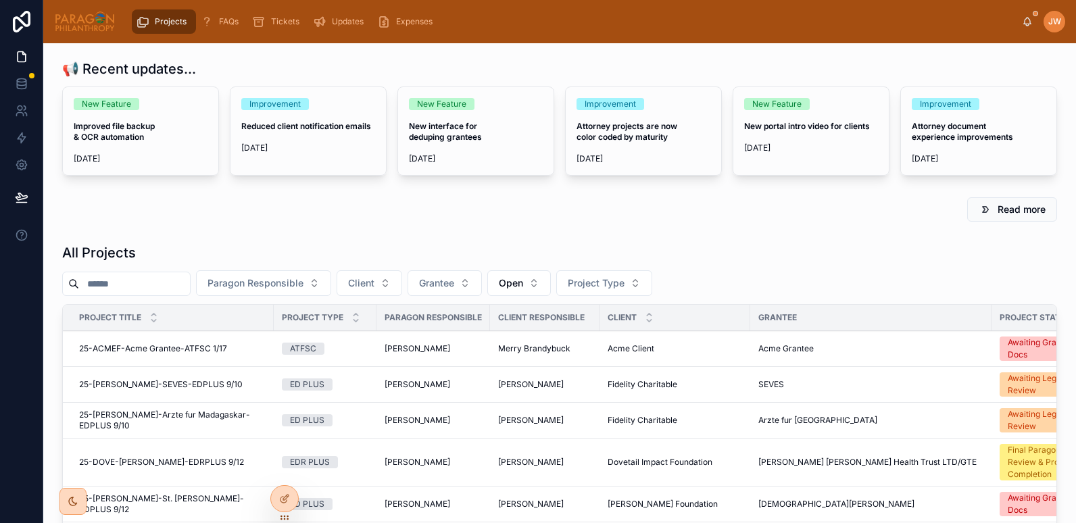
click at [139, 278] on input "text" at bounding box center [134, 283] width 111 height 19
type input "*****"
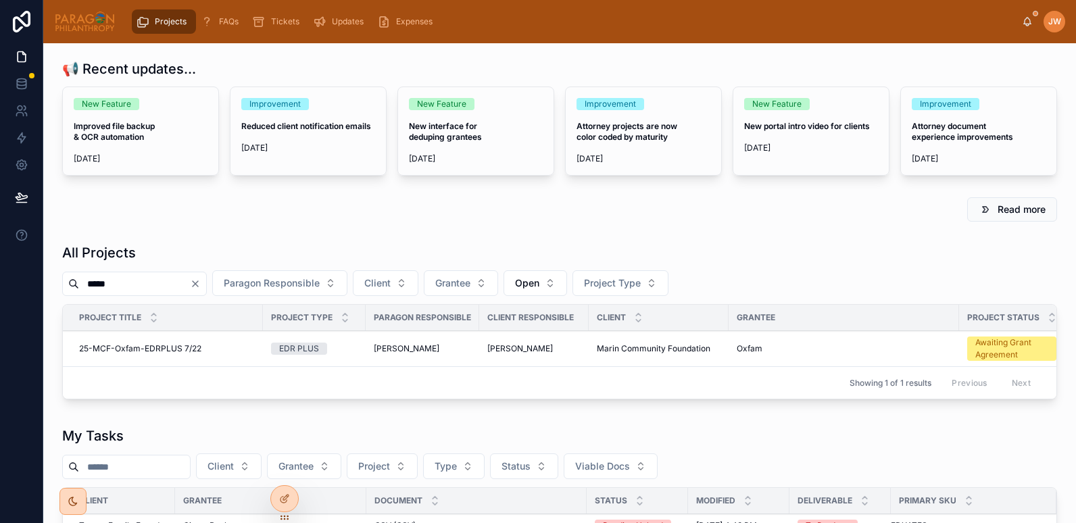
click at [116, 351] on span "25-MCF-Oxfam-EDRPLUS 7/22" at bounding box center [140, 348] width 122 height 11
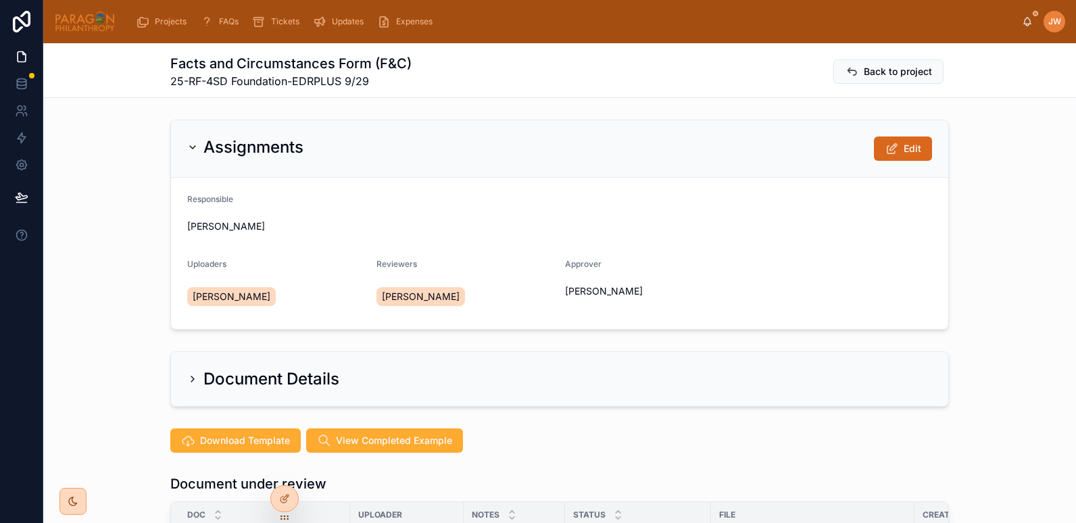
scroll to position [163, 0]
